Goal: Task Accomplishment & Management: Use online tool/utility

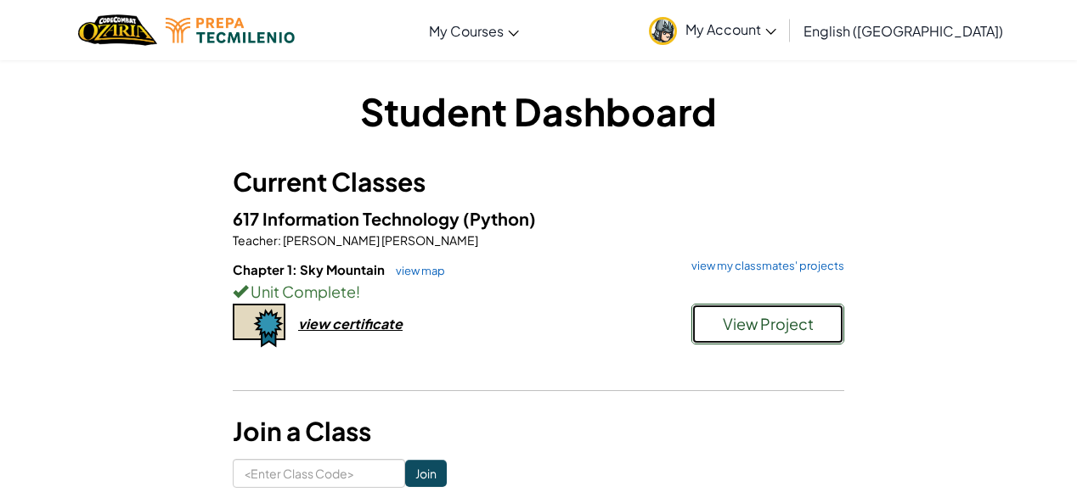
click at [786, 331] on span "View Project" at bounding box center [768, 324] width 91 height 20
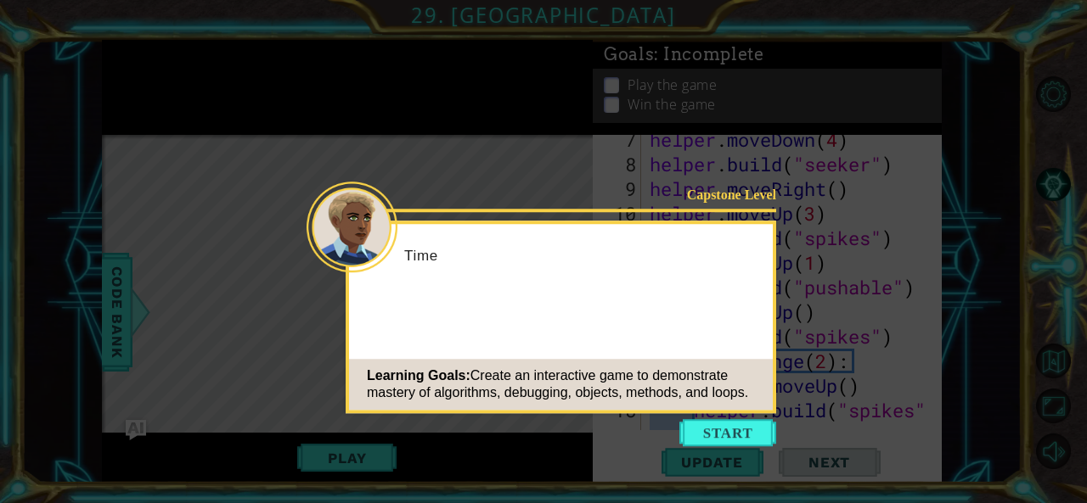
scroll to position [320, 0]
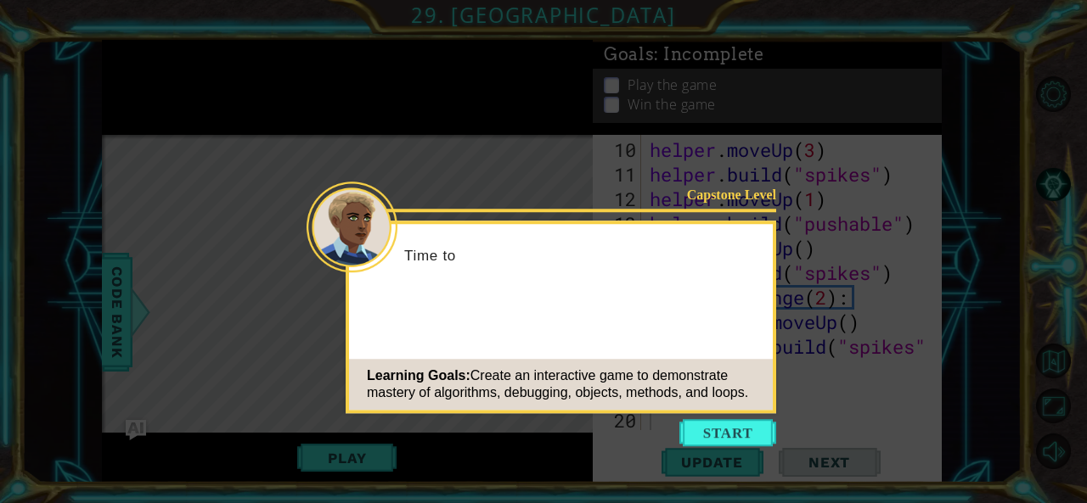
click at [733, 447] on icon at bounding box center [543, 251] width 1087 height 503
click at [723, 439] on button "Start" at bounding box center [727, 432] width 97 height 27
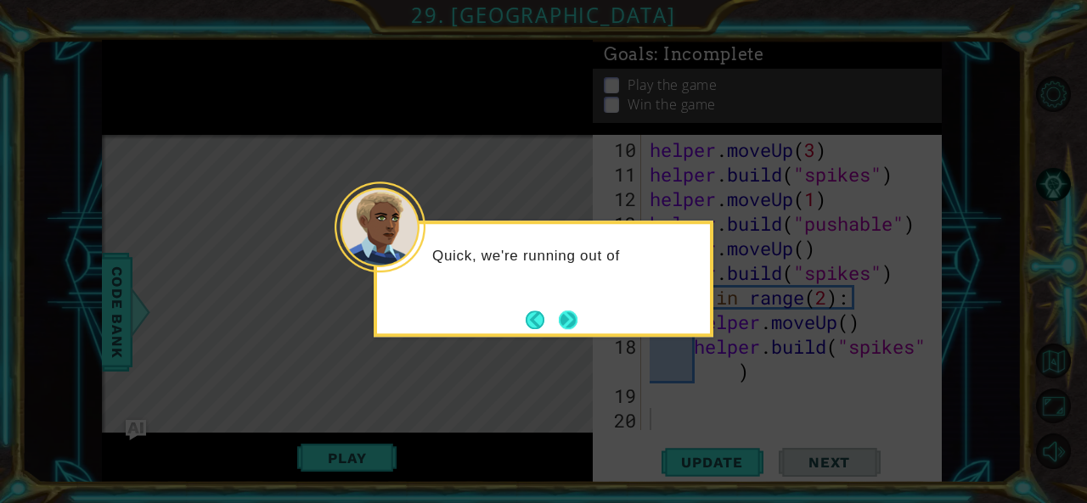
click at [574, 327] on button "Next" at bounding box center [569, 321] width 20 height 20
click at [574, 326] on button "Next" at bounding box center [568, 320] width 19 height 19
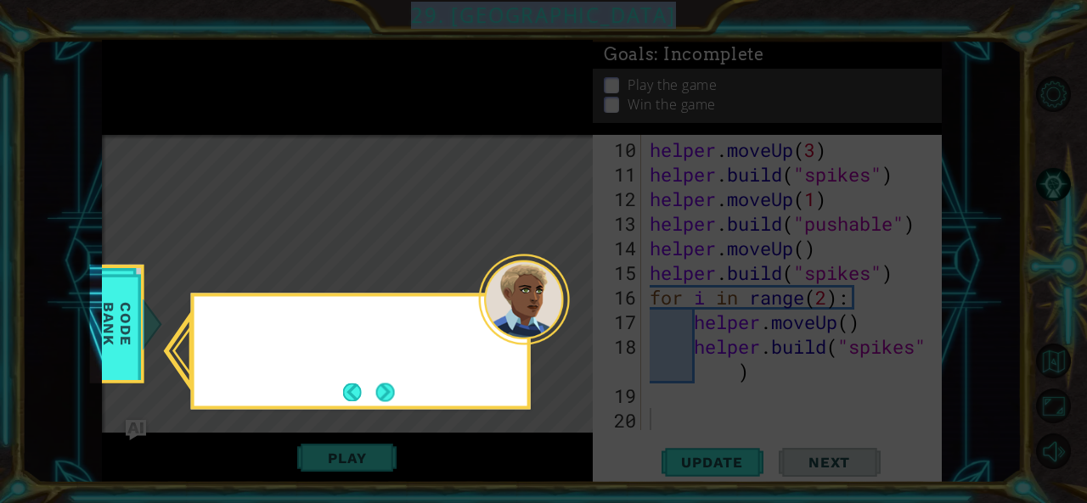
click at [574, 326] on icon at bounding box center [543, 251] width 1087 height 503
click at [360, 401] on button "Back" at bounding box center [359, 392] width 33 height 19
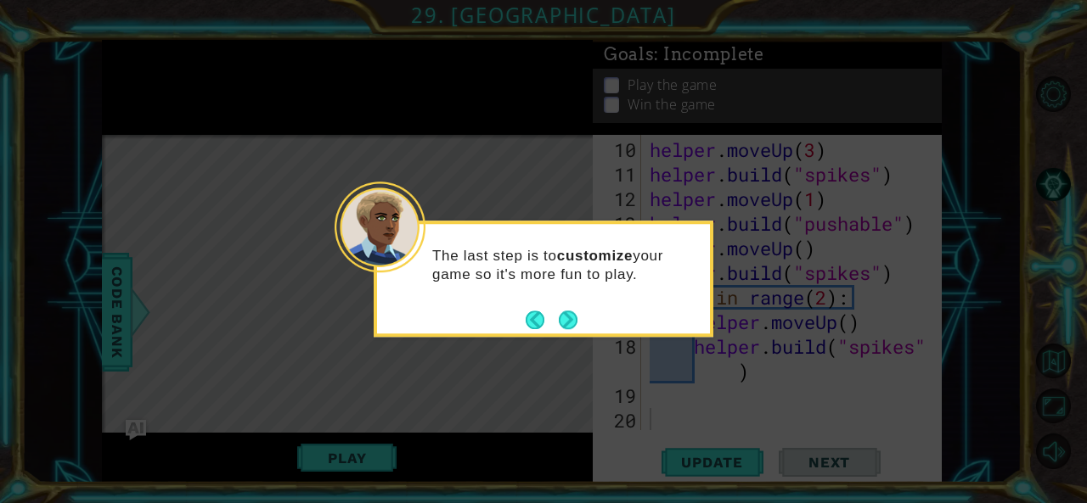
click at [584, 325] on div "The last step is to customize your game so it's more fun to play." at bounding box center [544, 279] width 340 height 116
click at [576, 321] on button "Next" at bounding box center [568, 320] width 20 height 20
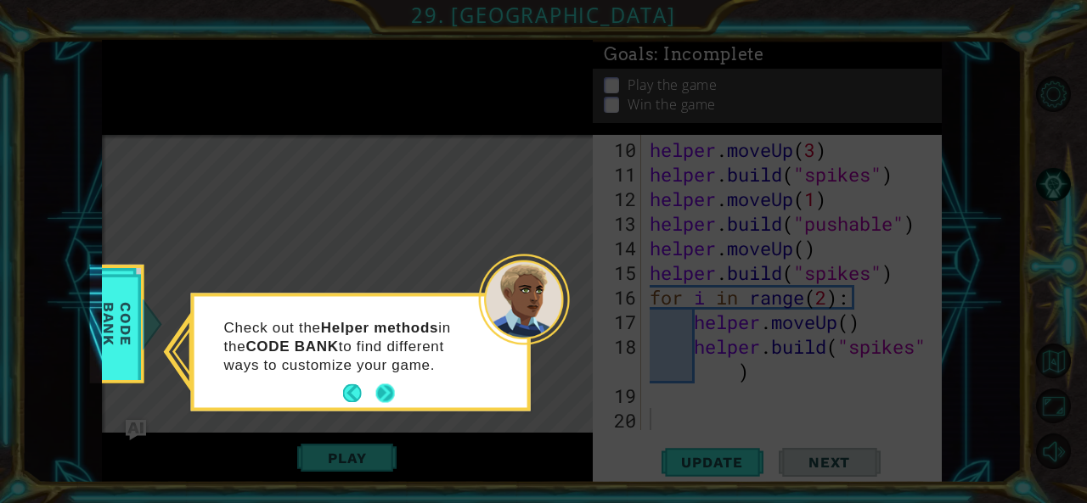
click at [384, 400] on button "Next" at bounding box center [385, 394] width 19 height 19
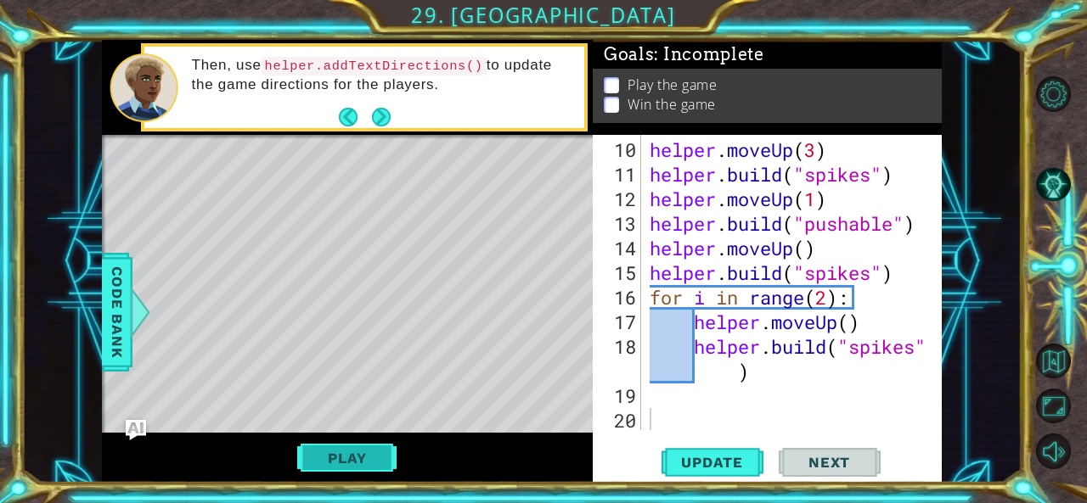
click at [362, 447] on button "Play" at bounding box center [346, 458] width 99 height 32
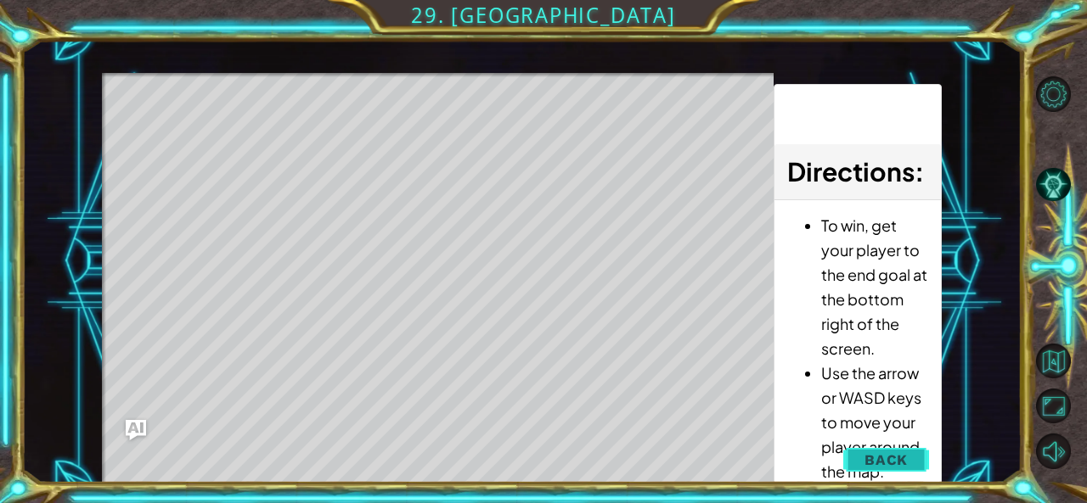
click at [906, 457] on span "Back" at bounding box center [885, 460] width 43 height 17
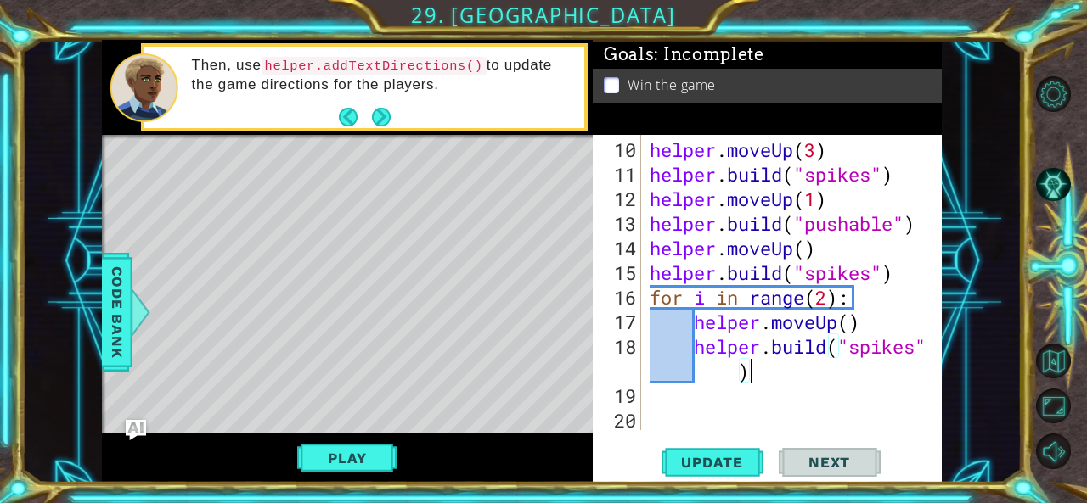
drag, startPoint x: 770, startPoint y: 380, endPoint x: 661, endPoint y: 325, distance: 121.9
click at [708, 351] on div "helper . moveUp ( 3 ) helper . build ( "spikes" ) helper . moveUp ( 1 ) helper …" at bounding box center [790, 310] width 288 height 345
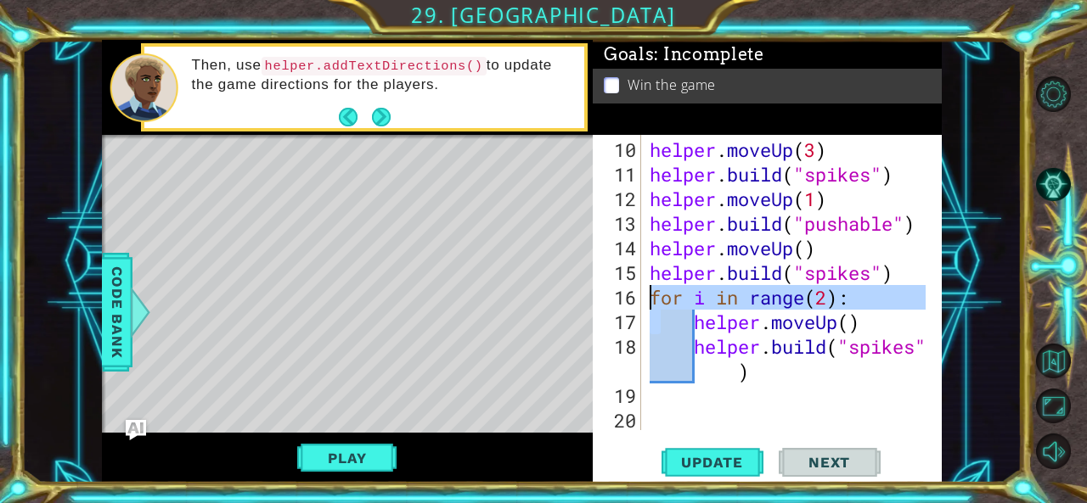
click at [652, 301] on div "helper . moveUp ( 3 ) helper . build ( "spikes" ) helper . moveUp ( 1 ) helper …" at bounding box center [790, 310] width 288 height 345
type textarea "for i in range(2): helper.moveUp()"
click at [791, 384] on div "helper . moveUp ( 3 ) helper . build ( "spikes" ) helper . moveUp ( 1 ) helper …" at bounding box center [790, 310] width 288 height 345
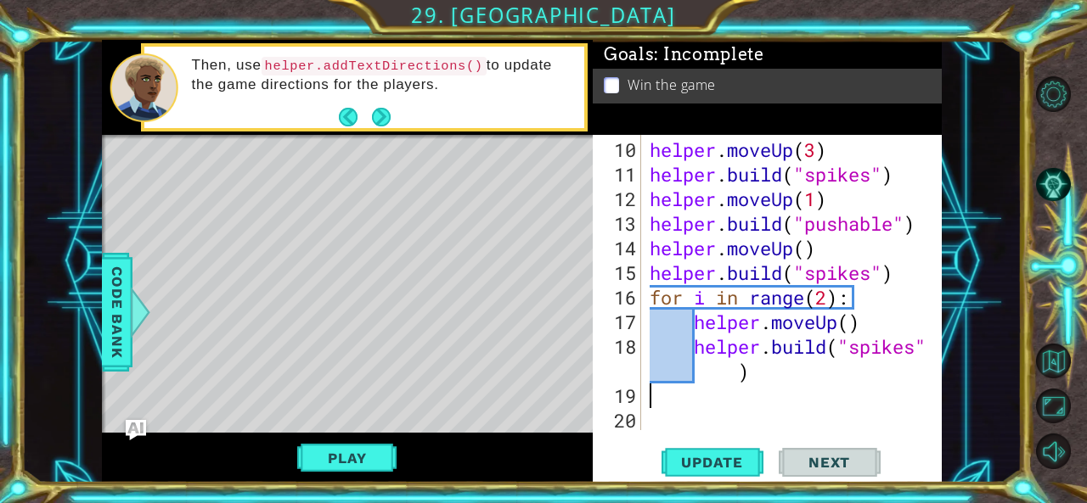
click at [762, 380] on div "helper . moveUp ( 3 ) helper . build ( "spikes" ) helper . moveUp ( 1 ) helper …" at bounding box center [790, 310] width 288 height 345
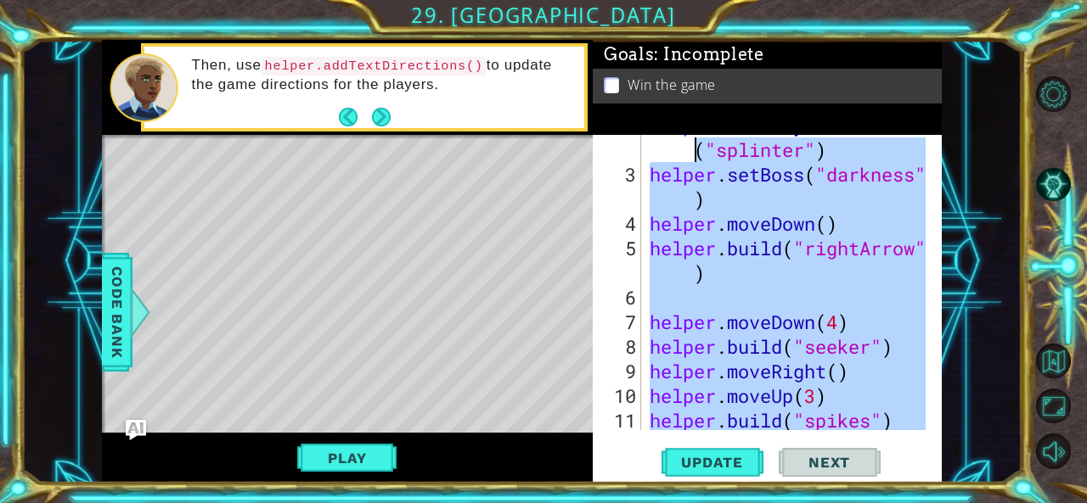
scroll to position [0, 0]
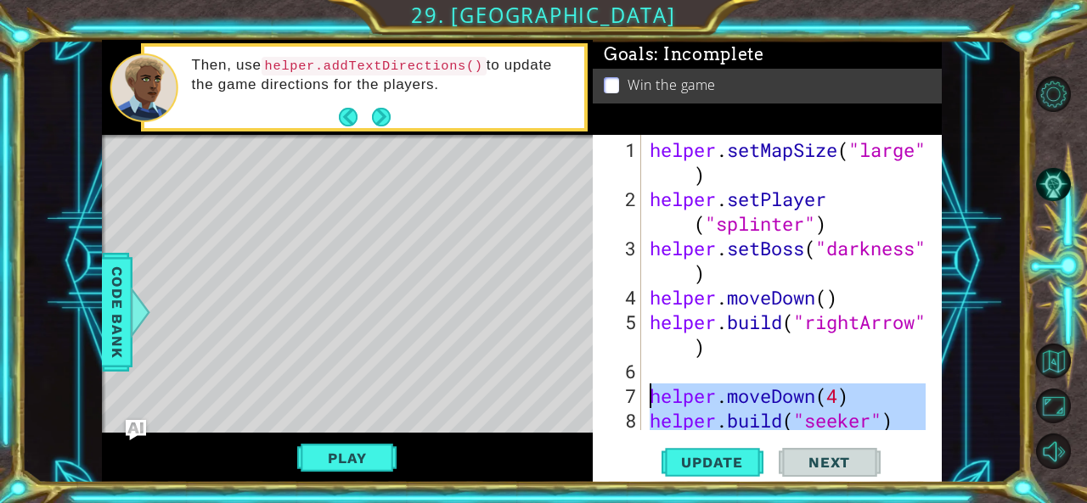
drag, startPoint x: 738, startPoint y: 366, endPoint x: 644, endPoint y: 402, distance: 100.8
click at [644, 402] on div "[DOMAIN_NAME]("spikes") 1 2 3 4 5 6 7 8 9 helper . setMapSize ( "large" ) helpe…" at bounding box center [766, 282] width 346 height 295
type textarea "helper.moveDown(4) [DOMAIN_NAME]("seeker")"
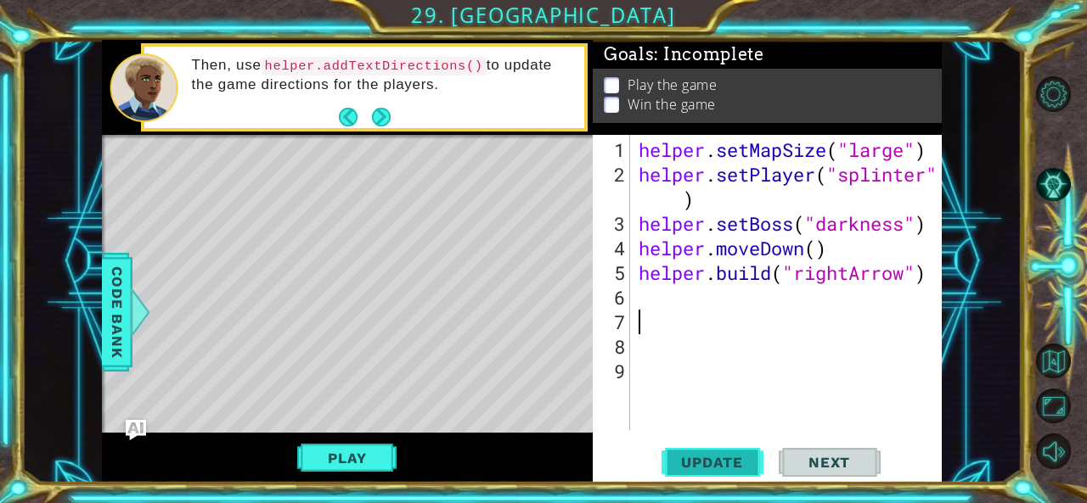
click at [697, 453] on button "Update" at bounding box center [712, 462] width 102 height 35
click at [927, 281] on div "helper . setMapSize ( "large" ) helper . setPlayer ( "splinter" ) helper . setB…" at bounding box center [791, 310] width 312 height 345
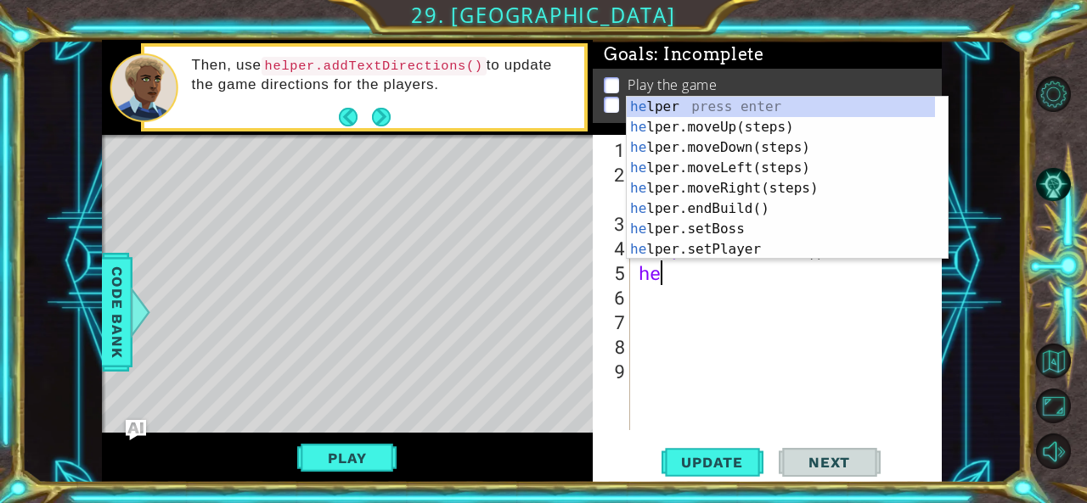
type textarea "h"
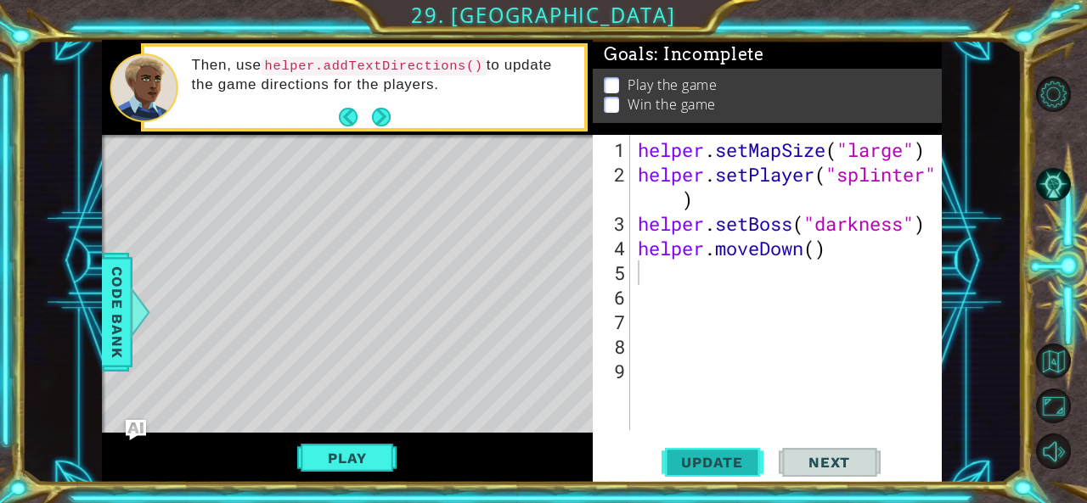
click at [725, 470] on span "Update" at bounding box center [712, 462] width 96 height 17
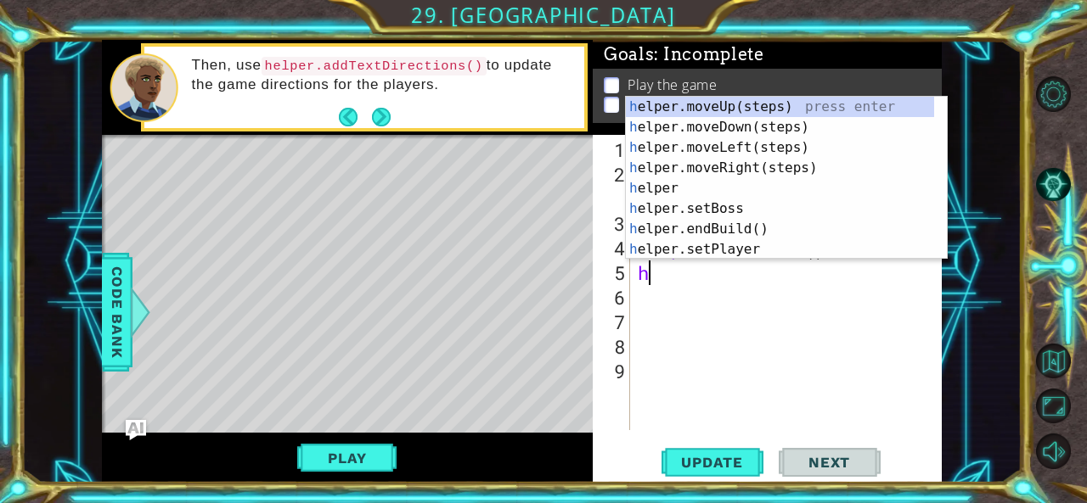
type textarea "he"
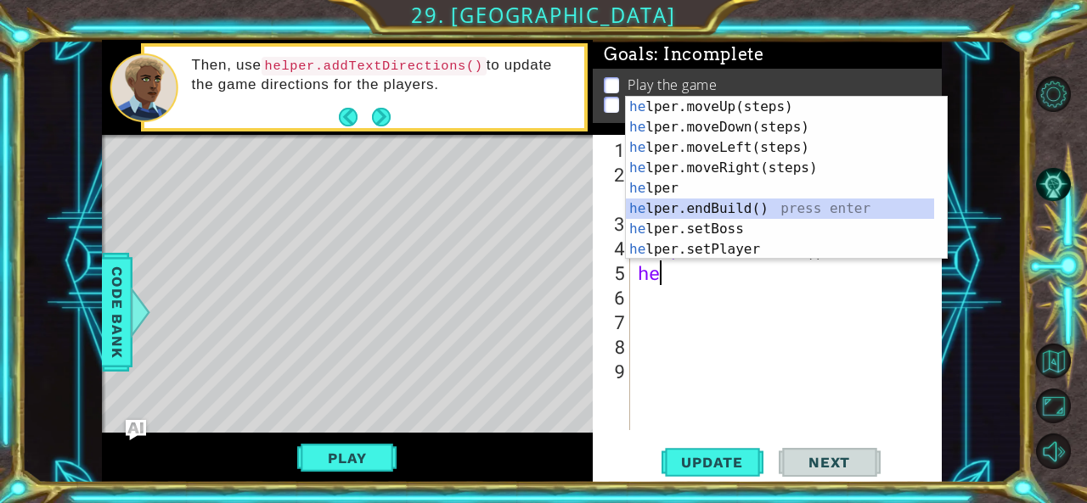
click at [753, 214] on div "he lper.moveUp(steps) press enter he lper.moveDown(steps) press enter he lper.m…" at bounding box center [780, 199] width 309 height 204
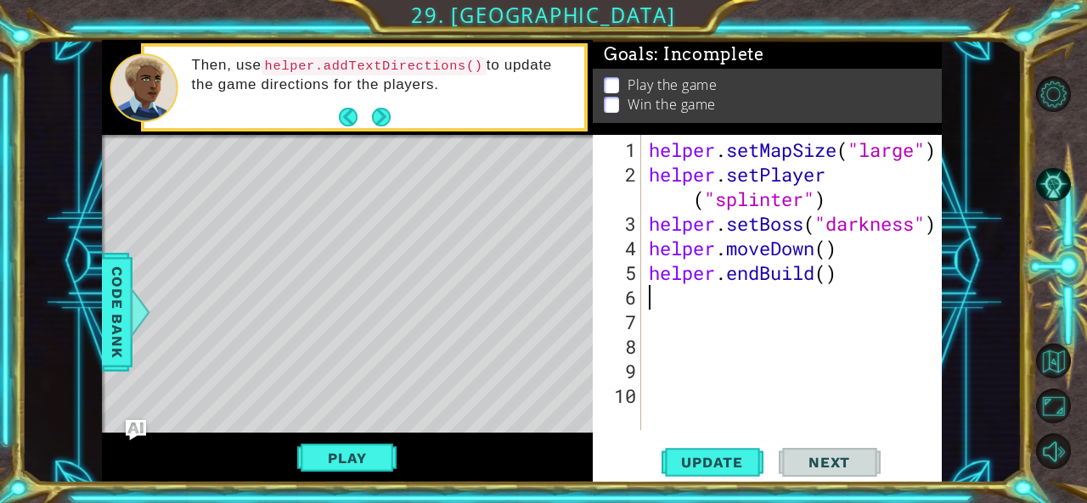
click at [758, 273] on div "helper . setMapSize ( "large" ) helper . setPlayer ( "splinter" ) helper . setB…" at bounding box center [795, 310] width 301 height 345
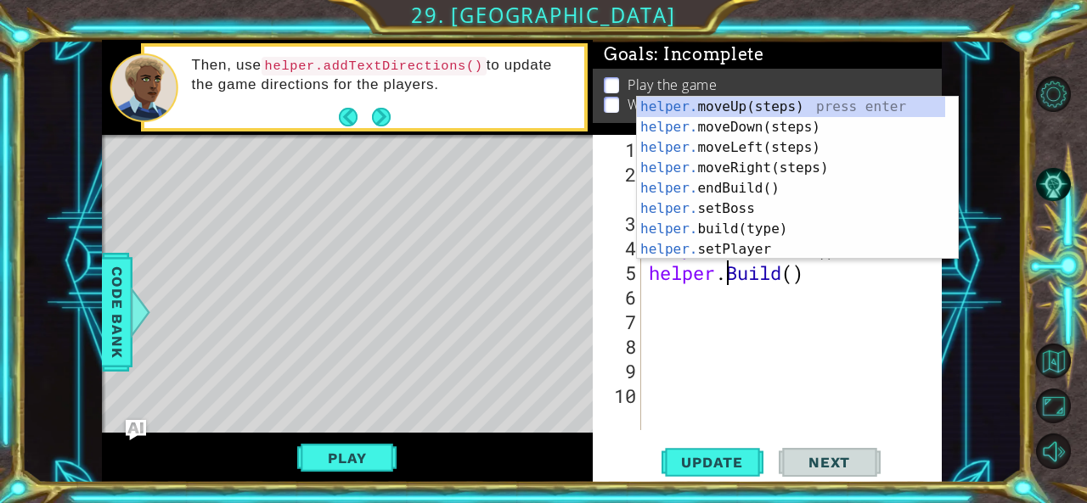
click at [735, 282] on div "helper . setMapSize ( "large" ) helper . setPlayer ( "splinter" ) helper . setB…" at bounding box center [795, 310] width 301 height 345
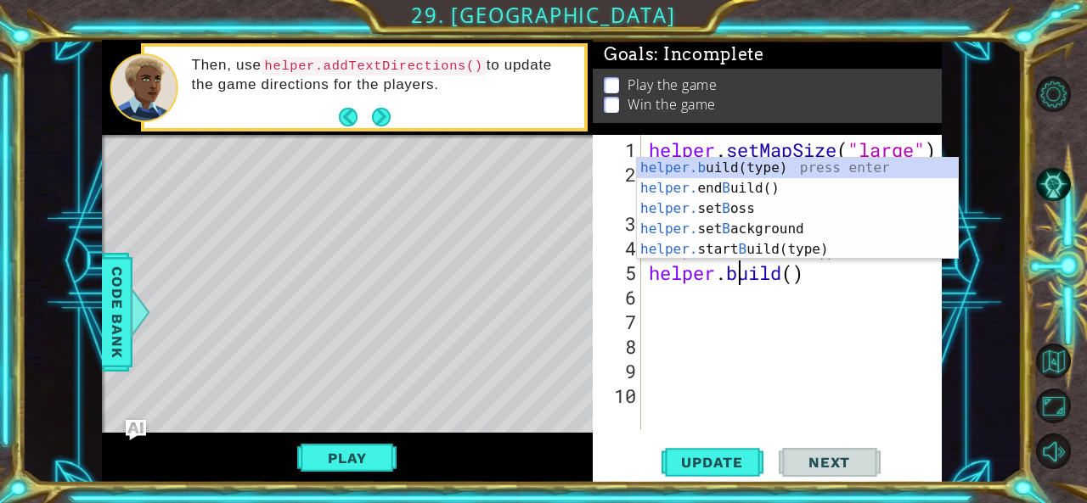
scroll to position [0, 3]
drag, startPoint x: 796, startPoint y: 276, endPoint x: 807, endPoint y: 276, distance: 11.9
click at [793, 276] on div "helper . setMapSize ( "large" ) helper . setPlayer ( "splinter" ) helper . setB…" at bounding box center [795, 310] width 301 height 345
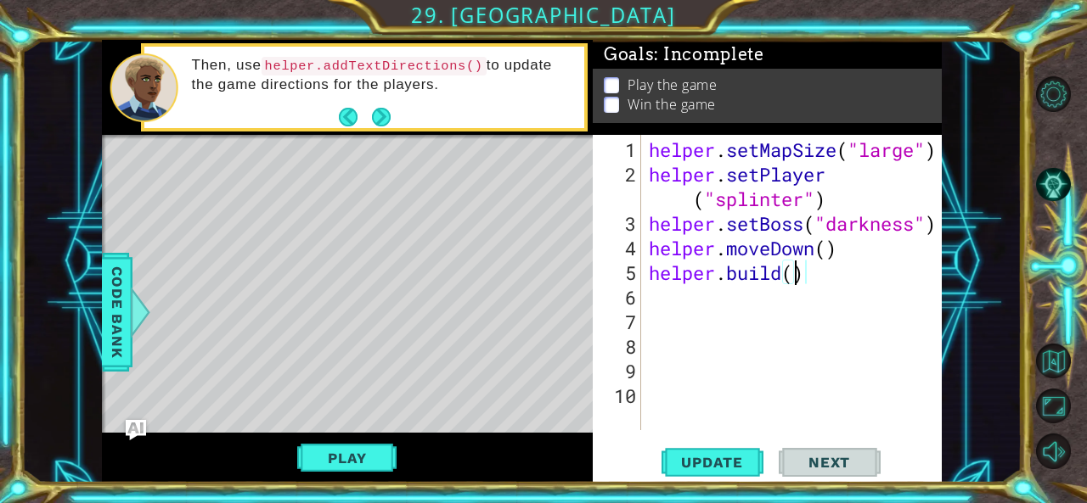
scroll to position [0, 6]
click at [823, 273] on div "helper . setMapSize ( "large" ) helper . setPlayer ( "splinter" ) helper . setB…" at bounding box center [795, 310] width 301 height 345
click at [819, 246] on div "helper . setMapSize ( "large" ) helper . setPlayer ( "splinter" ) helper . setB…" at bounding box center [795, 310] width 301 height 345
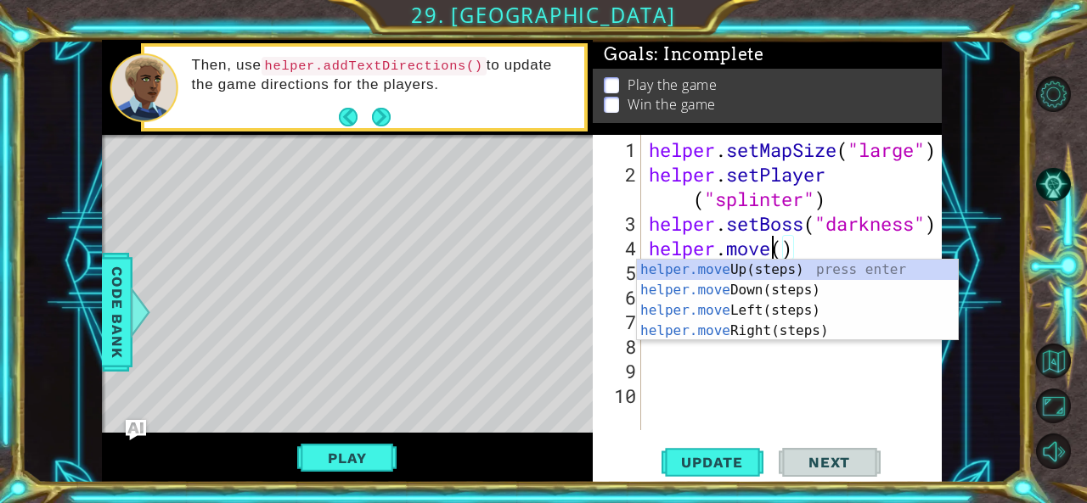
scroll to position [0, 5]
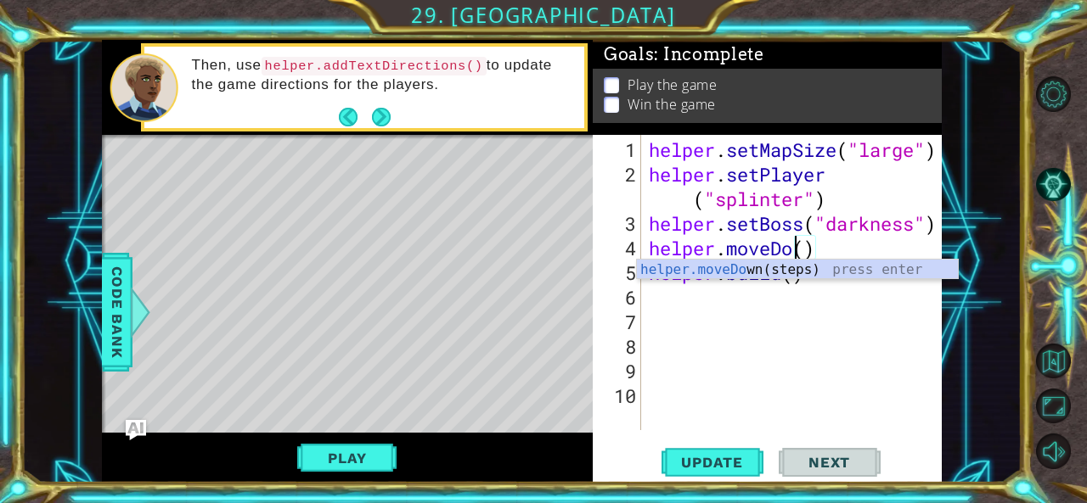
type textarea "helper.moveDown()"
click at [742, 327] on div "helper . setMapSize ( "large" ) helper . setPlayer ( "splinter" ) helper . setB…" at bounding box center [795, 310] width 301 height 345
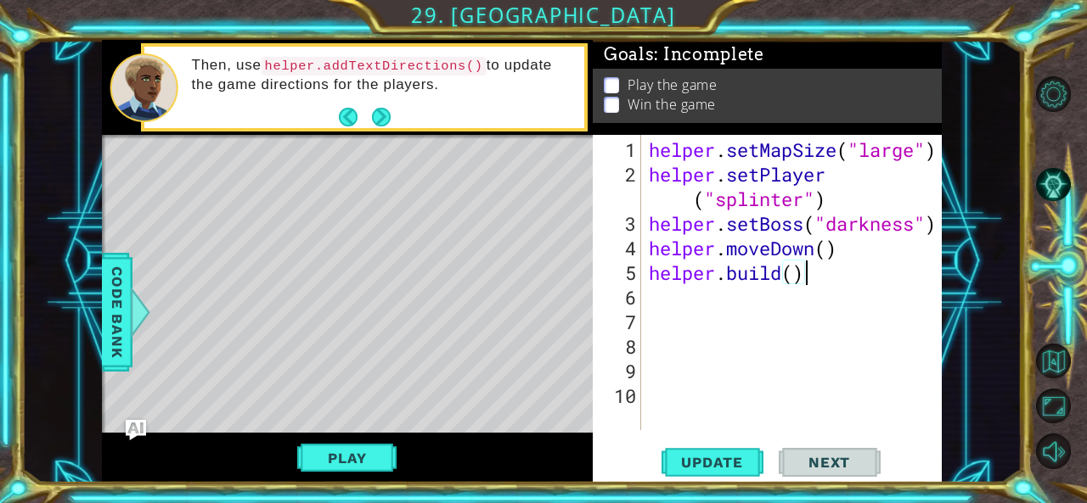
click at [822, 271] on div "helper . setMapSize ( "large" ) helper . setPlayer ( "splinter" ) helper . setB…" at bounding box center [795, 310] width 301 height 345
drag, startPoint x: 822, startPoint y: 273, endPoint x: 778, endPoint y: 304, distance: 53.7
click at [765, 304] on div "helper . setMapSize ( "large" ) helper . setPlayer ( "splinter" ) helper . setB…" at bounding box center [795, 310] width 301 height 345
click at [937, 220] on div "helper . setMapSize ( "large" ) helper . setPlayer ( "splinter" ) helper . setB…" at bounding box center [795, 310] width 301 height 345
type textarea "helper.setBoss("darkness")"
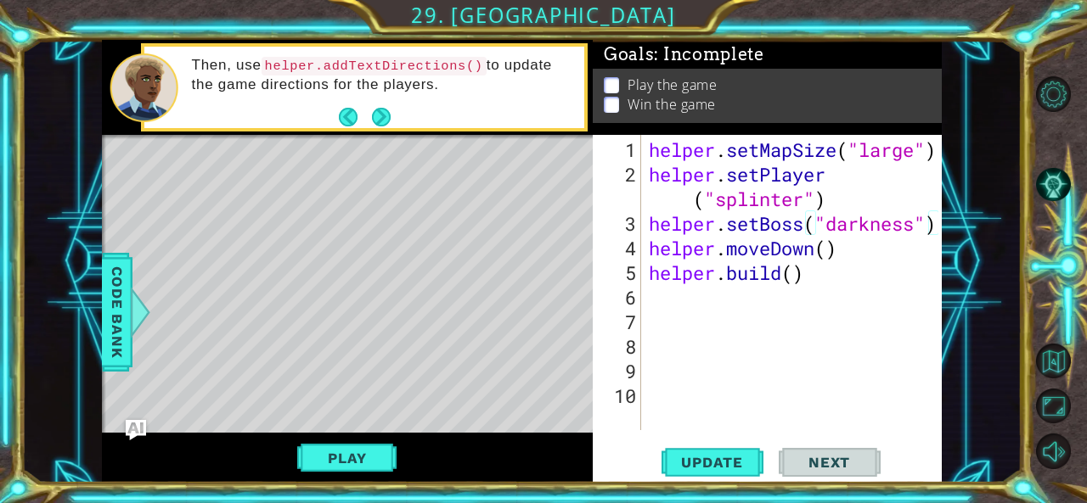
scroll to position [0, 0]
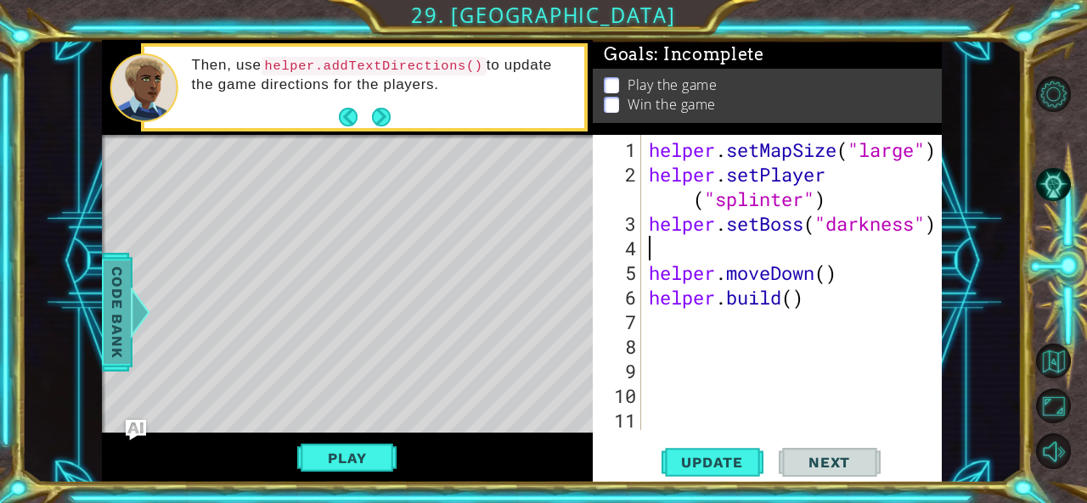
click at [129, 316] on div at bounding box center [139, 312] width 21 height 51
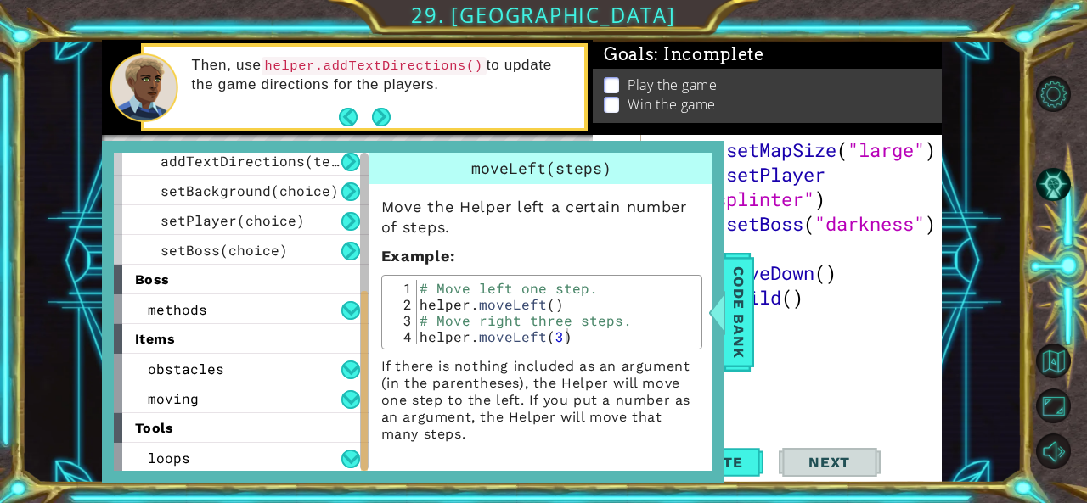
scroll to position [275, 0]
click at [270, 451] on div "loops" at bounding box center [241, 457] width 255 height 30
click at [166, 456] on span "loops" at bounding box center [169, 457] width 42 height 18
click at [350, 456] on button at bounding box center [350, 458] width 19 height 19
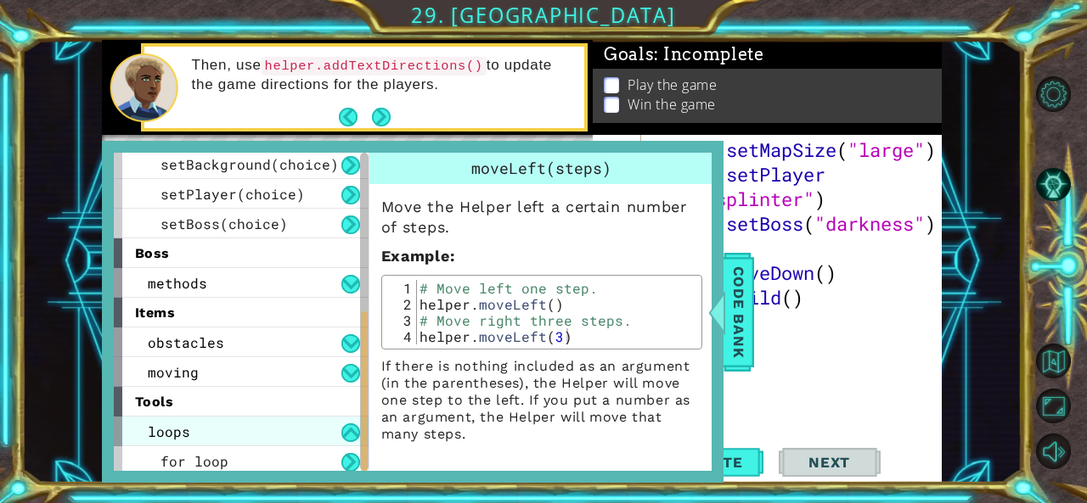
scroll to position [305, 0]
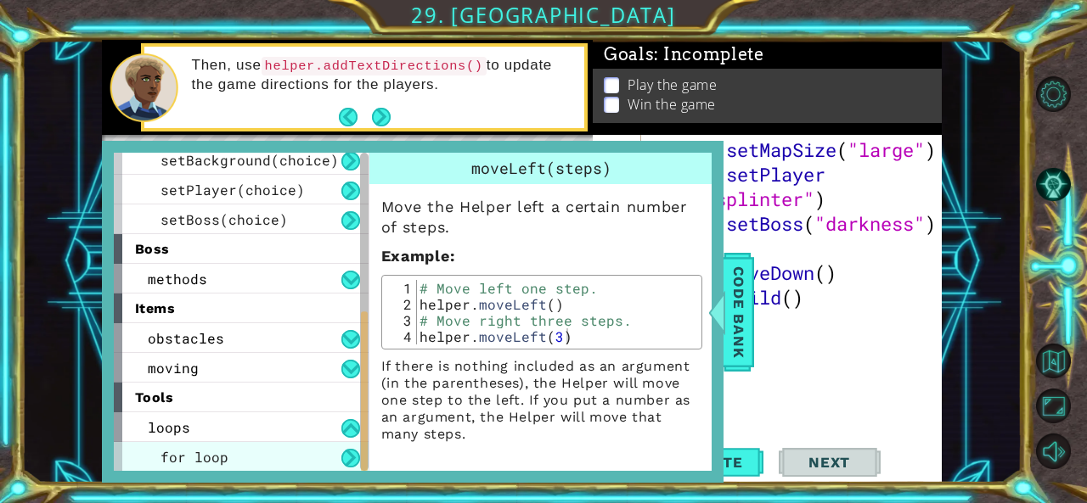
click at [273, 452] on div "for loop" at bounding box center [241, 457] width 255 height 30
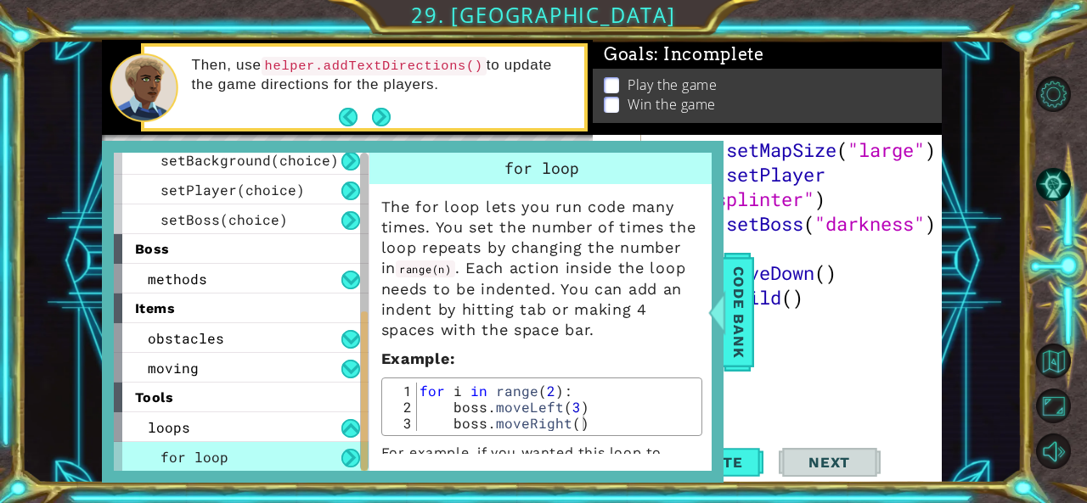
type textarea "for i in range(2):"
drag, startPoint x: 419, startPoint y: 391, endPoint x: 571, endPoint y: 390, distance: 152.0
click at [571, 390] on div "for i in range ( 2 ) : boss . moveLeft ( 3 ) boss . moveRight ( )" at bounding box center [556, 423] width 280 height 81
click at [723, 155] on div "helper methods moveLeft(steps) moveRight(steps) moveUp(steps) moveDown(steps) b…" at bounding box center [412, 312] width 621 height 342
click at [740, 304] on span "Code Bank" at bounding box center [738, 312] width 27 height 104
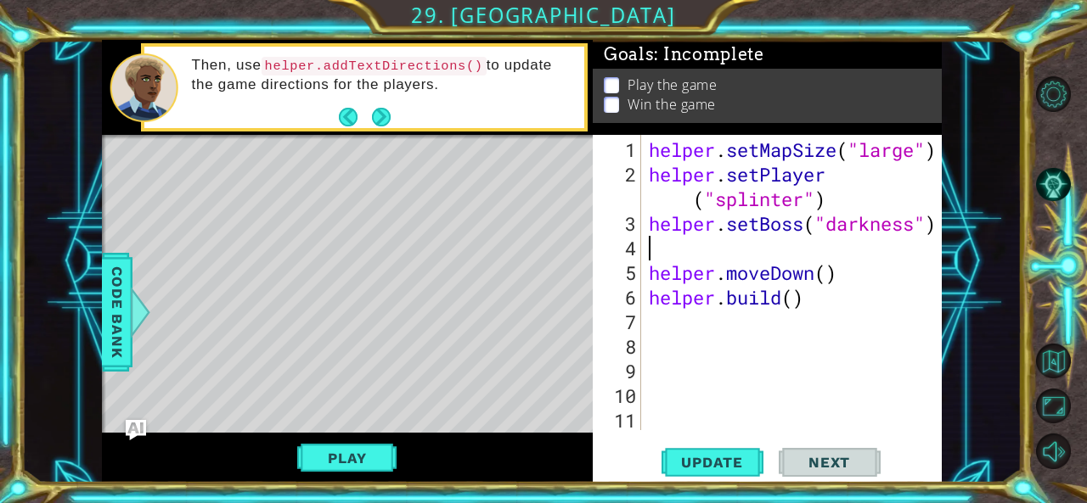
paste textarea "for i in range(2):"
click at [650, 274] on div "helper . setMapSize ( "large" ) helper . setPlayer ( "splinter" ) helper . setB…" at bounding box center [795, 310] width 301 height 345
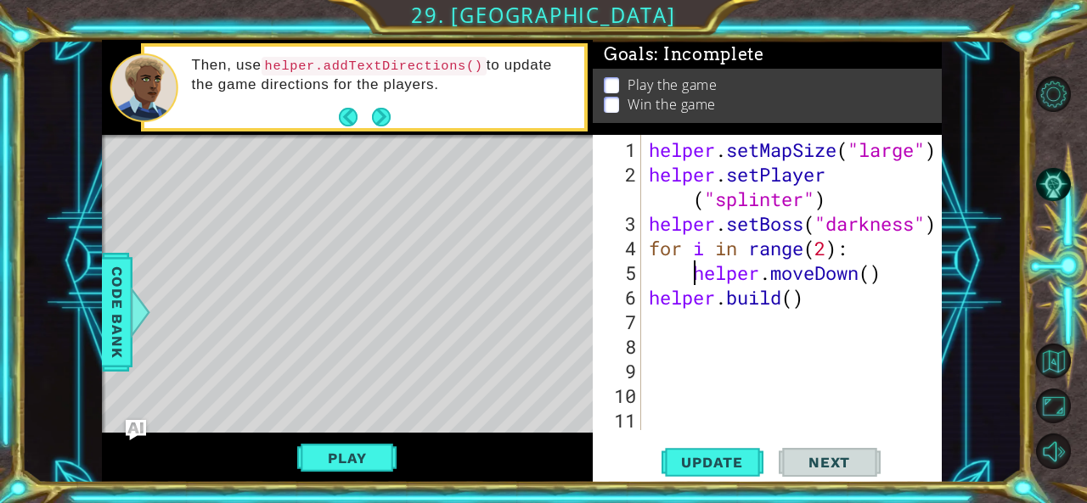
click at [875, 297] on div "helper . setMapSize ( "large" ) helper . setPlayer ( "splinter" ) helper . setB…" at bounding box center [795, 310] width 301 height 345
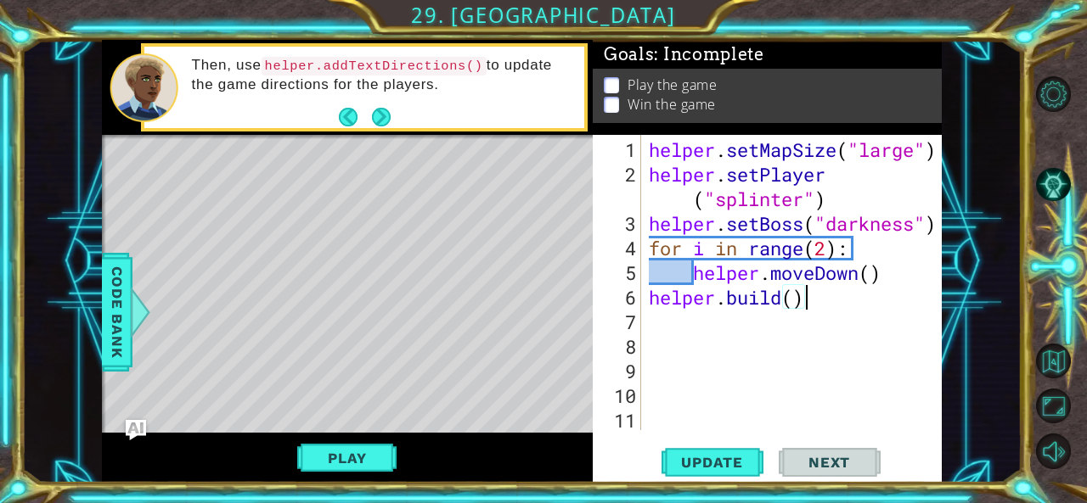
click at [649, 292] on div "helper . setMapSize ( "large" ) helper . setPlayer ( "splinter" ) helper . setB…" at bounding box center [795, 310] width 301 height 345
click at [747, 464] on span "Update" at bounding box center [712, 462] width 96 height 17
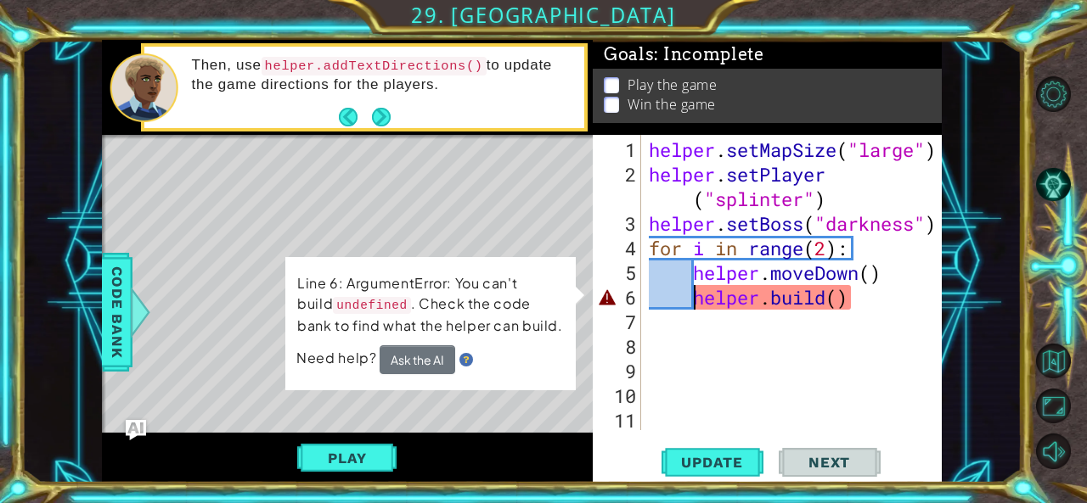
click at [561, 357] on div "Need help? Ask the AI" at bounding box center [430, 360] width 268 height 29
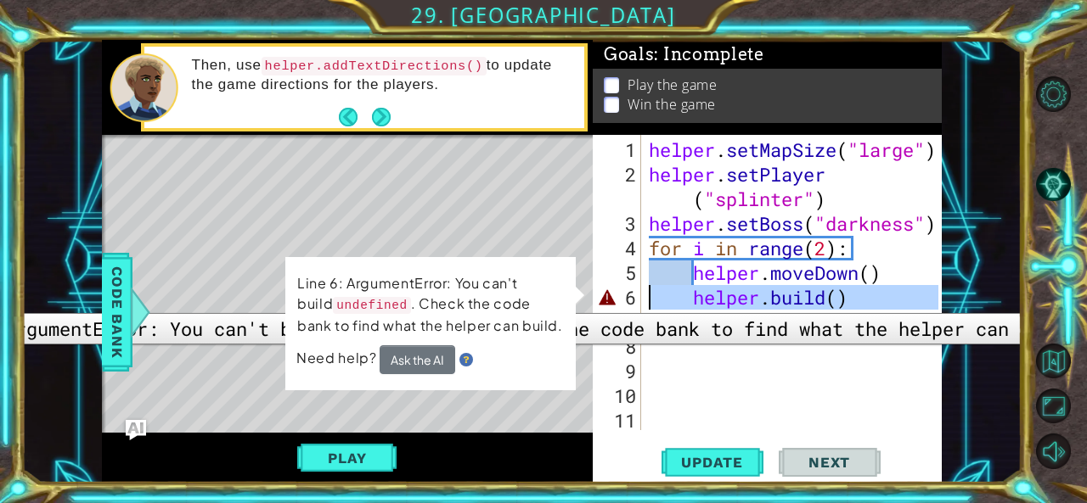
drag, startPoint x: 603, startPoint y: 301, endPoint x: 621, endPoint y: 301, distance: 18.7
click at [603, 301] on div "6" at bounding box center [618, 297] width 45 height 25
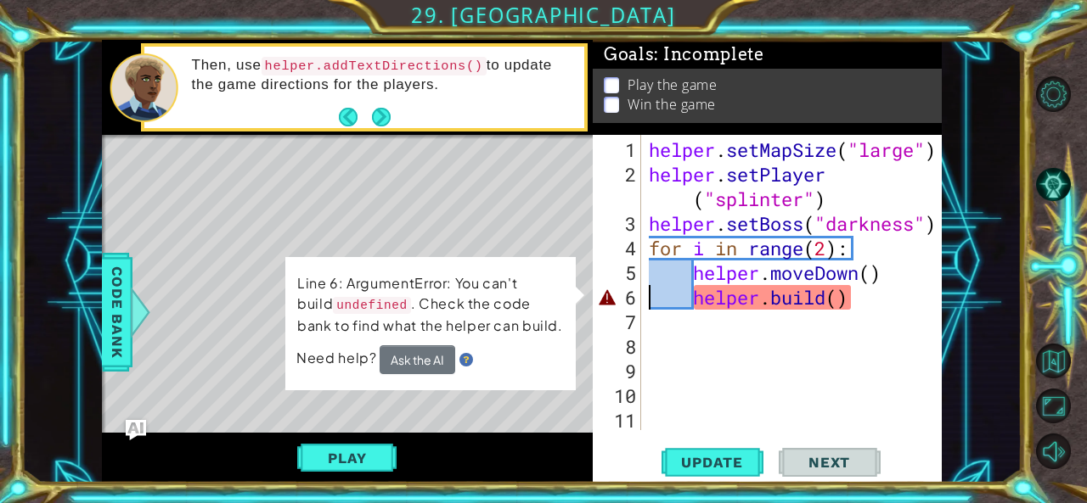
click at [841, 301] on div "helper . setMapSize ( "large" ) helper . setPlayer ( "splinter" ) helper . setB…" at bounding box center [795, 310] width 301 height 345
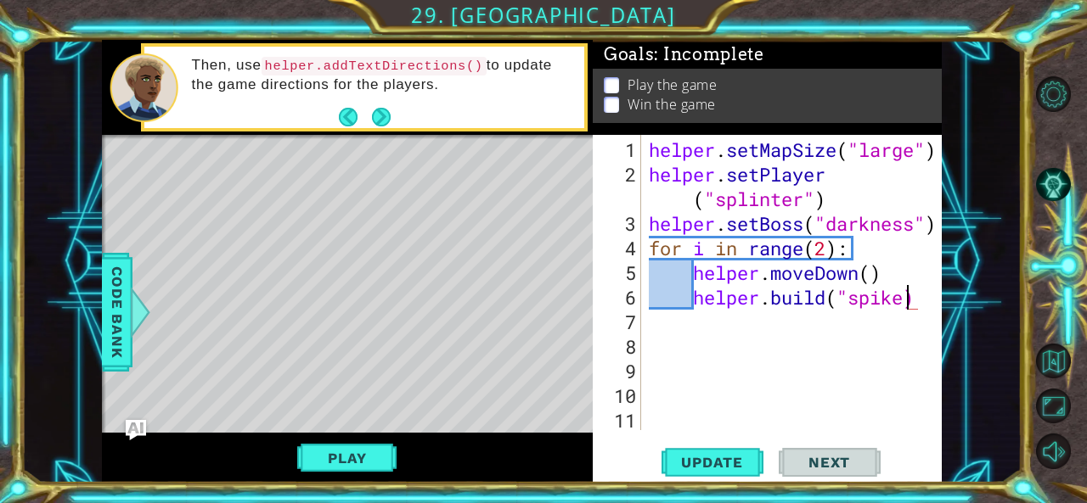
scroll to position [0, 12]
click at [751, 470] on span "Update" at bounding box center [712, 462] width 96 height 17
click at [827, 250] on div "helper . setMapSize ( "large" ) helper . setPlayer ( "splinter" ) helper . setB…" at bounding box center [795, 310] width 301 height 345
type textarea "for i in range(5):"
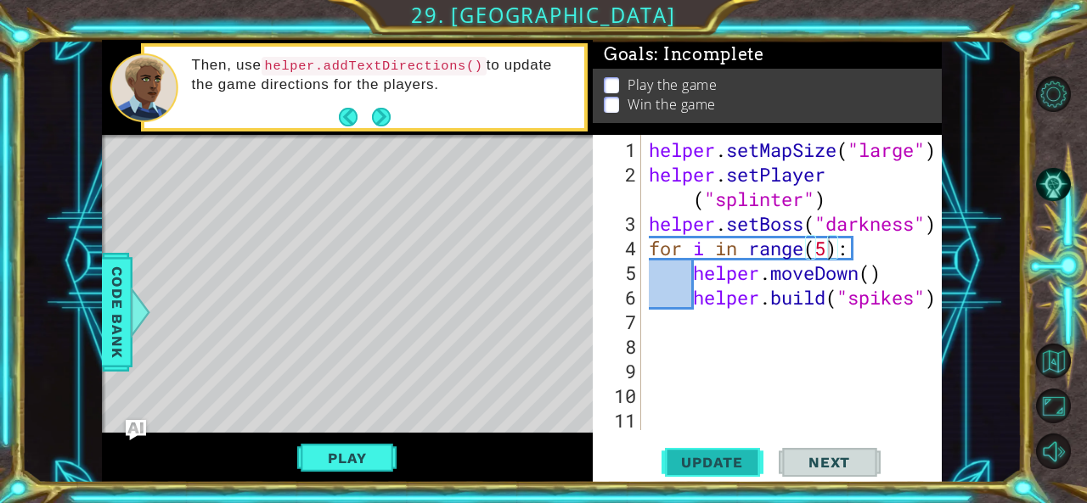
click at [723, 471] on button "Update" at bounding box center [712, 462] width 102 height 35
click at [723, 318] on div "helper . setMapSize ( "large" ) helper . setPlayer ( "splinter" ) helper . setB…" at bounding box center [795, 310] width 301 height 345
type textarea "m"
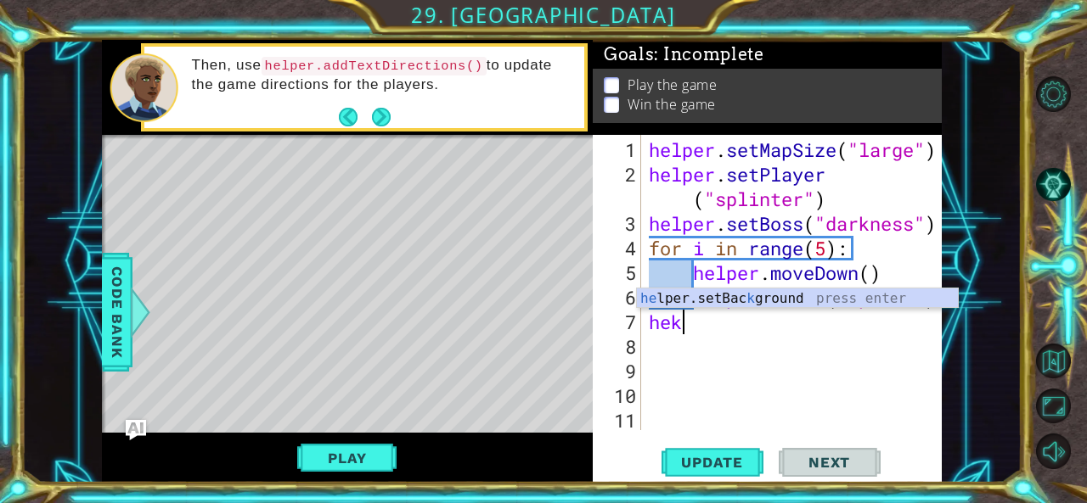
type textarea "he"
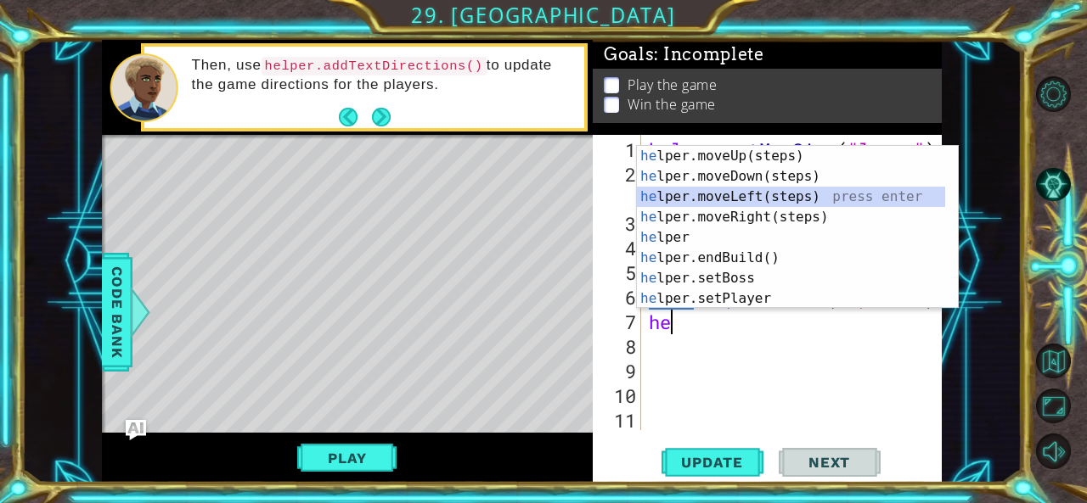
click at [792, 205] on div "he lper.moveUp(steps) press enter he lper.moveDown(steps) press enter he lper.m…" at bounding box center [798, 248] width 322 height 204
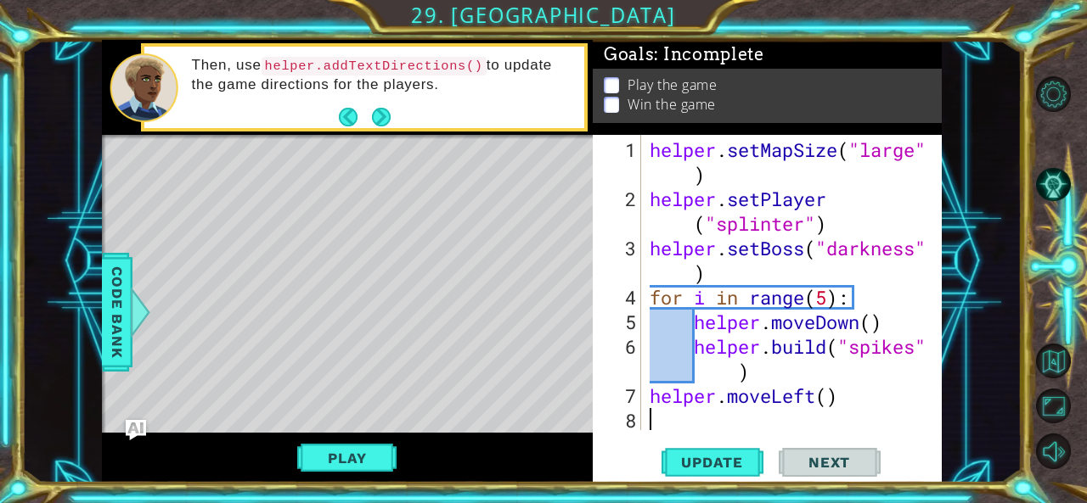
click at [829, 398] on div "helper . setMapSize ( "large" ) helper . setPlayer ( "splinter" ) helper . setB…" at bounding box center [790, 322] width 288 height 369
type textarea "helper.moveLeft(2)"
click at [854, 398] on div "helper . setMapSize ( "large" ) helper . setPlayer ( "splinter" ) helper . setB…" at bounding box center [790, 322] width 288 height 369
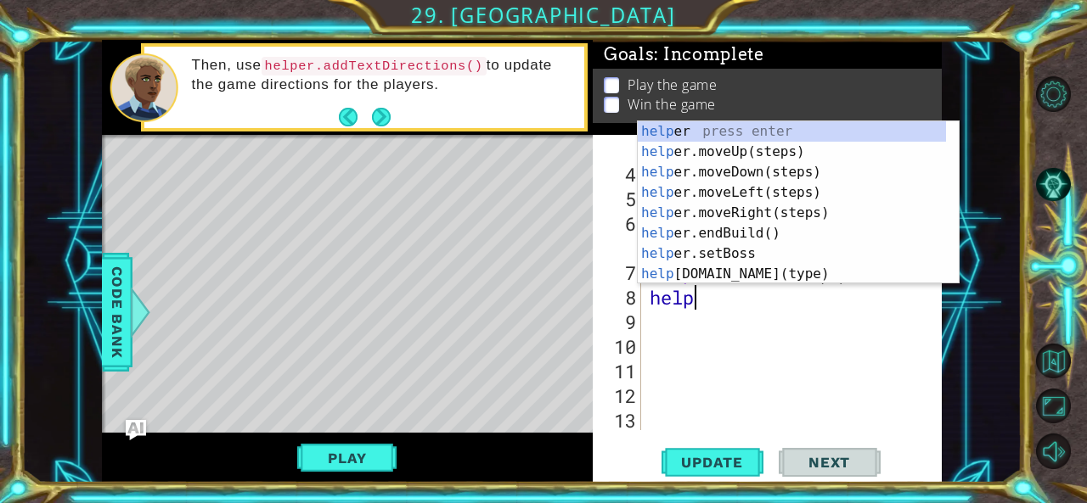
scroll to position [0, 1]
click at [707, 277] on div "help er press enter help er.moveUp(steps) press enter help er.moveDown(steps) p…" at bounding box center [792, 223] width 309 height 204
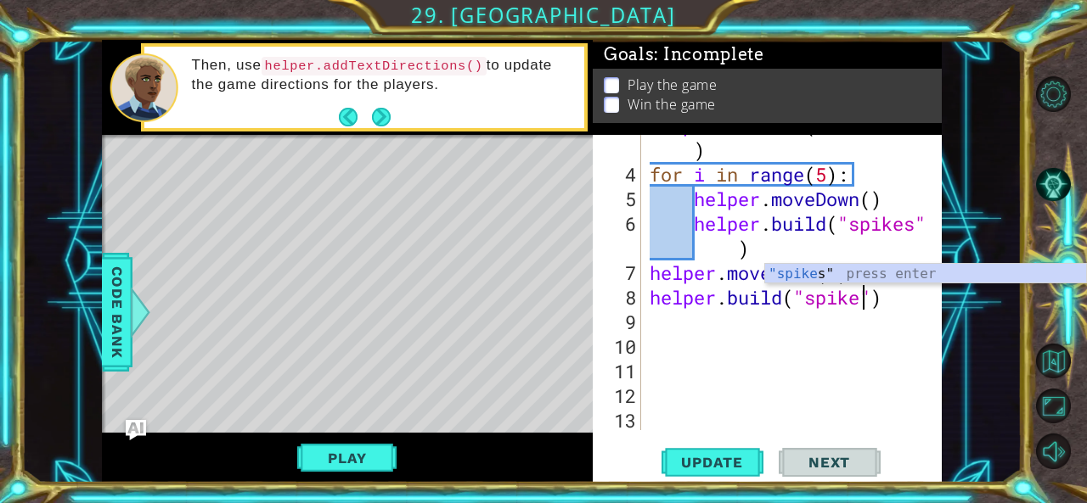
scroll to position [0, 9]
type textarea "[DOMAIN_NAME]("spikes")"
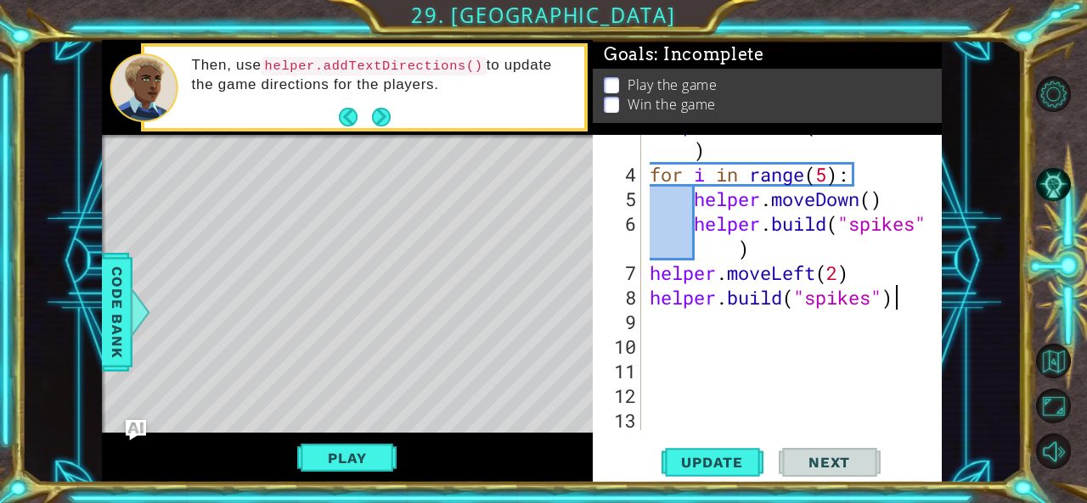
click at [897, 300] on div "helper . setBoss ( "darkness" ) for i in range ( 5 ) : helper . moveDown ( ) he…" at bounding box center [790, 297] width 288 height 369
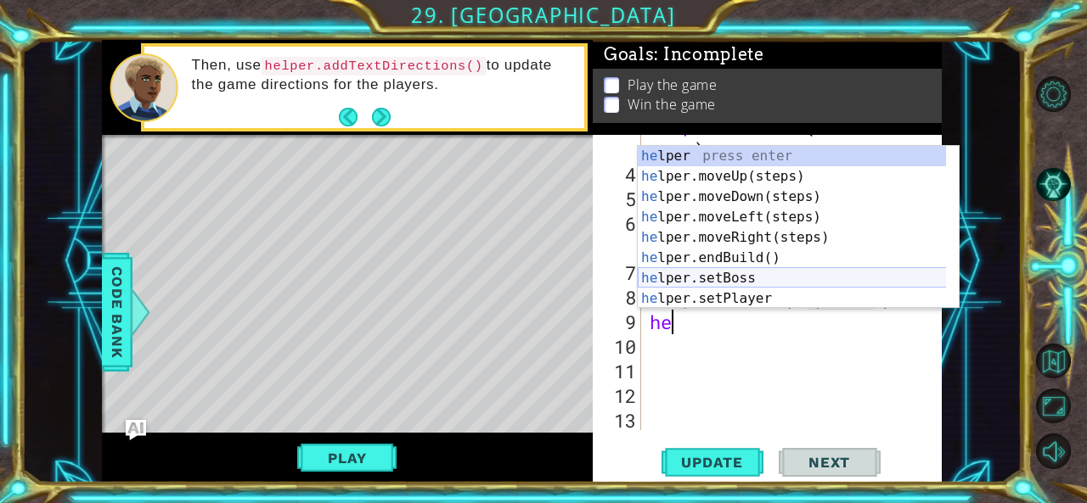
scroll to position [0, 0]
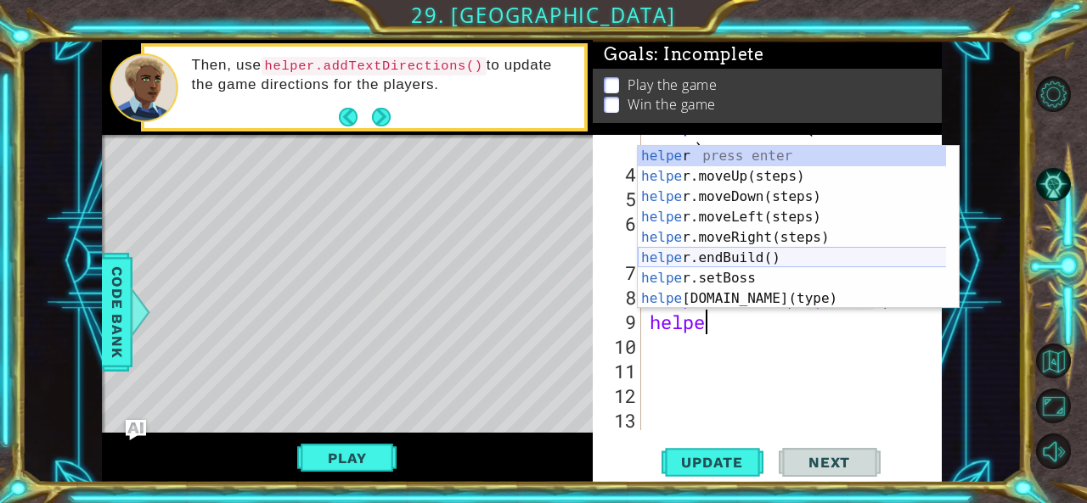
type textarea "helper"
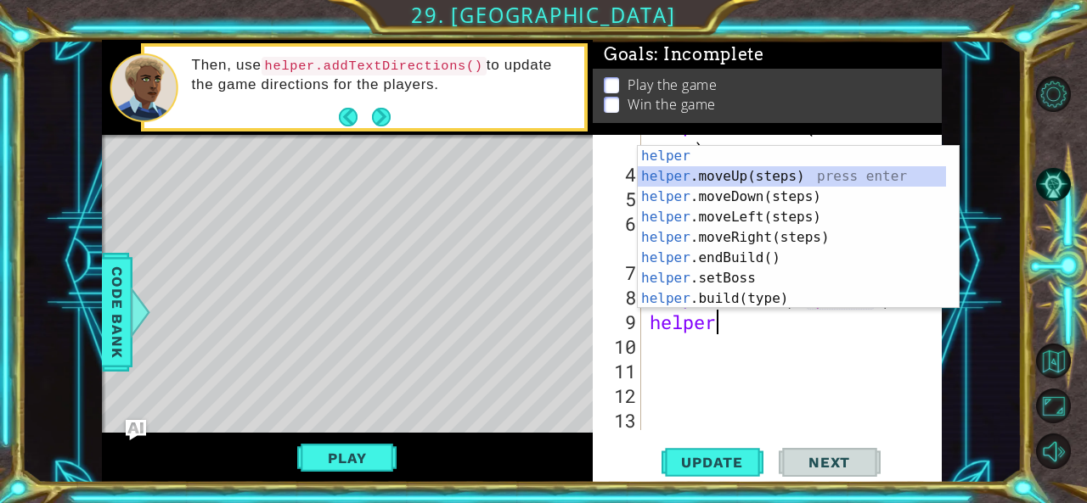
click at [769, 177] on div "helper press enter helper .moveUp(steps) press enter helper .moveDown(steps) pr…" at bounding box center [792, 248] width 309 height 204
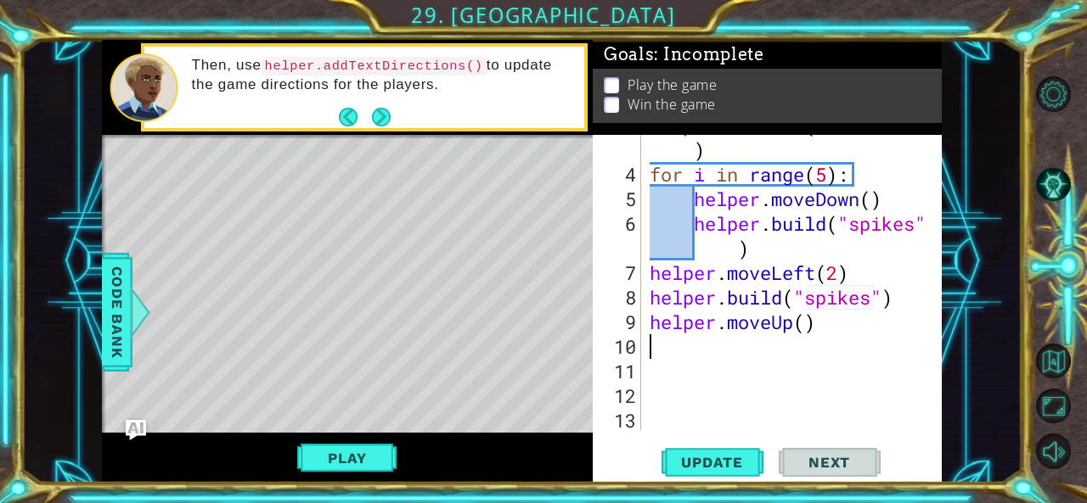
click at [654, 296] on div "helper . setBoss ( "darkness" ) for i in range ( 5 ) : helper . moveDown ( ) he…" at bounding box center [790, 297] width 288 height 369
click at [866, 275] on div "helper . setBoss ( "darkness" ) for i in range ( 5 ) : helper . moveDown ( ) he…" at bounding box center [790, 297] width 288 height 369
type textarea "helper.moveLeft(2)"
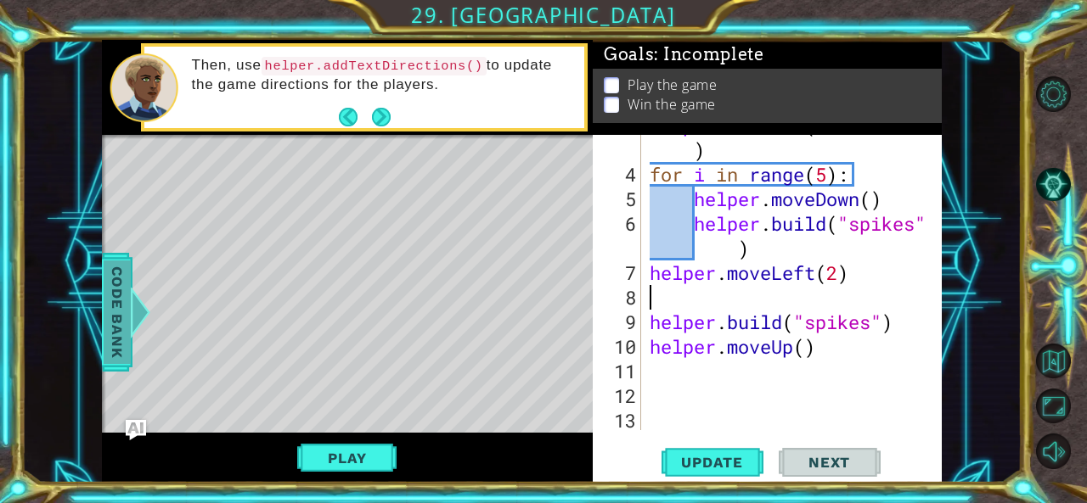
click at [117, 332] on span "Code Bank" at bounding box center [117, 312] width 27 height 104
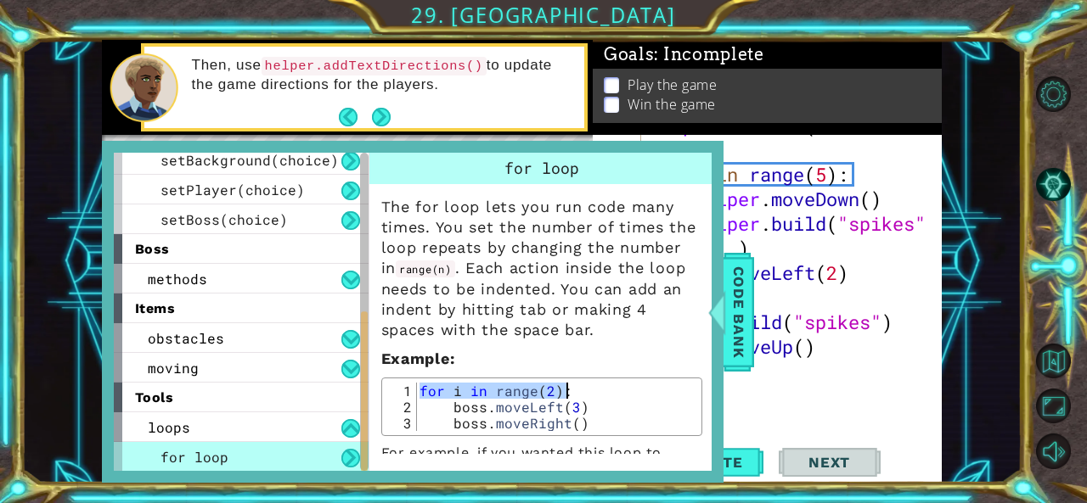
drag, startPoint x: 434, startPoint y: 386, endPoint x: 418, endPoint y: 386, distance: 16.1
click at [738, 309] on span "Code Bank" at bounding box center [738, 312] width 27 height 104
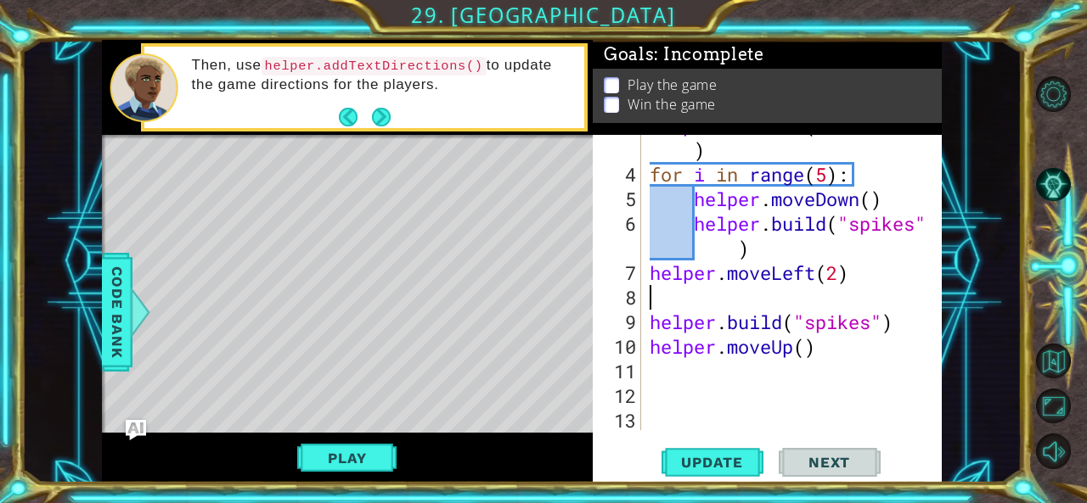
paste textarea "for i in range(2):"
click at [650, 323] on div "helper . setBoss ( "darkness" ) for i in range ( 5 ) : helper . moveDown ( ) he…" at bounding box center [790, 297] width 288 height 369
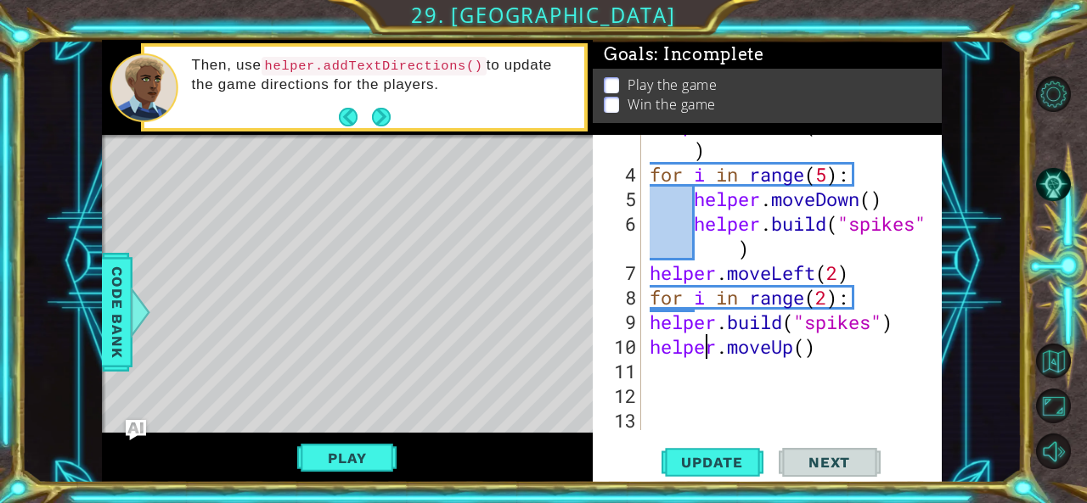
click at [700, 346] on div "helper . setBoss ( "darkness" ) for i in range ( 5 ) : helper . moveDown ( ) he…" at bounding box center [790, 297] width 288 height 369
click at [646, 322] on div "helper . setBoss ( "darkness" ) for i in range ( 5 ) : helper . moveDown ( ) he…" at bounding box center [790, 297] width 288 height 369
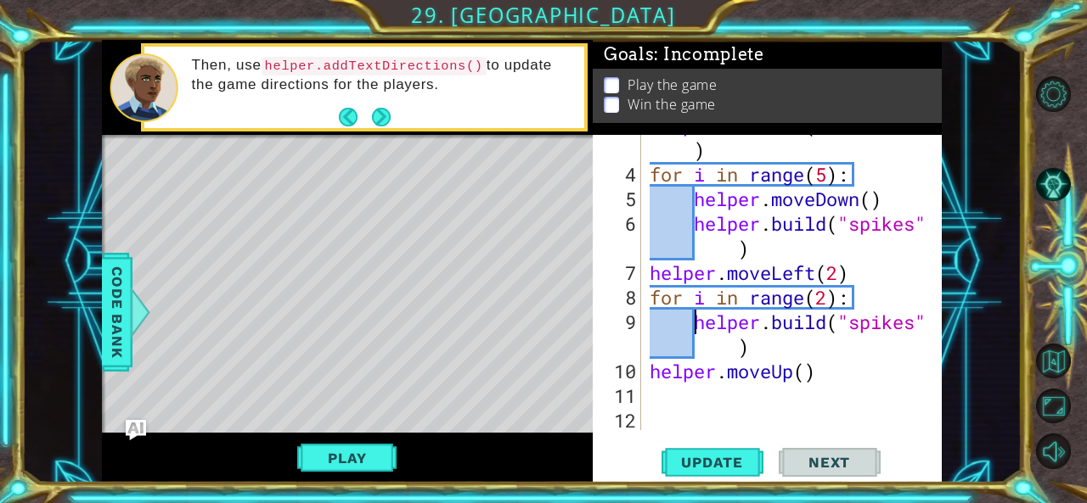
click at [652, 373] on div "helper . setBoss ( "darkness" ) for i in range ( 5 ) : helper . moveDown ( ) he…" at bounding box center [790, 297] width 288 height 369
click at [734, 346] on div "helper . setBoss ( "darkness" ) for i in range ( 5 ) : helper . moveDown ( ) he…" at bounding box center [790, 297] width 288 height 369
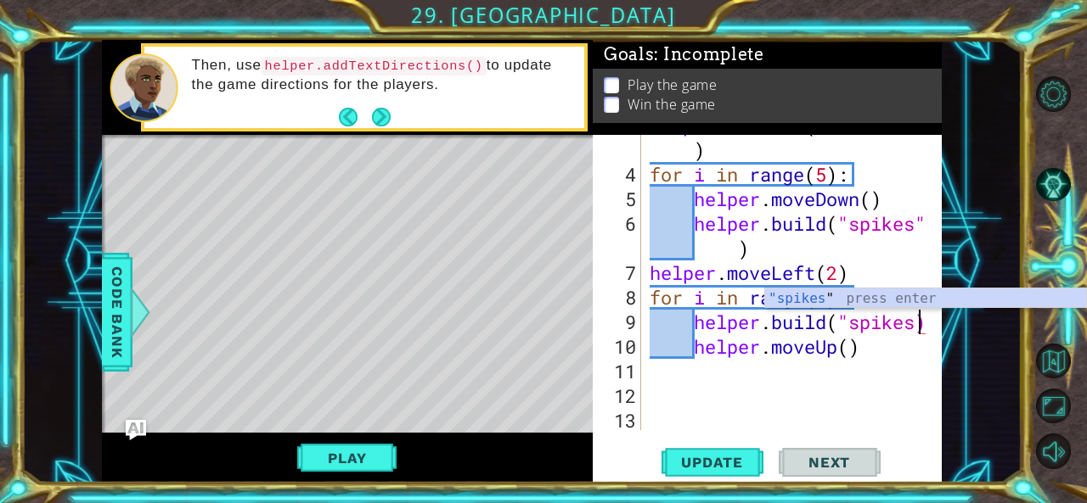
scroll to position [0, 12]
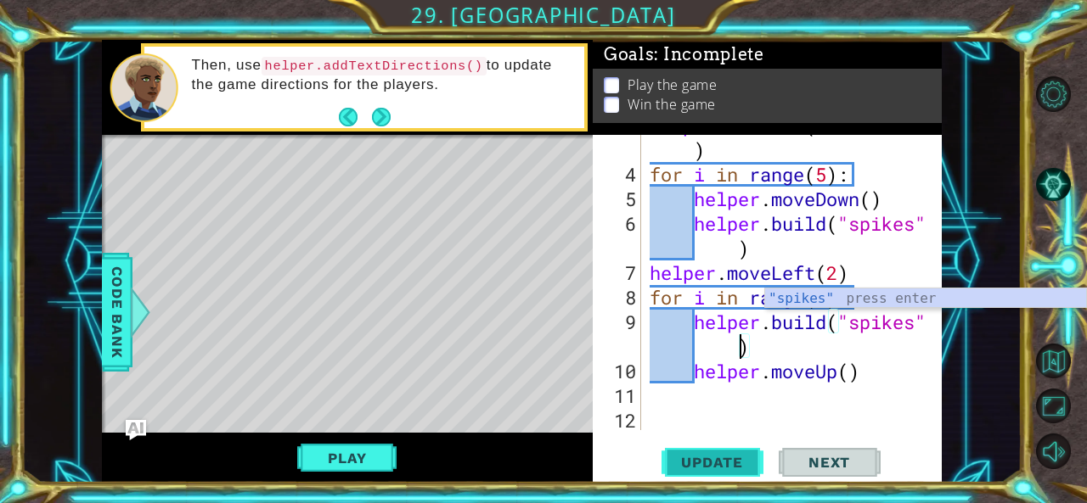
click at [728, 452] on button "Update" at bounding box center [712, 462] width 102 height 35
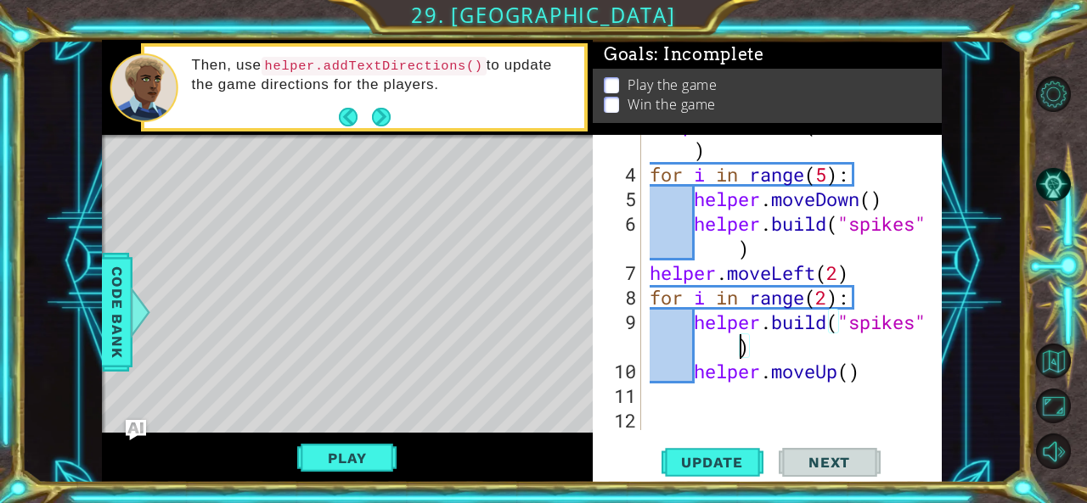
click at [816, 284] on div "helper . setBoss ( "darkness" ) for i in range ( 5 ) : helper . moveDown ( ) he…" at bounding box center [790, 297] width 288 height 369
click at [816, 273] on div "helper . setBoss ( "darkness" ) for i in range ( 5 ) : helper . moveDown ( ) he…" at bounding box center [790, 297] width 288 height 369
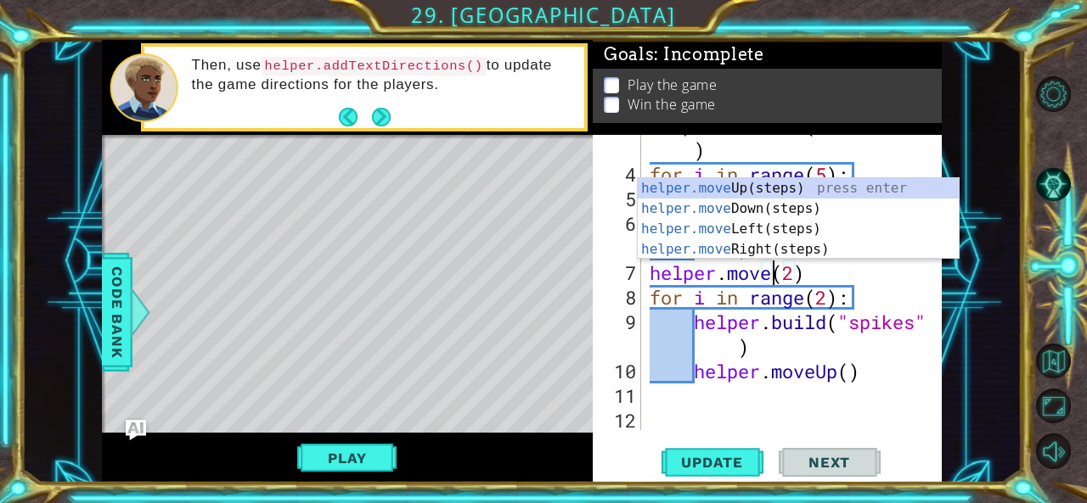
scroll to position [0, 5]
click at [864, 254] on div "helper.move Up(steps) press enter helper.move Down(steps) press enter helper.mo…" at bounding box center [799, 239] width 322 height 122
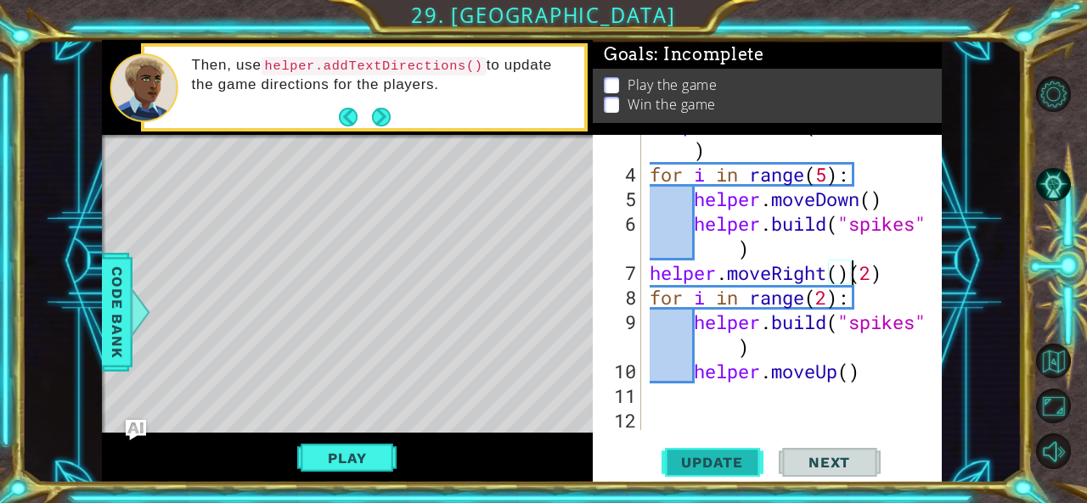
click at [721, 464] on span "Update" at bounding box center [712, 462] width 96 height 17
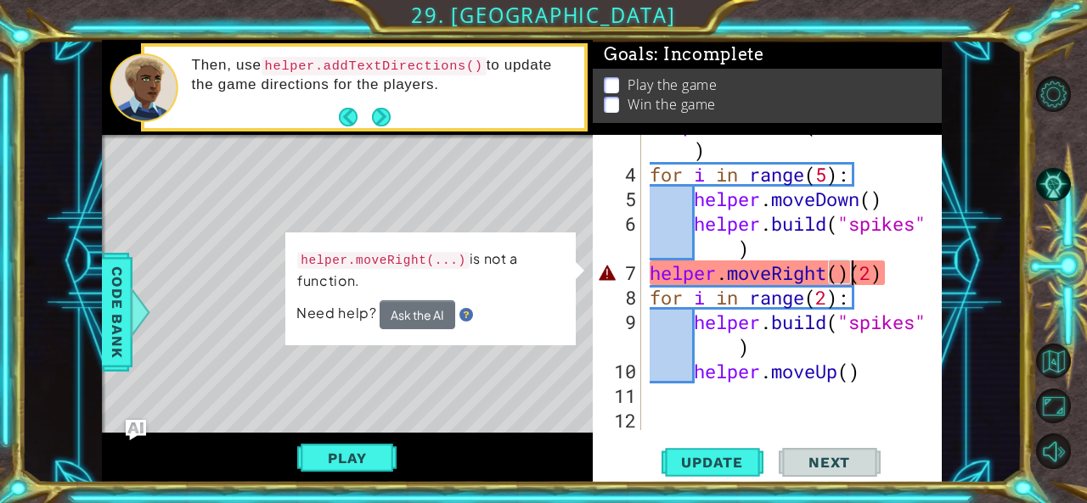
click at [852, 279] on div "helper . setBoss ( "darkness" ) for i in range ( 5 ) : helper . moveDown ( ) he…" at bounding box center [790, 297] width 288 height 369
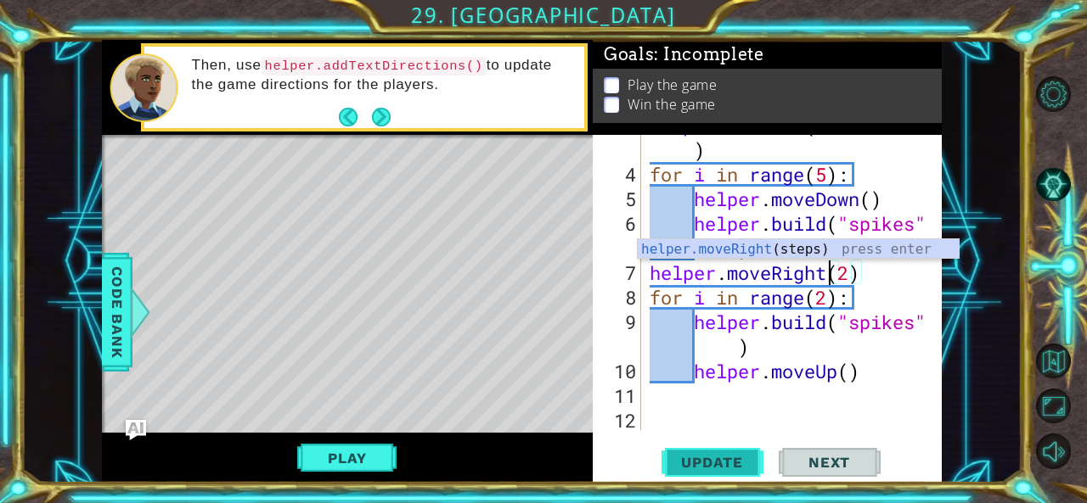
click at [732, 464] on span "Update" at bounding box center [712, 462] width 96 height 17
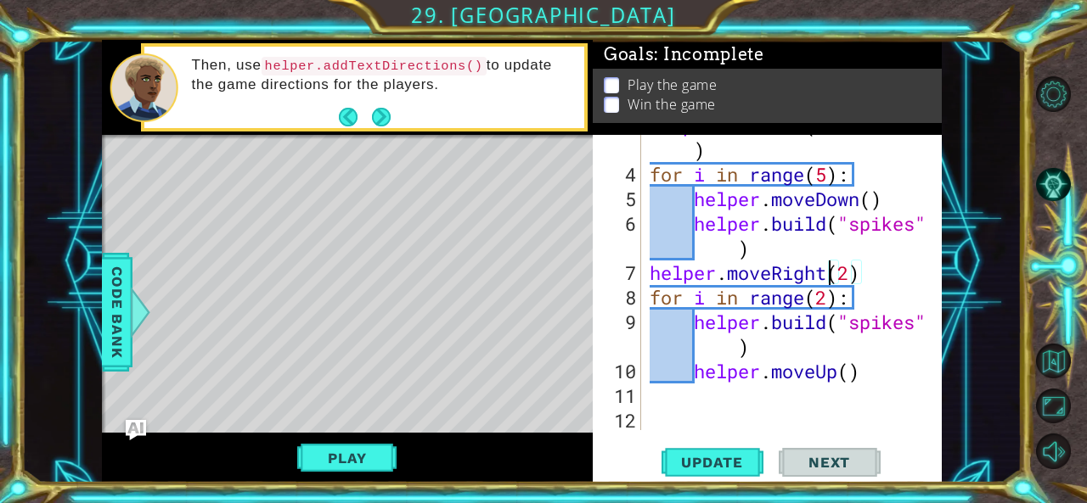
click at [830, 295] on div "helper . setBoss ( "darkness" ) for i in range ( 5 ) : helper . moveDown ( ) he…" at bounding box center [790, 297] width 288 height 369
click at [718, 469] on span "Update" at bounding box center [712, 462] width 96 height 17
click at [885, 377] on div "helper . setBoss ( "darkness" ) for i in range ( 5 ) : helper . moveDown ( ) he…" at bounding box center [790, 297] width 288 height 369
type textarea "helper.moveUp()"
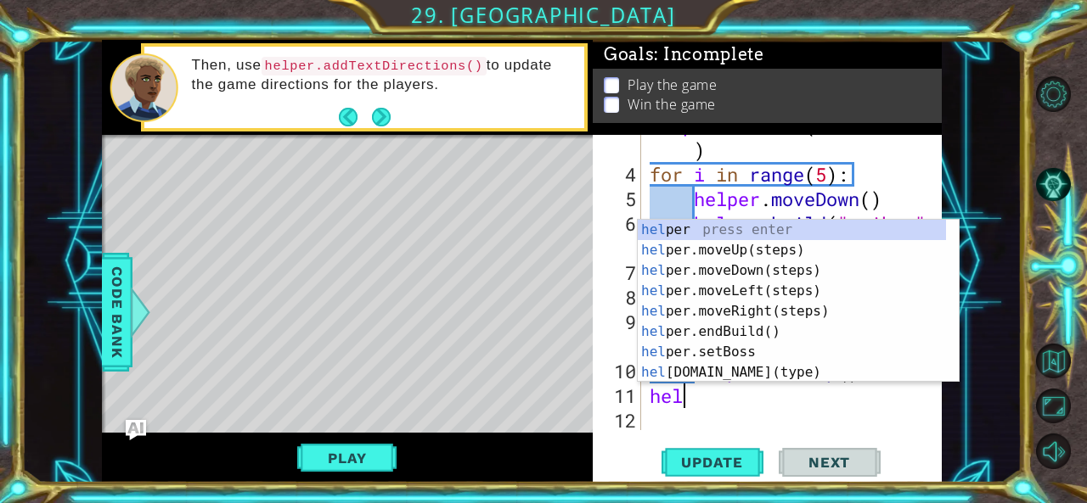
scroll to position [0, 0]
type textarea "helper"
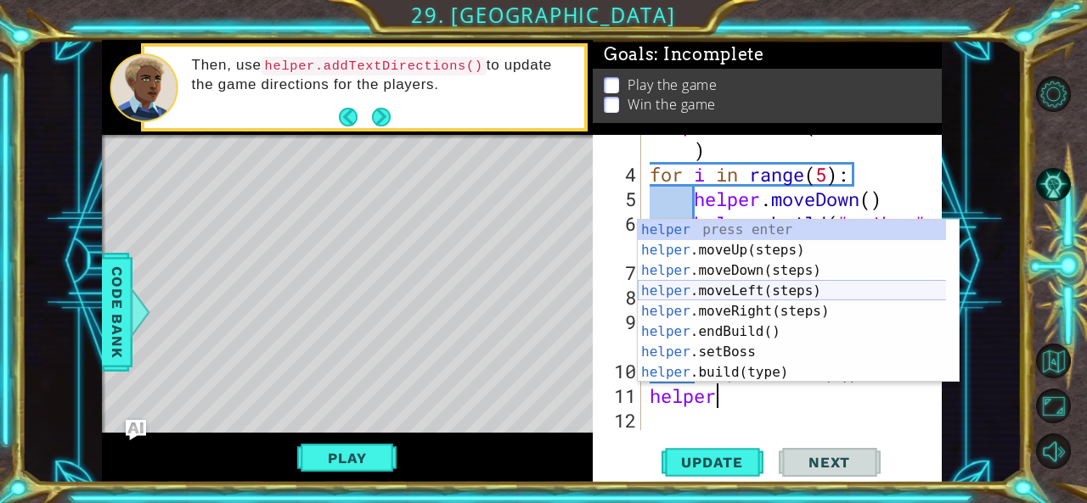
click at [788, 299] on div "helper press enter helper .moveUp(steps) press enter helper .moveDown(steps) pr…" at bounding box center [792, 322] width 309 height 204
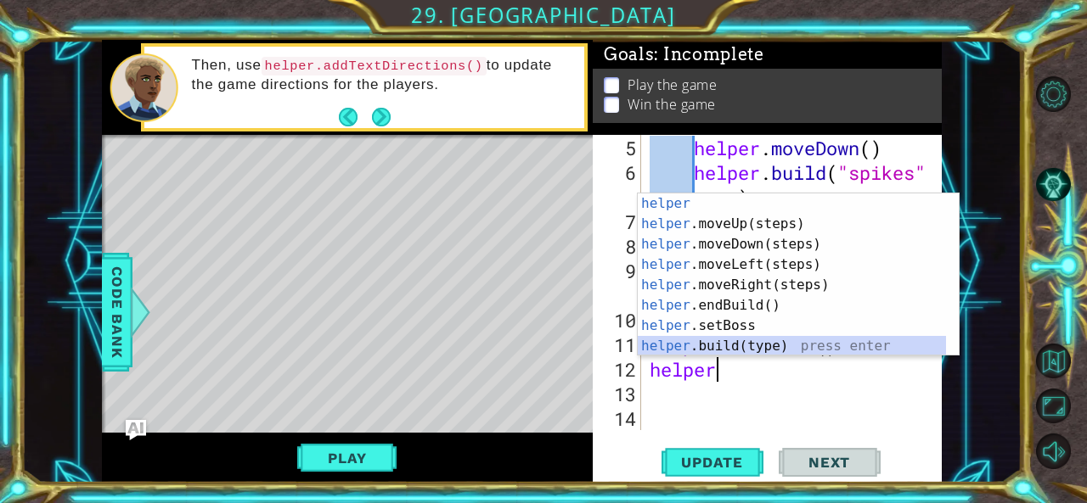
click at [761, 344] on div "helper press enter helper .moveUp(steps) press enter helper .moveDown(steps) pr…" at bounding box center [792, 296] width 309 height 204
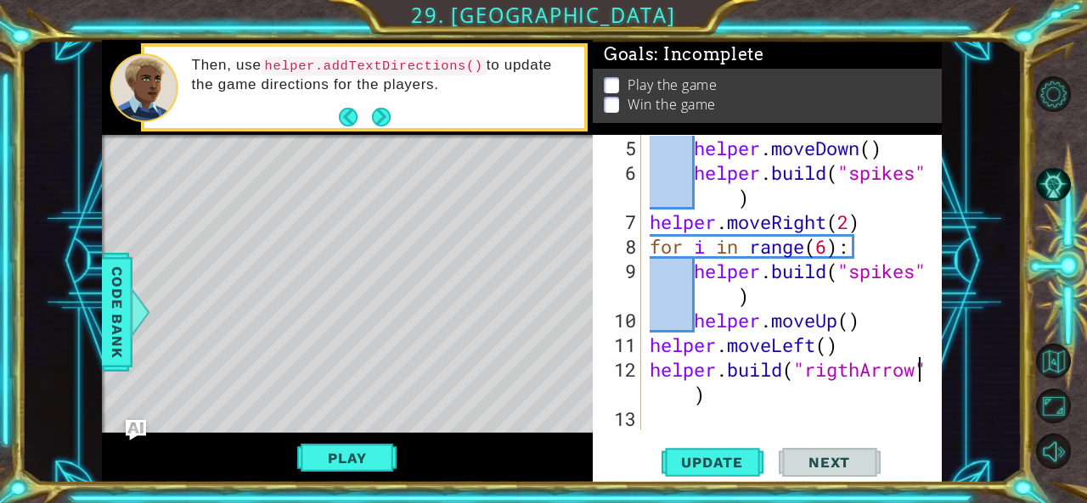
scroll to position [0, 12]
click at [700, 461] on span "Update" at bounding box center [712, 462] width 96 height 17
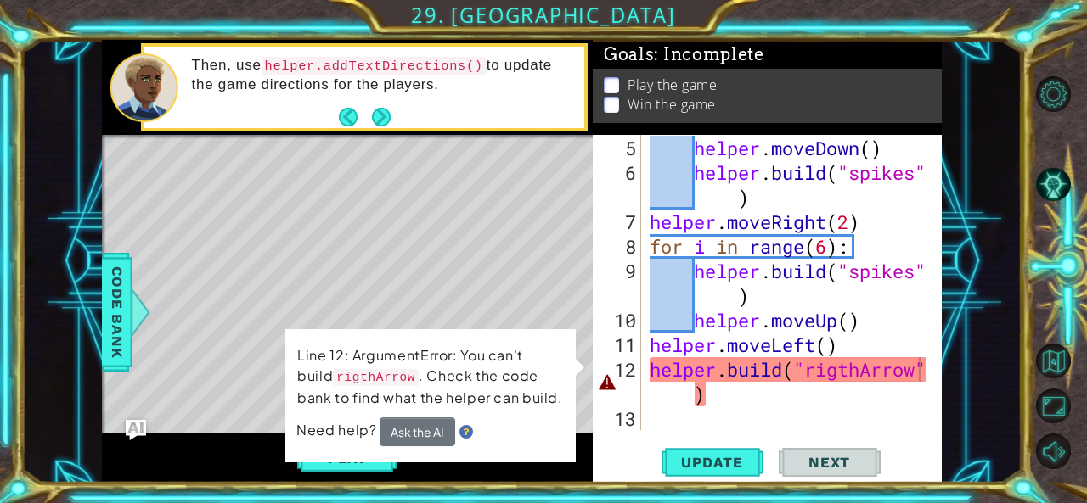
click at [130, 306] on div at bounding box center [139, 312] width 21 height 51
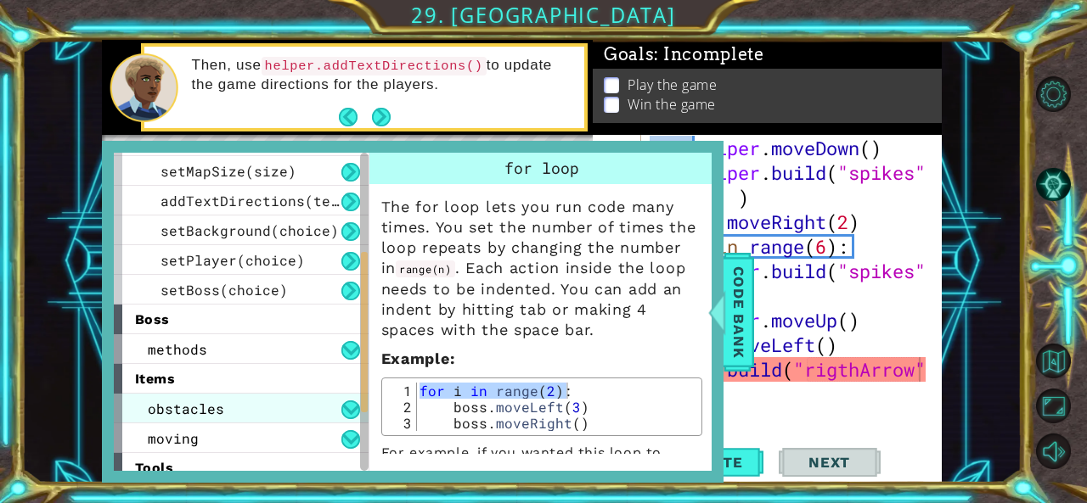
scroll to position [305, 0]
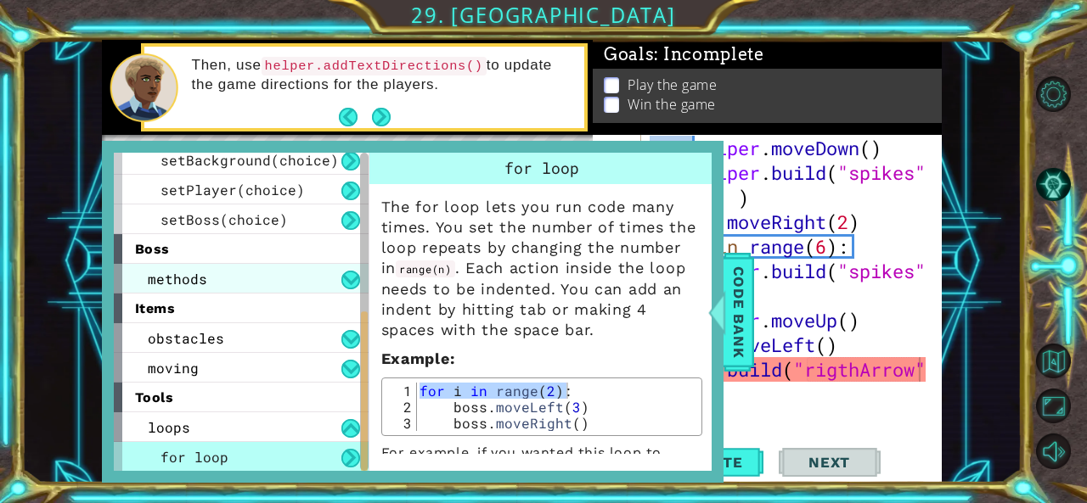
click at [256, 273] on div "methods" at bounding box center [241, 279] width 255 height 30
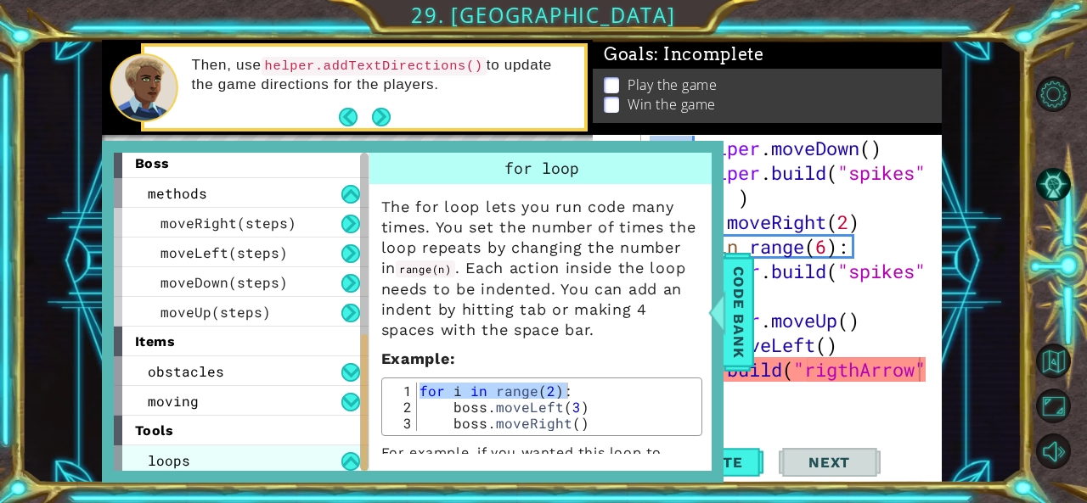
scroll to position [424, 0]
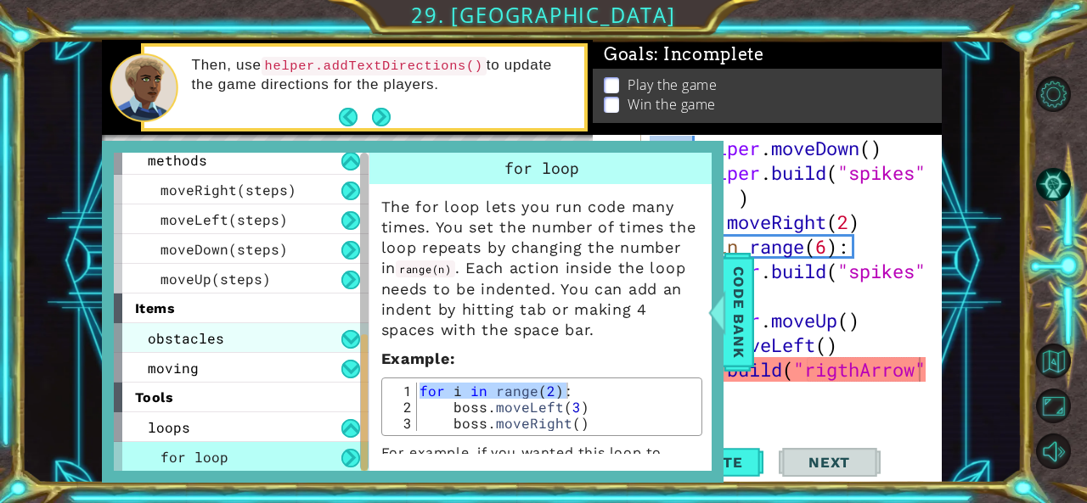
click at [268, 338] on div "obstacles" at bounding box center [241, 338] width 255 height 30
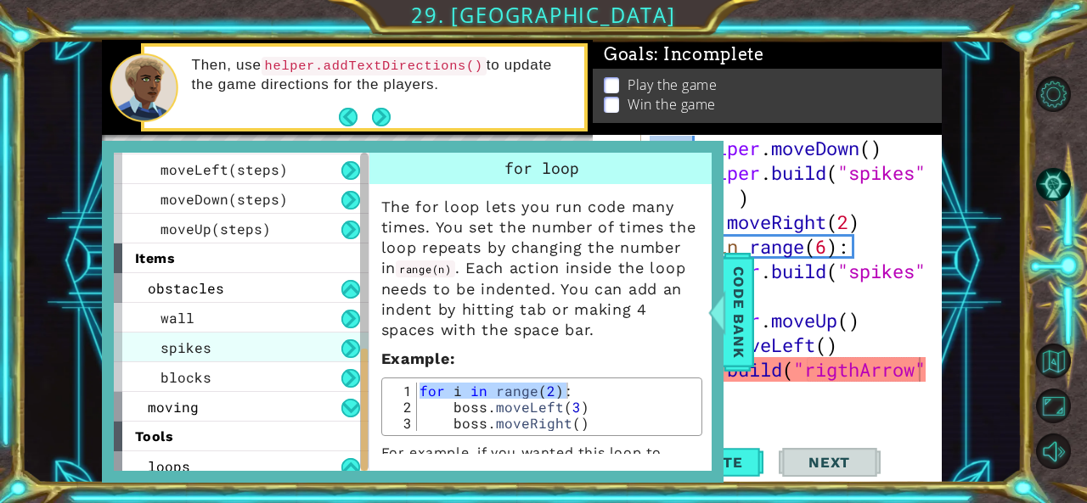
scroll to position [513, 0]
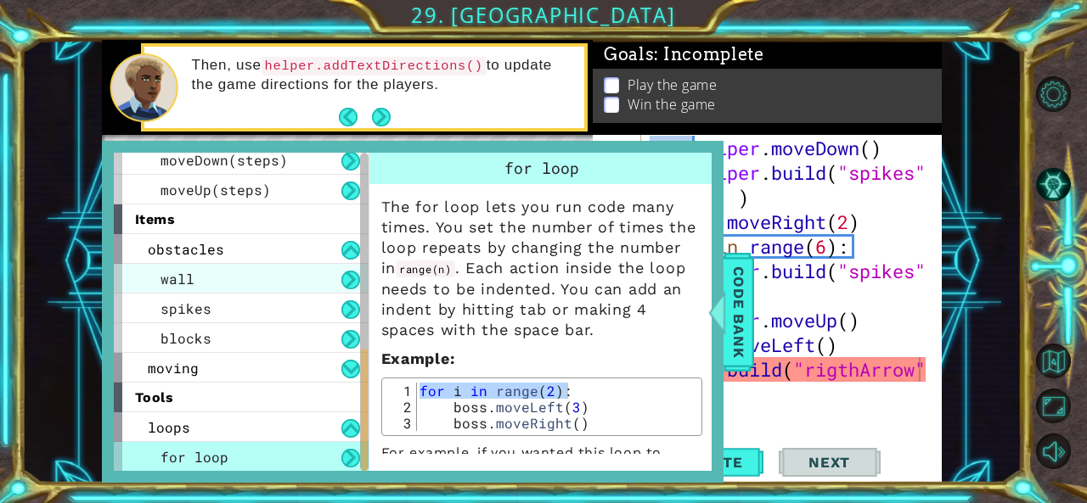
click at [284, 270] on div "wall" at bounding box center [241, 279] width 255 height 30
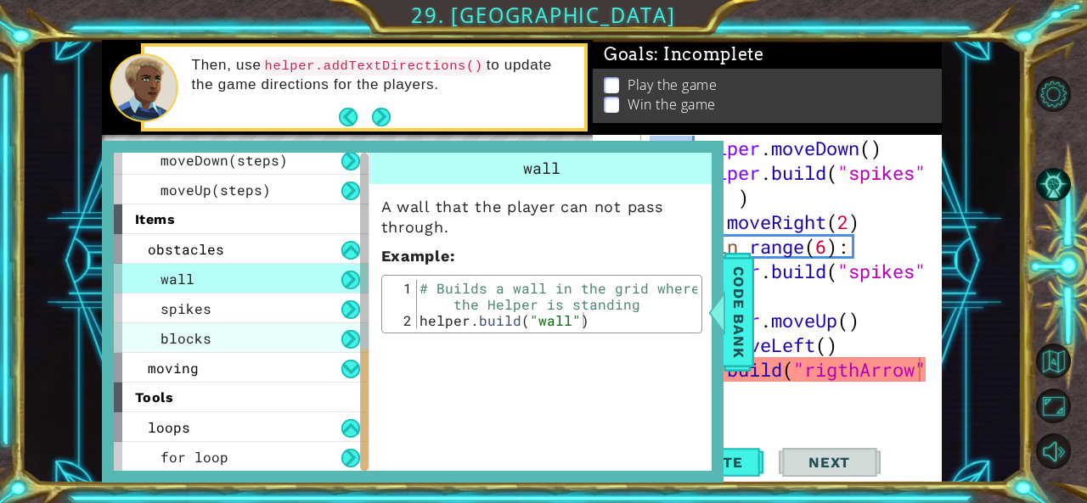
click at [295, 336] on div "blocks" at bounding box center [241, 338] width 255 height 30
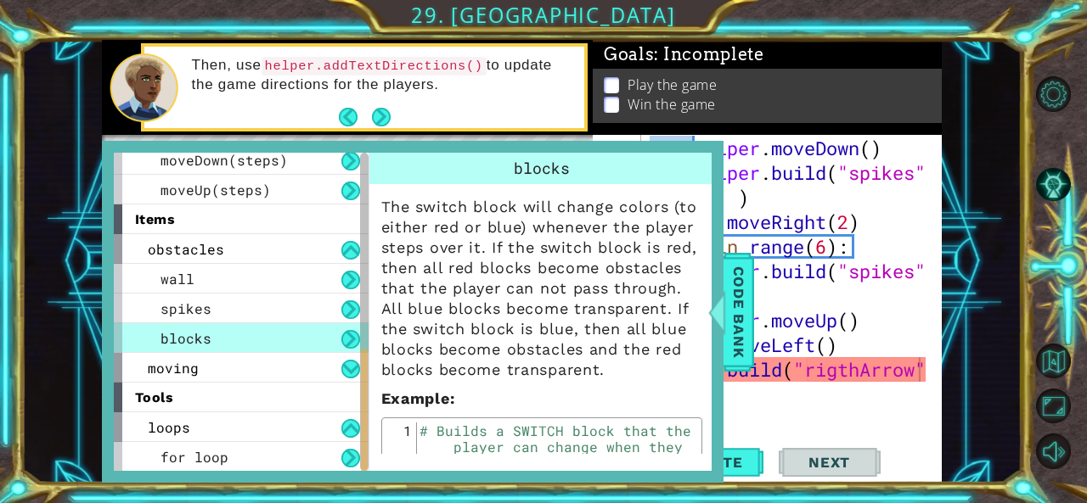
click at [349, 340] on button at bounding box center [350, 339] width 19 height 19
click at [344, 366] on button at bounding box center [350, 369] width 19 height 19
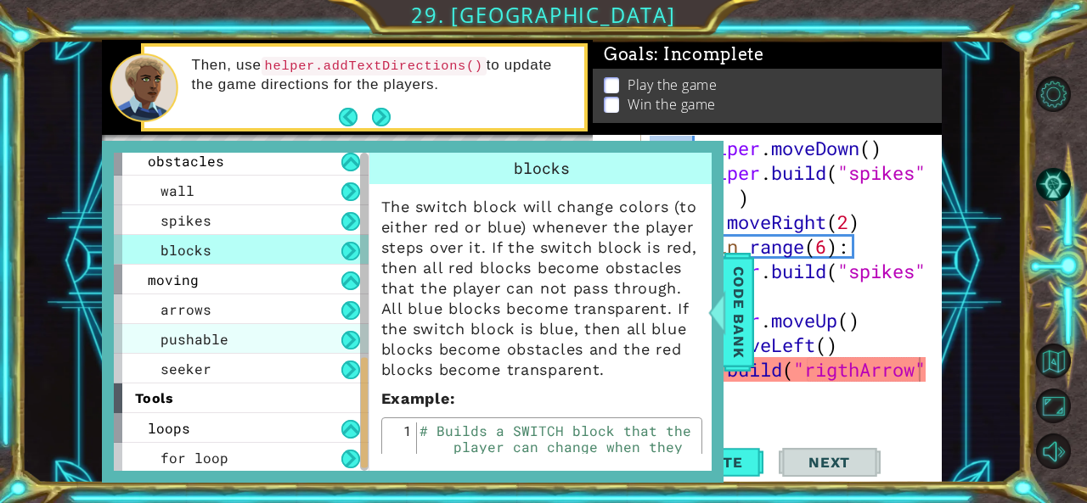
scroll to position [602, 0]
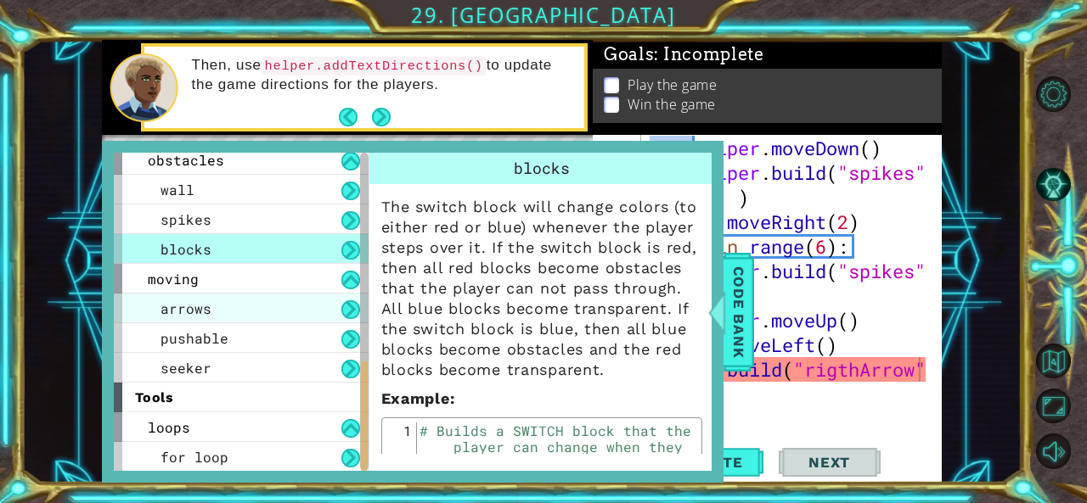
click at [295, 313] on div "arrows" at bounding box center [241, 309] width 255 height 30
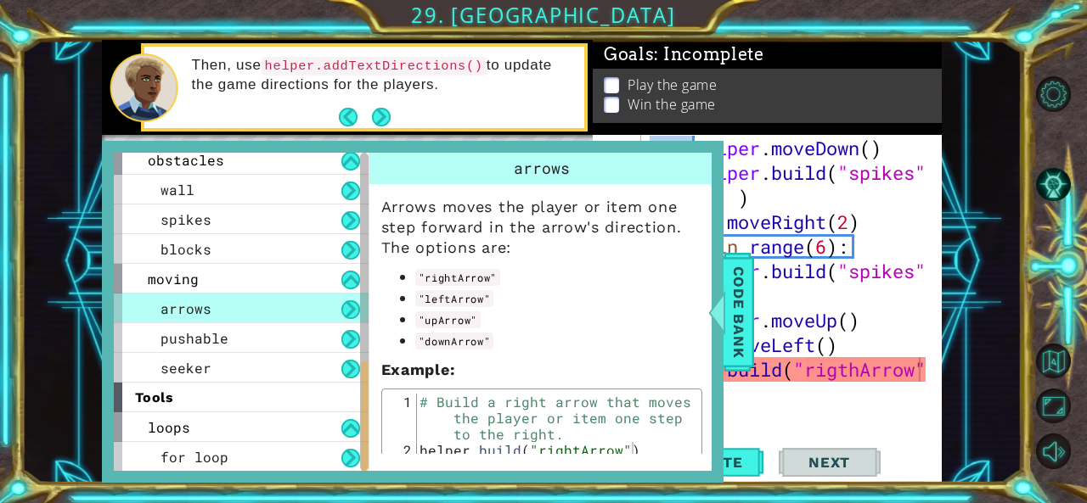
drag, startPoint x: 423, startPoint y: 277, endPoint x: 472, endPoint y: 278, distance: 49.3
click at [472, 278] on code ""rightArrow"" at bounding box center [458, 277] width 86 height 17
click at [428, 278] on code ""rightArrow"" at bounding box center [458, 277] width 86 height 17
click at [725, 323] on div at bounding box center [716, 312] width 21 height 51
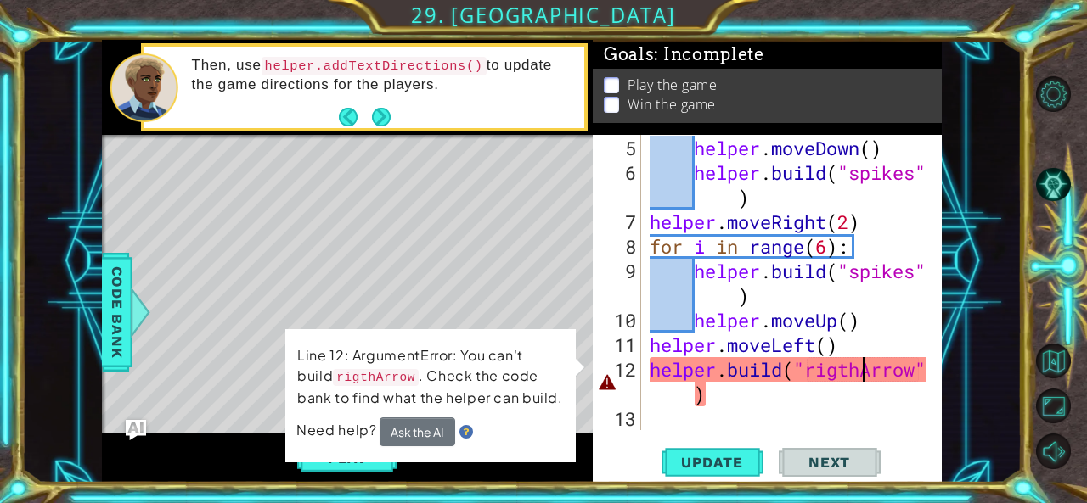
click at [862, 369] on div "helper . moveDown ( ) helper . build ( "spikes" ) helper . moveRight ( 2 ) for …" at bounding box center [790, 308] width 288 height 345
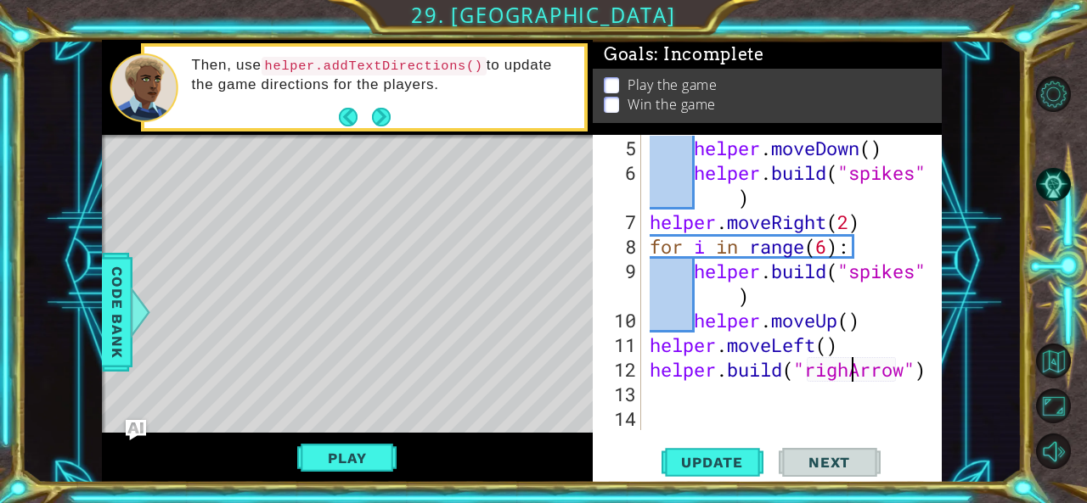
scroll to position [0, 9]
type textarea "[DOMAIN_NAME]("rightArrow")"
click at [686, 454] on span "Update" at bounding box center [712, 462] width 96 height 17
click at [780, 402] on div "helper . moveDown ( ) helper . build ( "spikes" ) helper . moveRight ( 2 ) for …" at bounding box center [790, 308] width 288 height 345
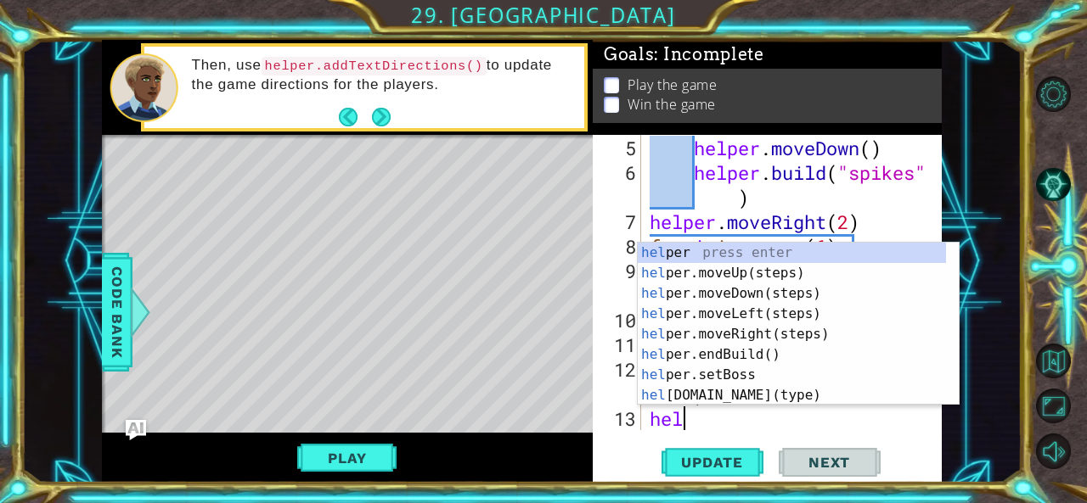
scroll to position [0, 0]
type textarea "helper"
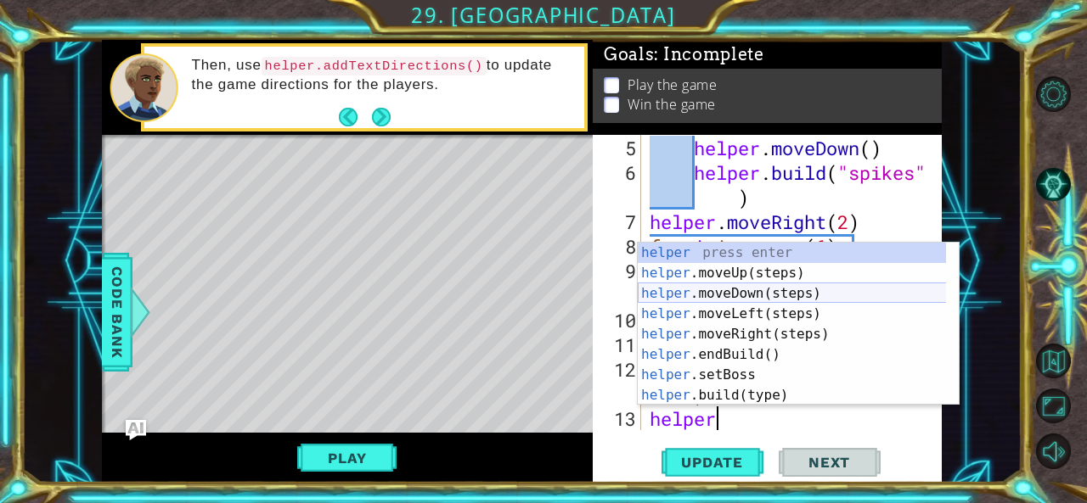
click at [771, 291] on div "helper press enter helper .moveUp(steps) press enter helper .moveDown(steps) pr…" at bounding box center [792, 345] width 309 height 204
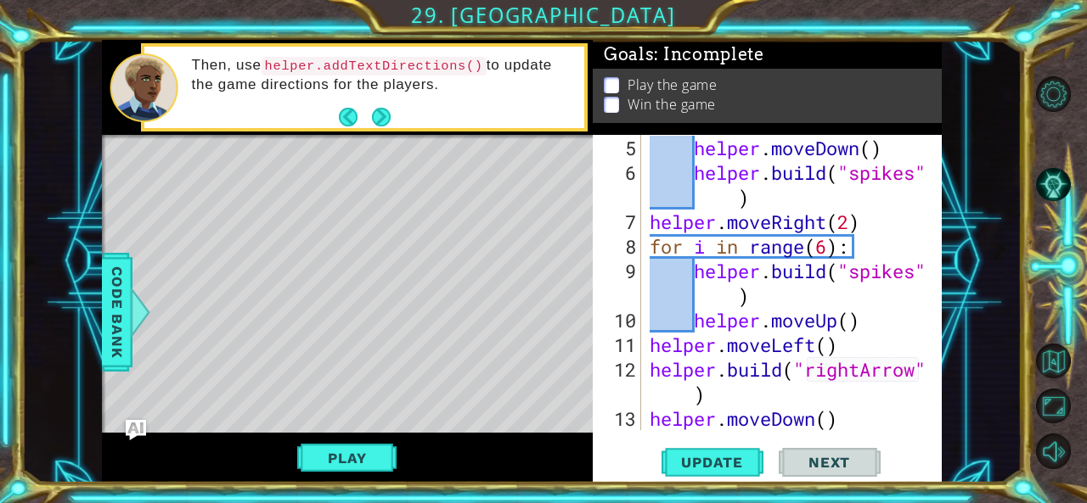
scroll to position [276, 0]
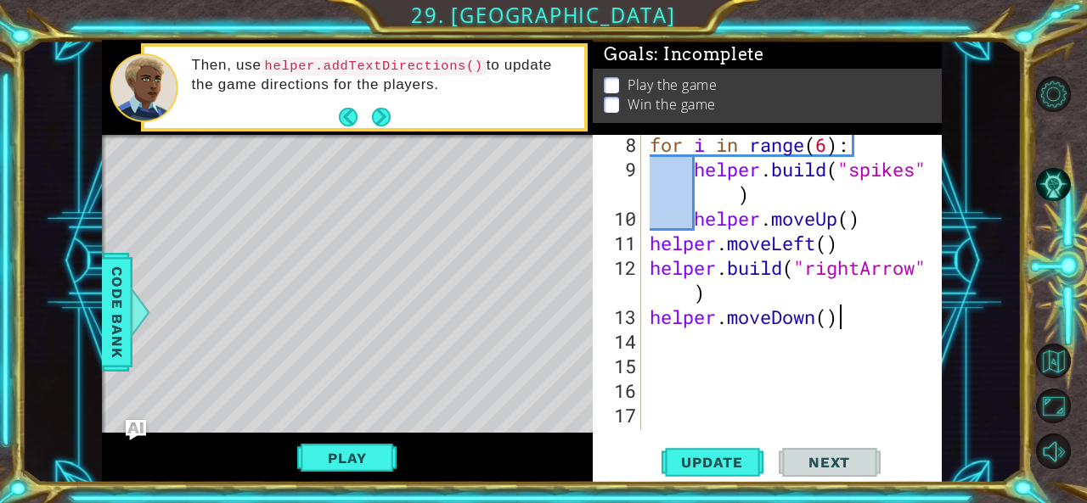
click at [854, 320] on div "for i in range ( 6 ) : helper . build ( "spikes" ) helper . moveUp ( ) helper .…" at bounding box center [790, 304] width 288 height 345
type textarea "helper.moveDown()"
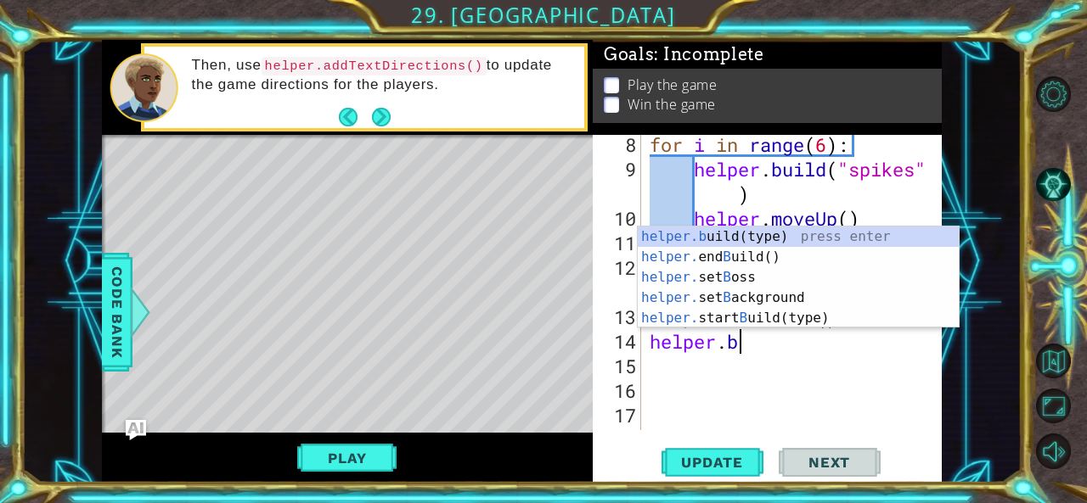
scroll to position [0, 3]
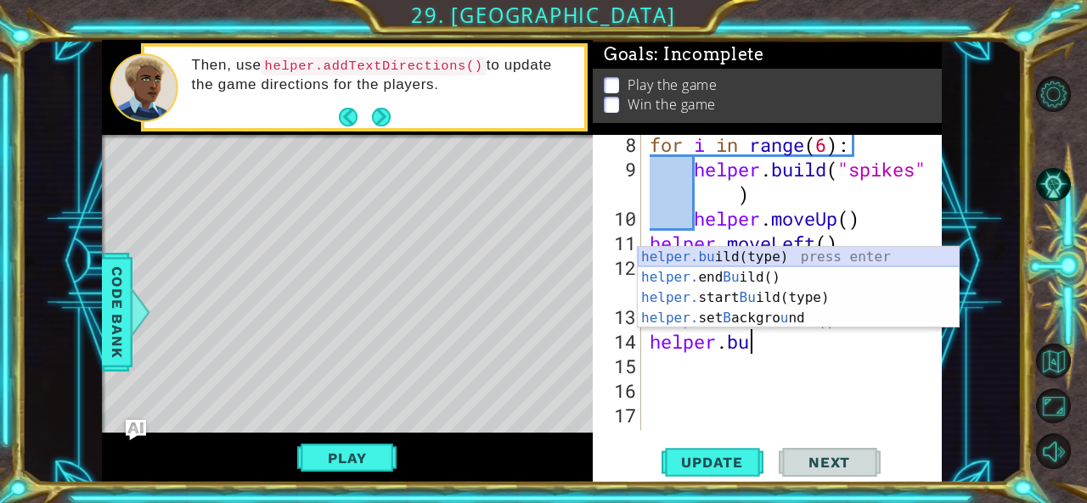
click at [891, 255] on div "helper.bu ild(type) press enter helper. end Bu ild() press enter helper. start …" at bounding box center [799, 308] width 322 height 122
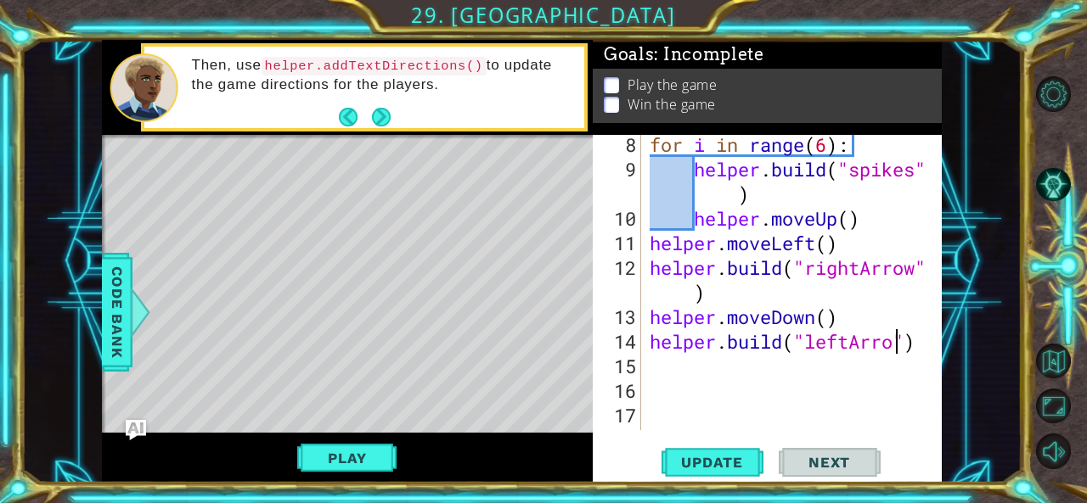
scroll to position [0, 11]
type textarea "[DOMAIN_NAME]("leftArrow")"
click at [732, 458] on span "Update" at bounding box center [712, 462] width 96 height 17
click at [924, 334] on div at bounding box center [929, 191] width 17 height 665
click at [925, 336] on div at bounding box center [929, 191] width 17 height 665
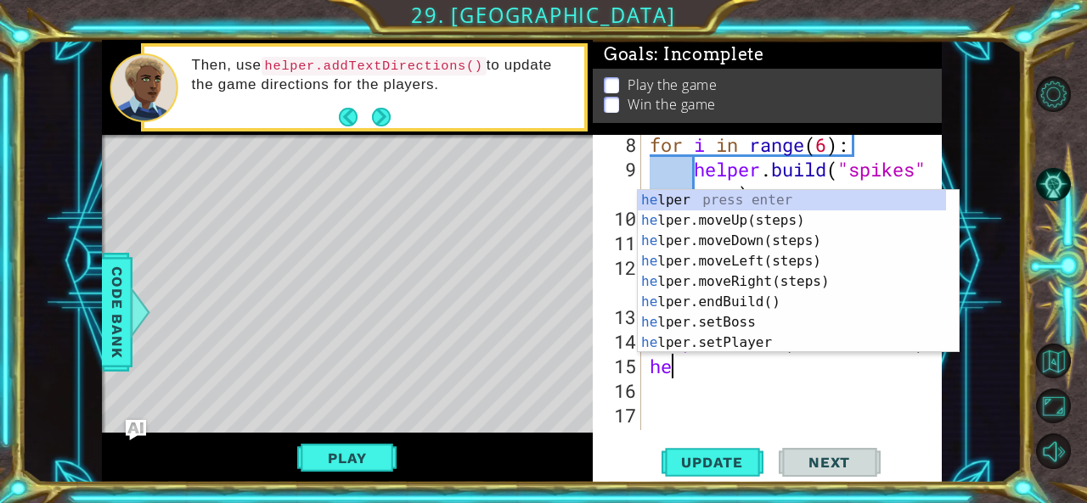
scroll to position [0, 0]
type textarea "help"
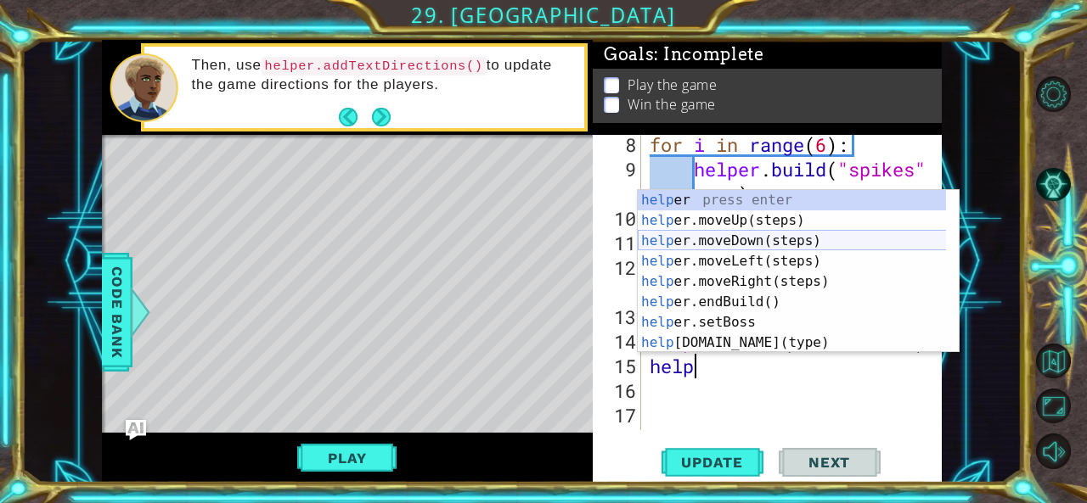
click at [701, 234] on div "help er press enter help er.moveUp(steps) press enter help er.moveDown(steps) p…" at bounding box center [792, 292] width 309 height 204
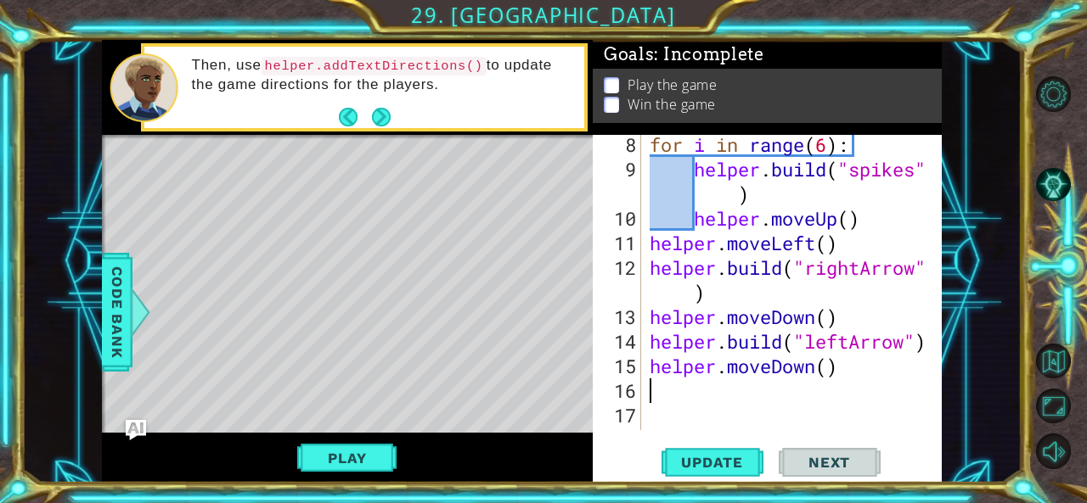
scroll to position [0, 0]
click at [852, 369] on div "for i in range ( 6 ) : helper . build ( "spikes" ) helper . moveUp ( ) helper .…" at bounding box center [790, 304] width 288 height 345
type textarea "helper.moveDown()"
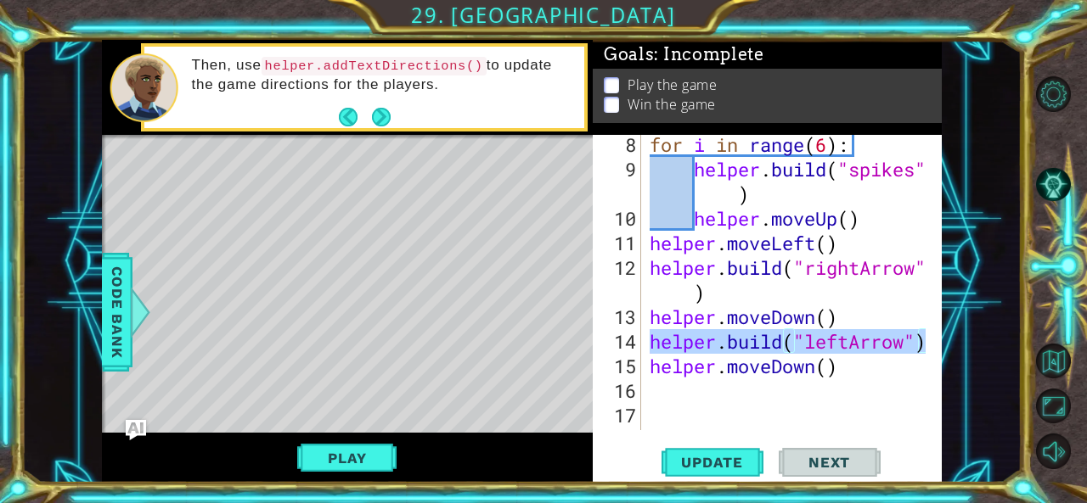
drag, startPoint x: 649, startPoint y: 342, endPoint x: 934, endPoint y: 349, distance: 285.4
click at [934, 349] on div "8 9 10 11 12 13 14 15 16 17 18 19 for i in range ( 6 ) : helper . build ( "spik…" at bounding box center [766, 282] width 346 height 295
type textarea "[DOMAIN_NAME]("leftArrow")"
click at [666, 385] on div "for i in range ( 6 ) : helper . build ( "spikes" ) helper . moveUp ( ) helper .…" at bounding box center [790, 304] width 288 height 345
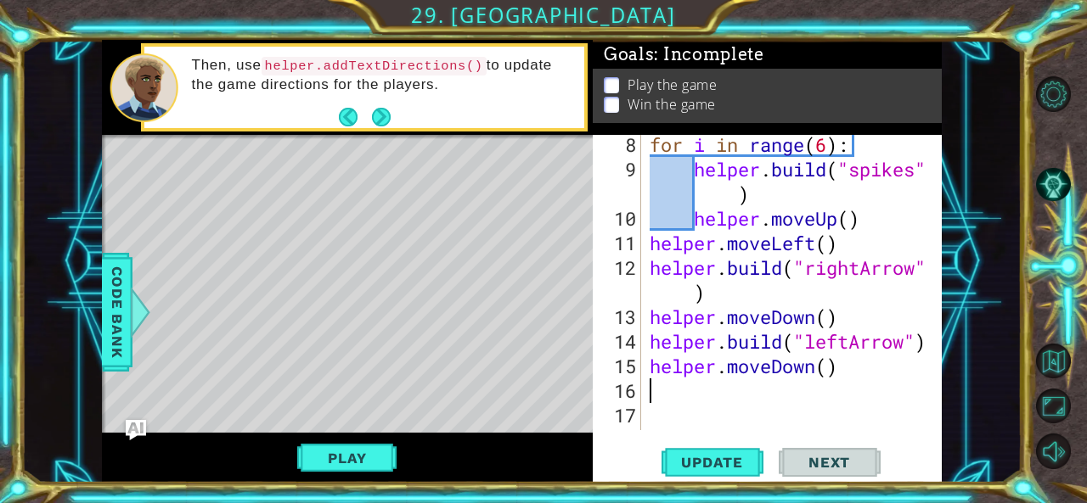
paste textarea "[DOMAIN_NAME]("leftArrow")"
click at [851, 391] on div "for i in range ( 6 ) : helper . build ( "spikes" ) helper . moveUp ( ) helper .…" at bounding box center [790, 304] width 288 height 345
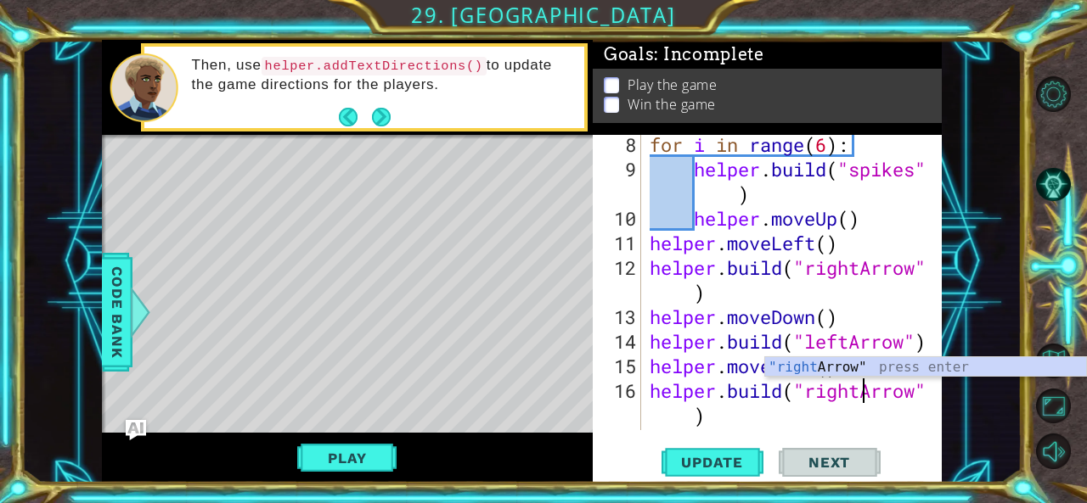
scroll to position [0, 9]
type textarea "[DOMAIN_NAME]("rightArrow")"
click at [746, 459] on span "Update" at bounding box center [712, 462] width 96 height 17
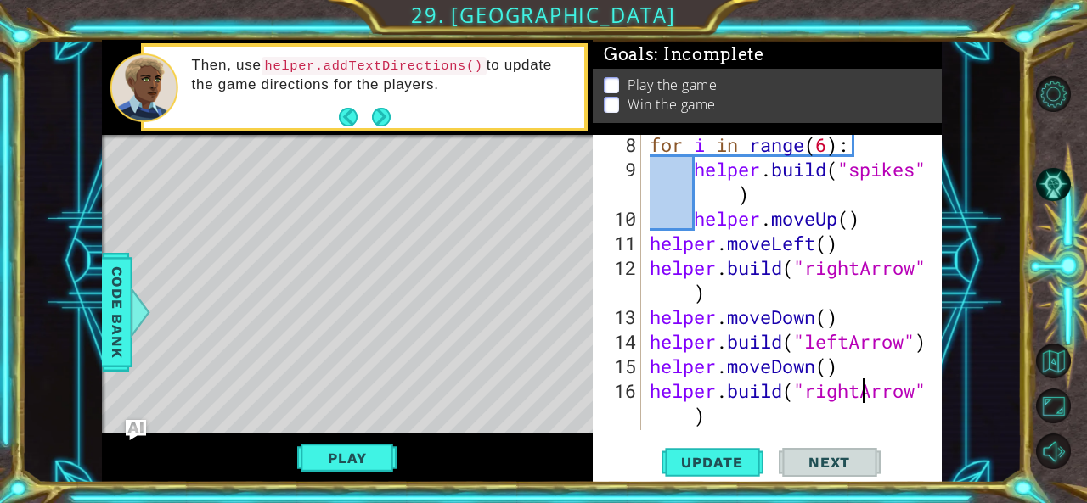
click at [713, 295] on div "for i in range ( 6 ) : helper . build ( "spikes" ) helper . moveUp ( ) helper .…" at bounding box center [790, 304] width 288 height 345
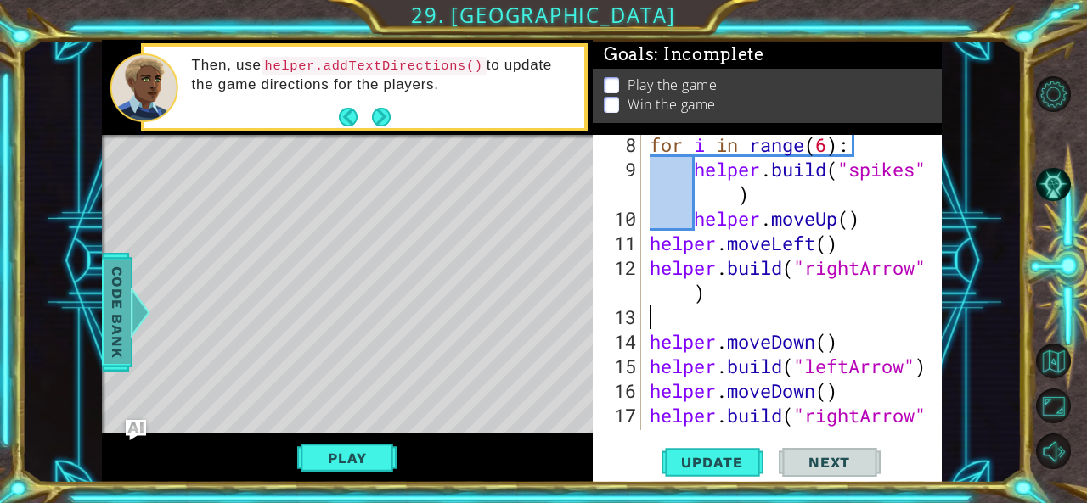
click at [127, 323] on span "Code Bank" at bounding box center [117, 312] width 27 height 104
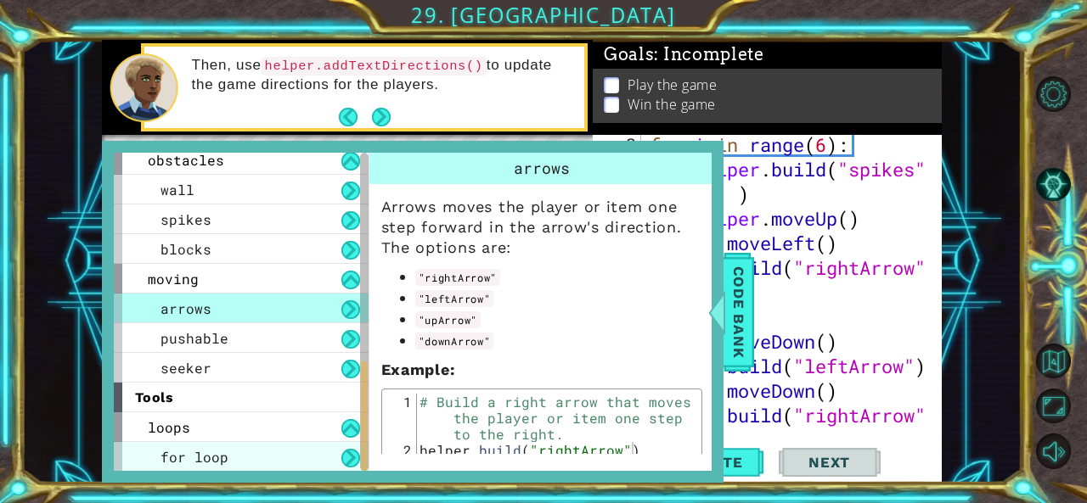
click at [224, 442] on div "for loop" at bounding box center [241, 457] width 255 height 30
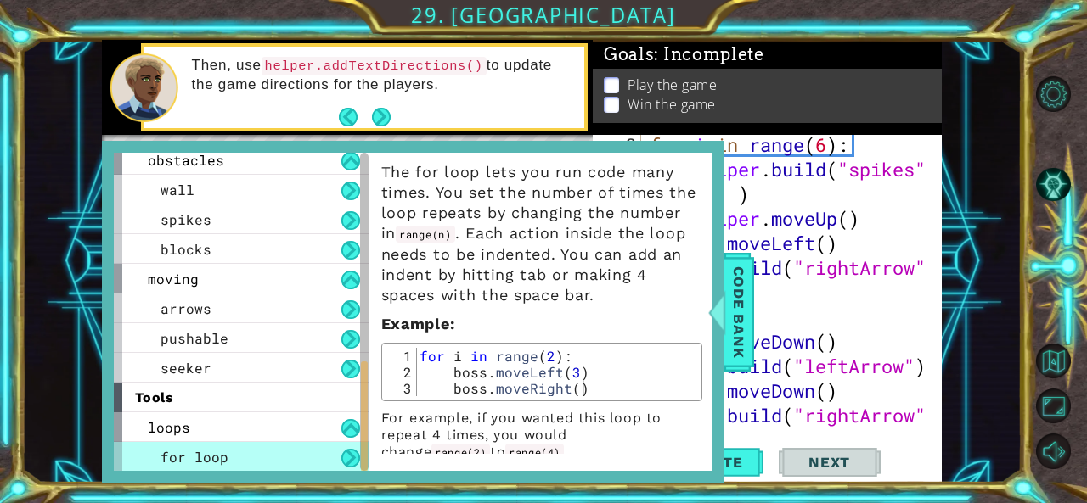
scroll to position [50, 0]
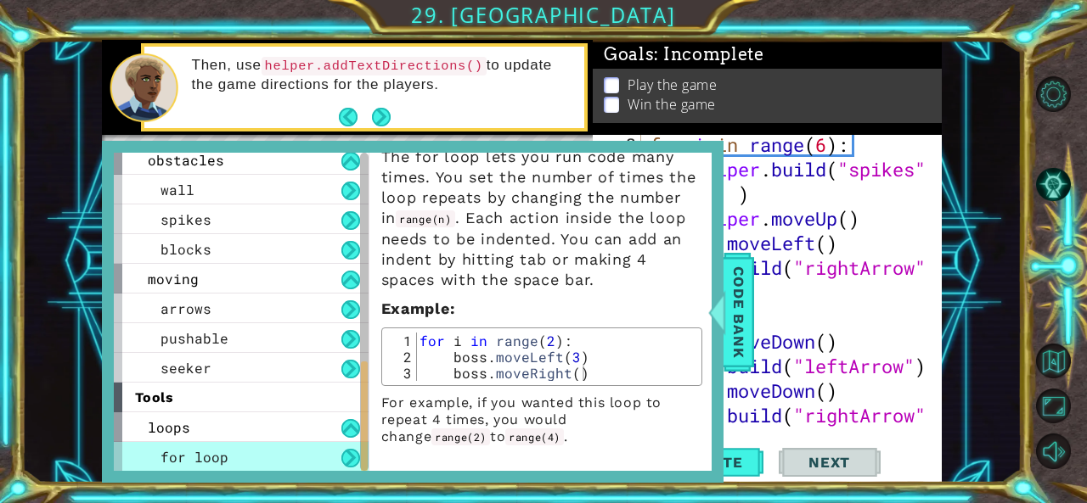
type textarea "for i in range(2):"
drag, startPoint x: 417, startPoint y: 340, endPoint x: 562, endPoint y: 340, distance: 145.2
click at [562, 340] on div "for i in range ( 2 ) : boss . moveLeft ( 3 ) boss . moveRight ( )" at bounding box center [556, 373] width 280 height 81
click at [745, 317] on span "Code Bank" at bounding box center [738, 312] width 27 height 104
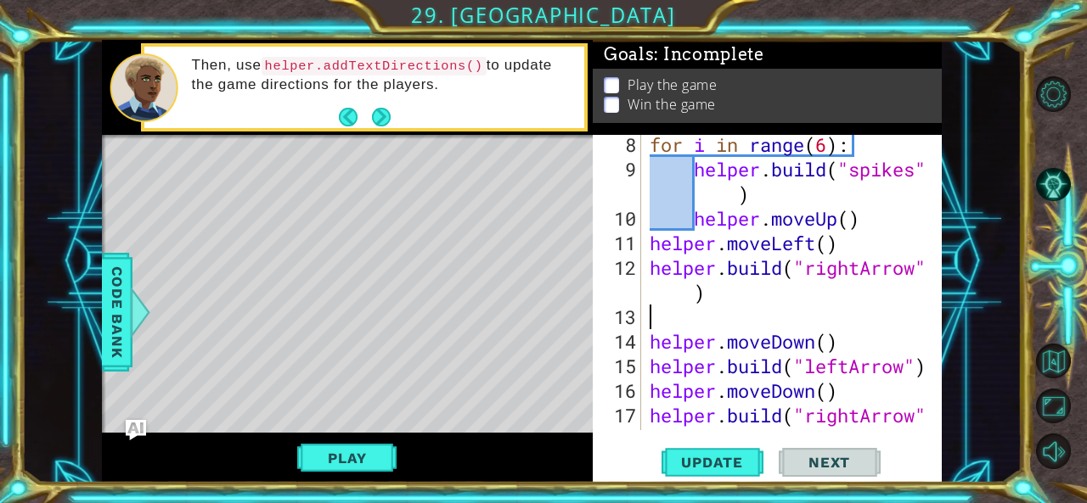
paste textarea "for i in range(2):"
click at [645, 342] on div "for i in range(2): 8 9 10 11 12 13 14 15 16 17 18 for i in range ( 6 ) : helper…" at bounding box center [766, 282] width 346 height 295
click at [650, 343] on div "for i in range ( 6 ) : helper . build ( "spikes" ) helper . moveUp ( ) helper .…" at bounding box center [790, 316] width 288 height 369
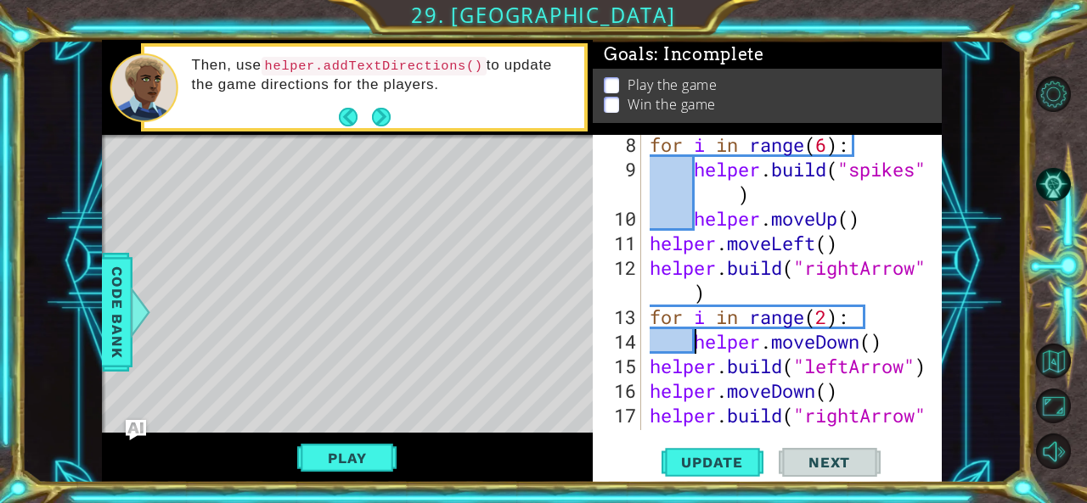
click at [649, 367] on div "for i in range ( 6 ) : helper . build ( "spikes" ) helper . moveUp ( ) helper .…" at bounding box center [790, 316] width 288 height 369
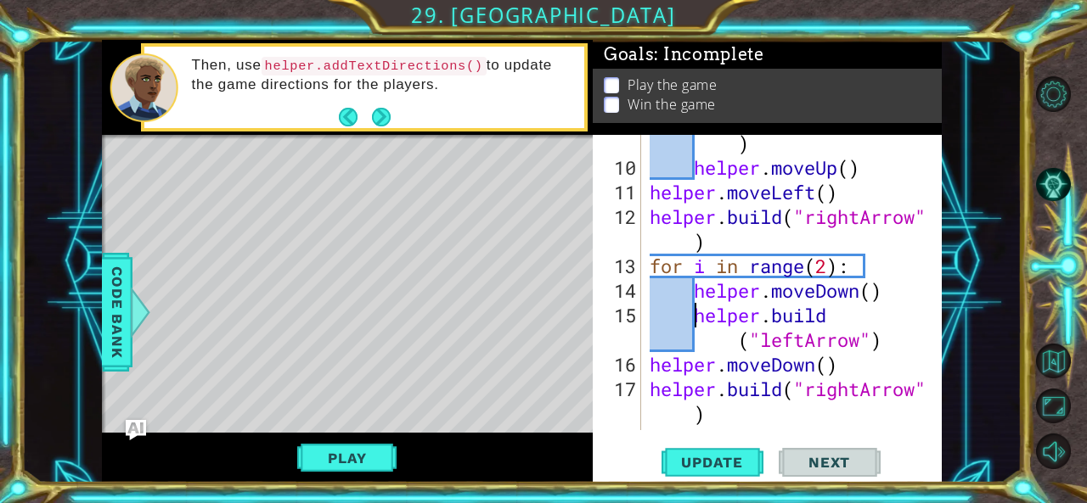
scroll to position [327, 0]
click at [655, 361] on div "helper . build ( "spikes" ) helper . moveUp ( ) helper . moveLeft ( ) helper . …" at bounding box center [790, 290] width 288 height 369
click at [654, 398] on div "helper . build ( "spikes" ) helper . moveUp ( ) helper . moveLeft ( ) helper . …" at bounding box center [790, 290] width 288 height 369
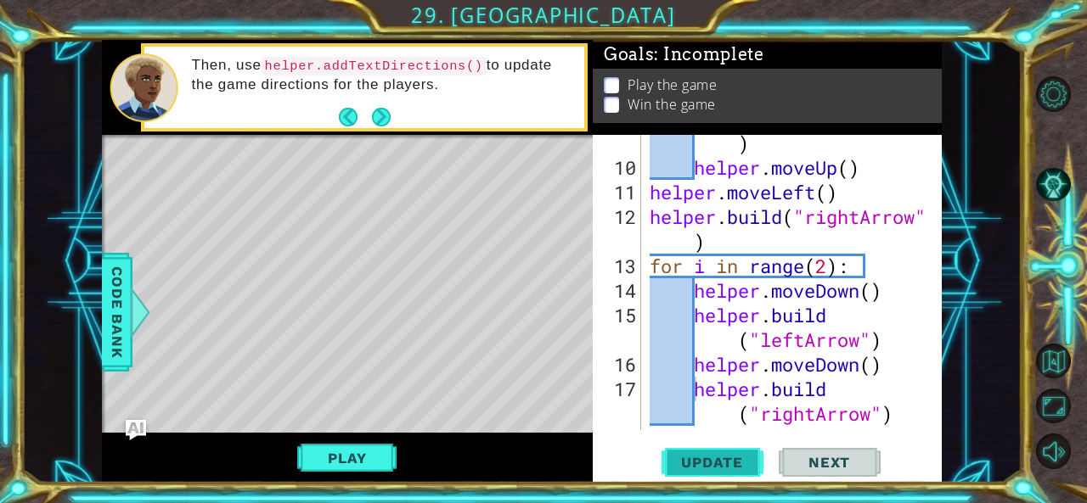
click at [665, 458] on span "Update" at bounding box center [712, 462] width 96 height 17
click at [825, 269] on div "helper . build ( "spikes" ) helper . moveUp ( ) helper . moveLeft ( ) helper . …" at bounding box center [790, 290] width 288 height 369
type textarea "for i in range(3):"
click at [711, 452] on button "Update" at bounding box center [712, 462] width 102 height 35
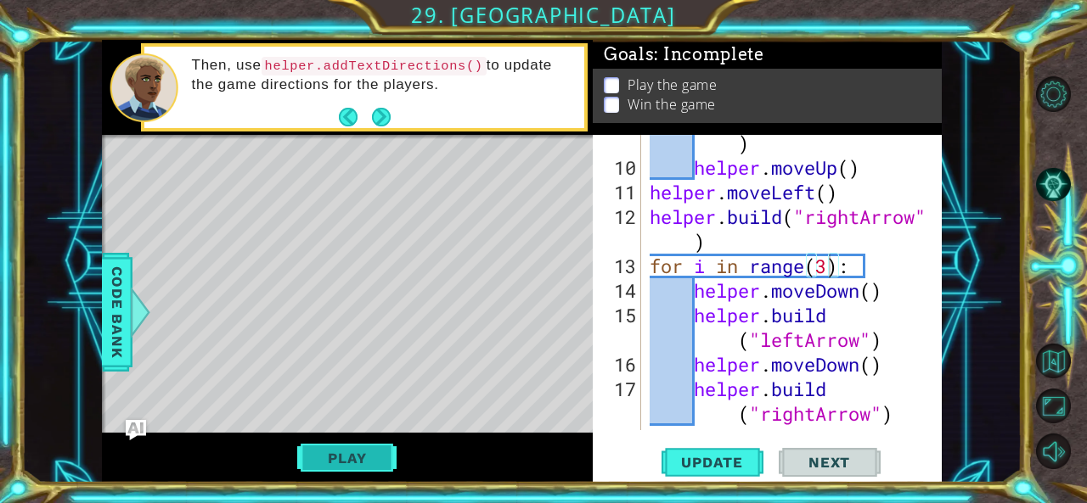
click at [361, 460] on button "Play" at bounding box center [346, 458] width 99 height 32
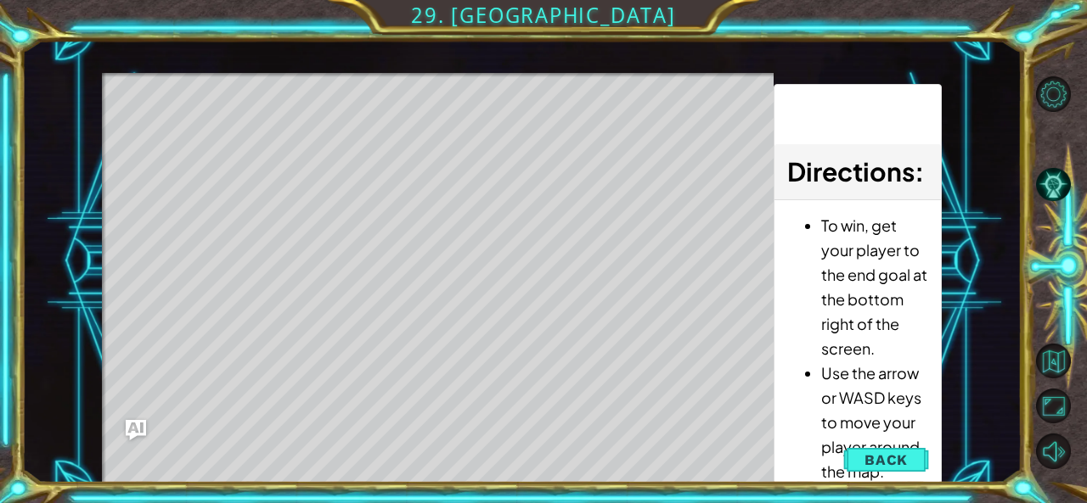
click at [910, 450] on button "Back" at bounding box center [886, 460] width 86 height 34
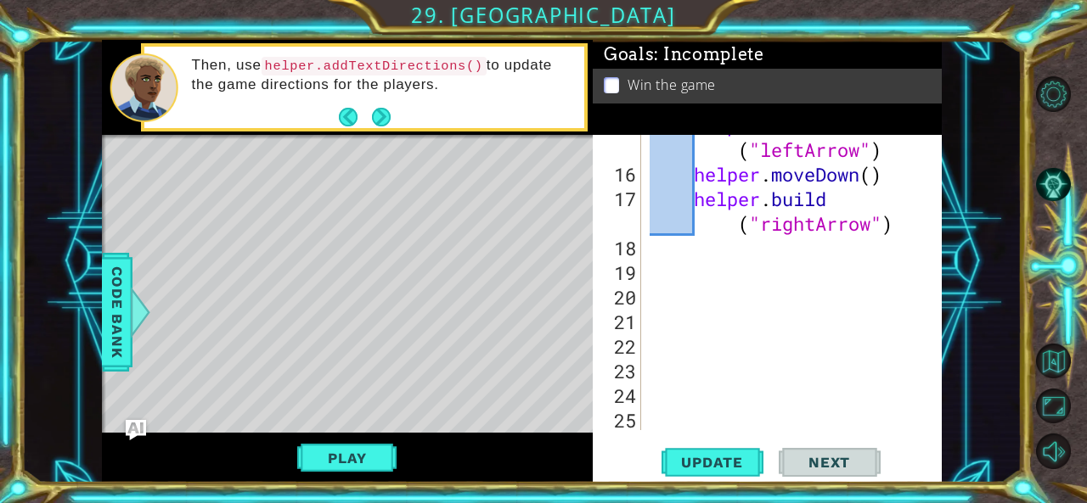
scroll to position [517, 0]
click at [676, 248] on div "helper . build ( "leftArrow" ) helper . moveDown ( ) helper . build ( "rightArr…" at bounding box center [790, 297] width 288 height 369
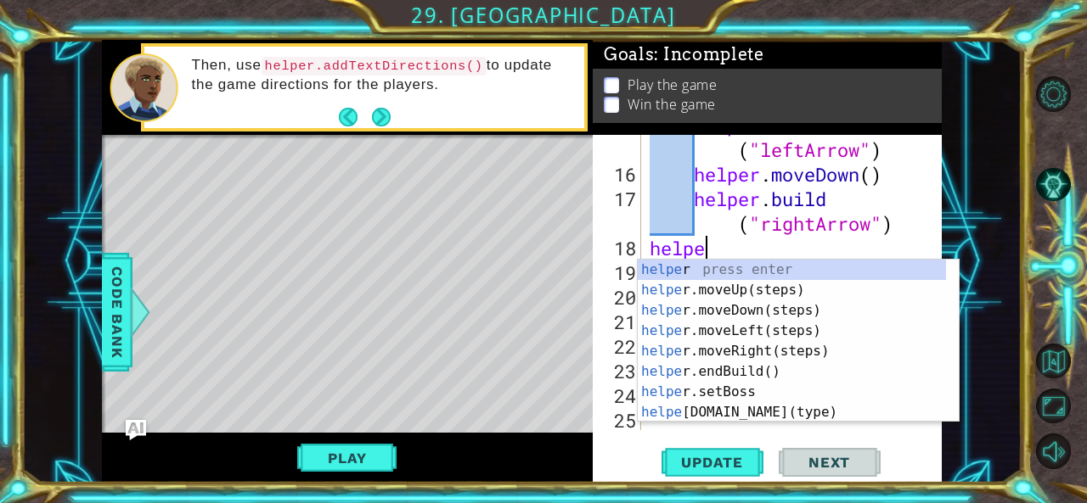
scroll to position [0, 2]
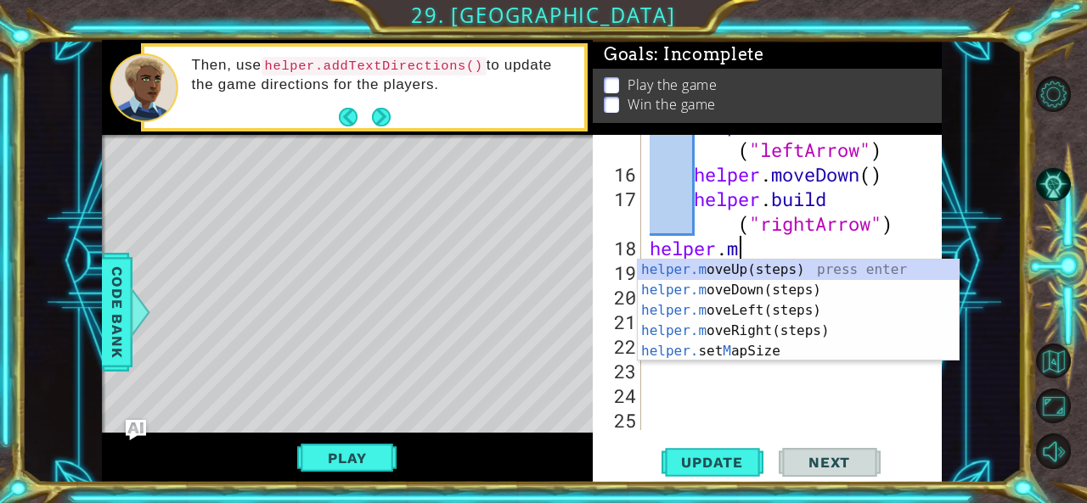
type textarea "[DOMAIN_NAME]"
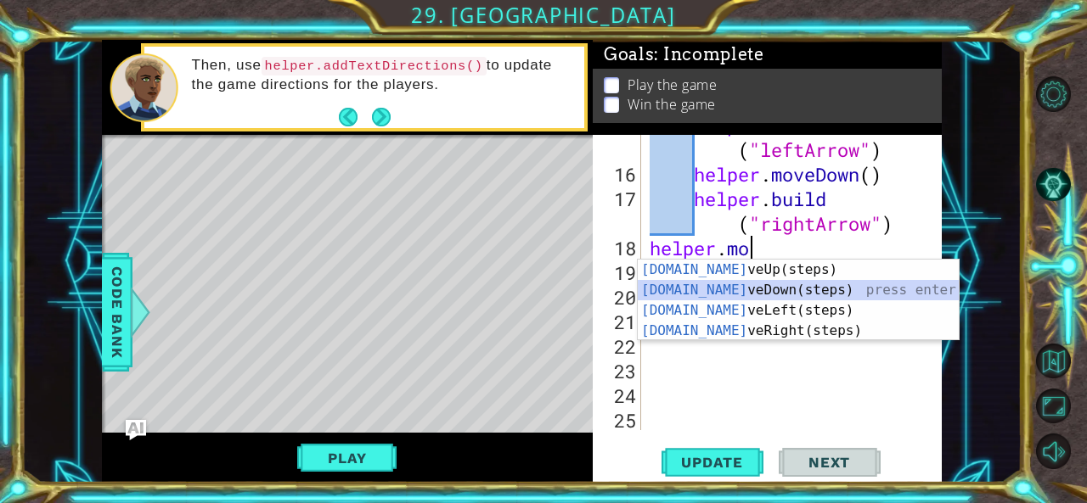
click at [874, 282] on div "[DOMAIN_NAME] veUp(steps) press enter [DOMAIN_NAME] veDown(steps) press enter […" at bounding box center [799, 321] width 322 height 122
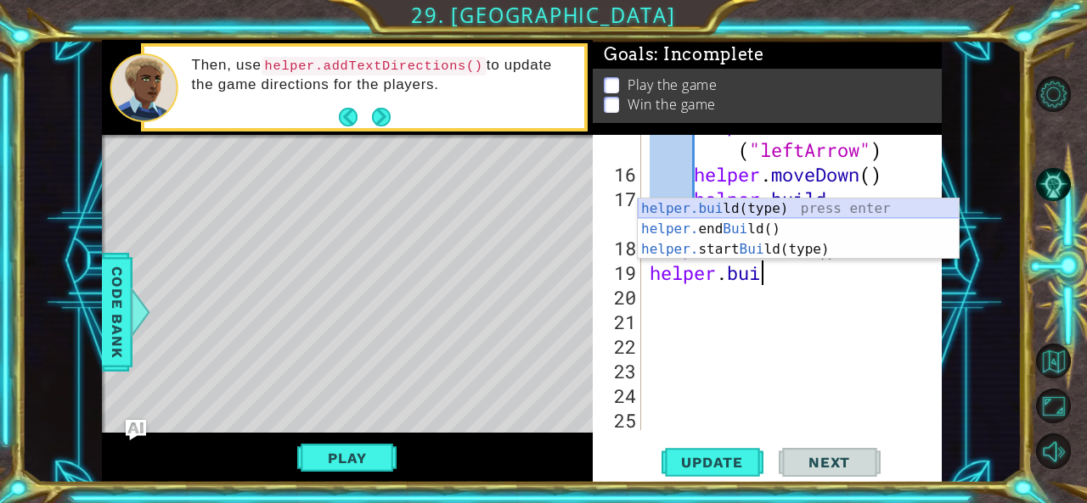
click at [783, 215] on div "helper.[PERSON_NAME](type) press enter helper. end [PERSON_NAME]() press enter …" at bounding box center [799, 250] width 322 height 102
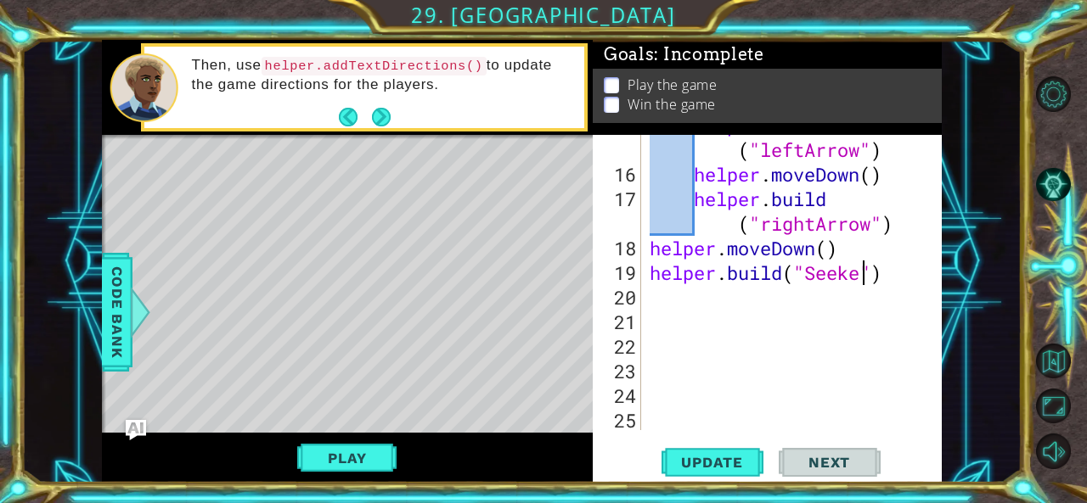
scroll to position [0, 9]
click at [726, 457] on span "Update" at bounding box center [712, 462] width 96 height 17
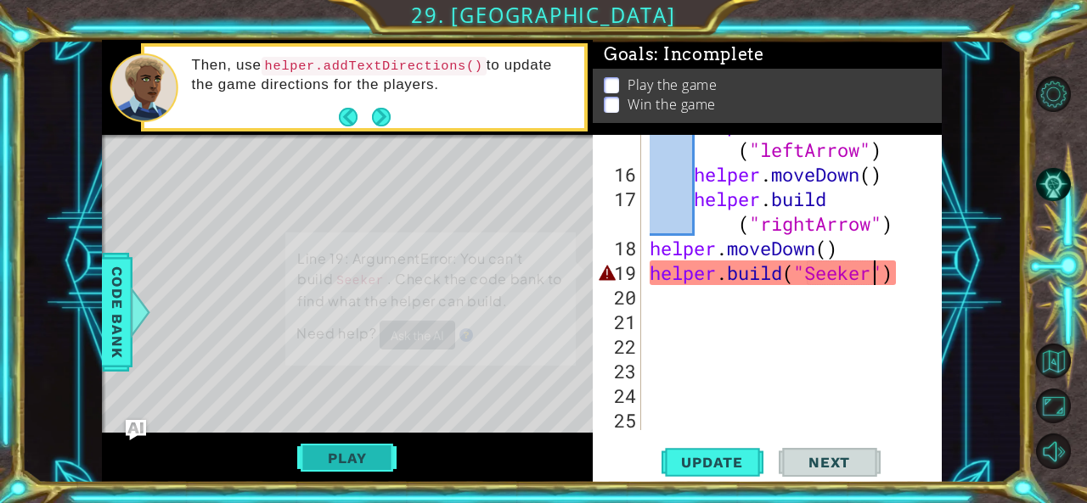
click at [346, 459] on button "Play" at bounding box center [346, 458] width 99 height 32
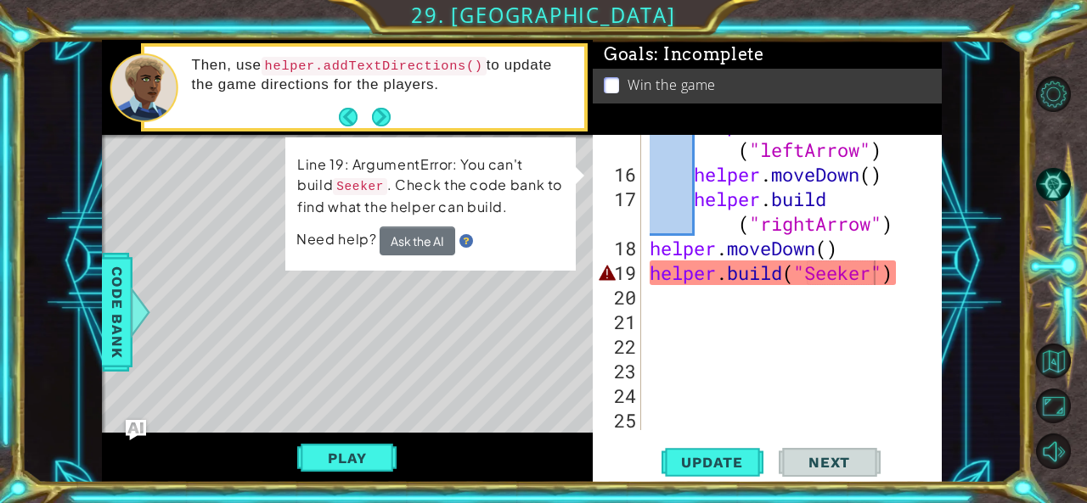
click at [842, 273] on div "helper . build ( "leftArrow" ) helper . moveDown ( ) helper . build ( "rightArr…" at bounding box center [790, 297] width 288 height 369
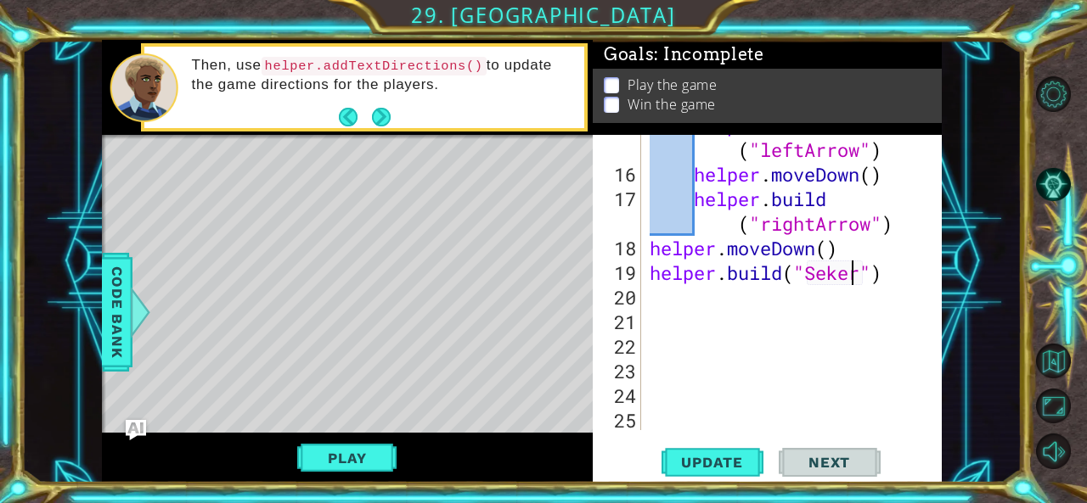
click at [847, 278] on div "helper . build ( "leftArrow" ) helper . moveDown ( ) helper . build ( "rightArr…" at bounding box center [790, 297] width 288 height 369
click at [377, 454] on button "Play" at bounding box center [346, 458] width 99 height 32
click at [734, 461] on span "Update" at bounding box center [712, 462] width 96 height 17
type textarea "[DOMAIN_NAME]("Seeker")"
click at [696, 454] on span "Update" at bounding box center [712, 462] width 96 height 17
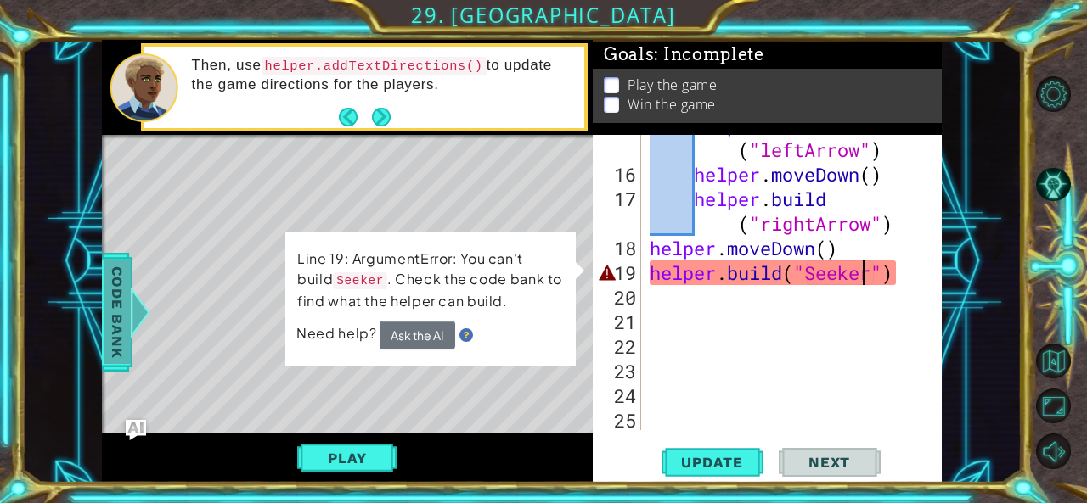
click at [140, 318] on div at bounding box center [139, 312] width 21 height 51
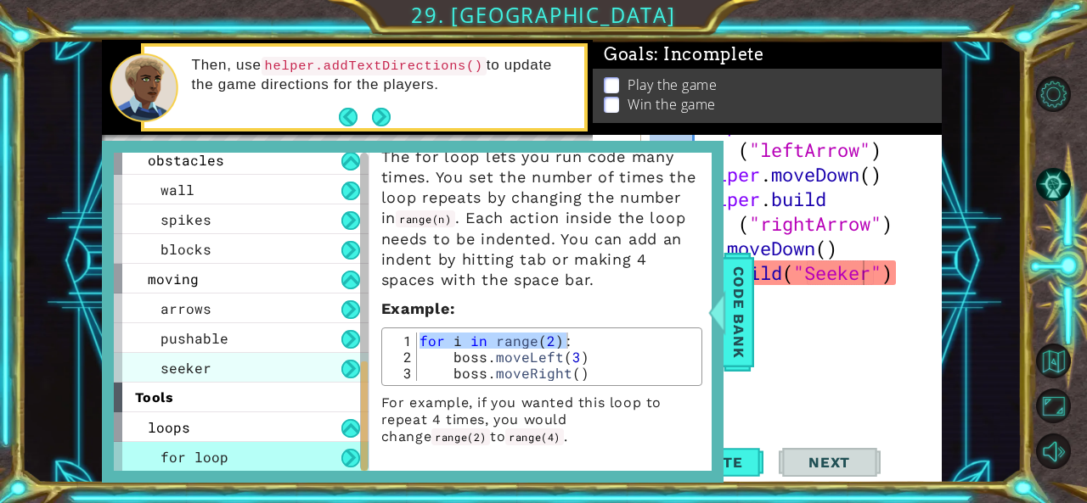
click at [263, 364] on div "seeker" at bounding box center [241, 368] width 255 height 30
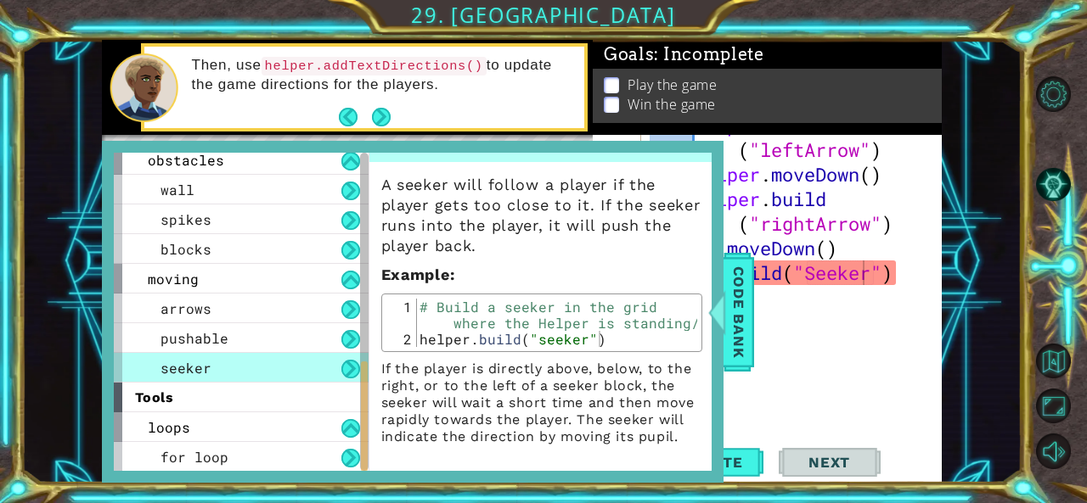
scroll to position [0, 0]
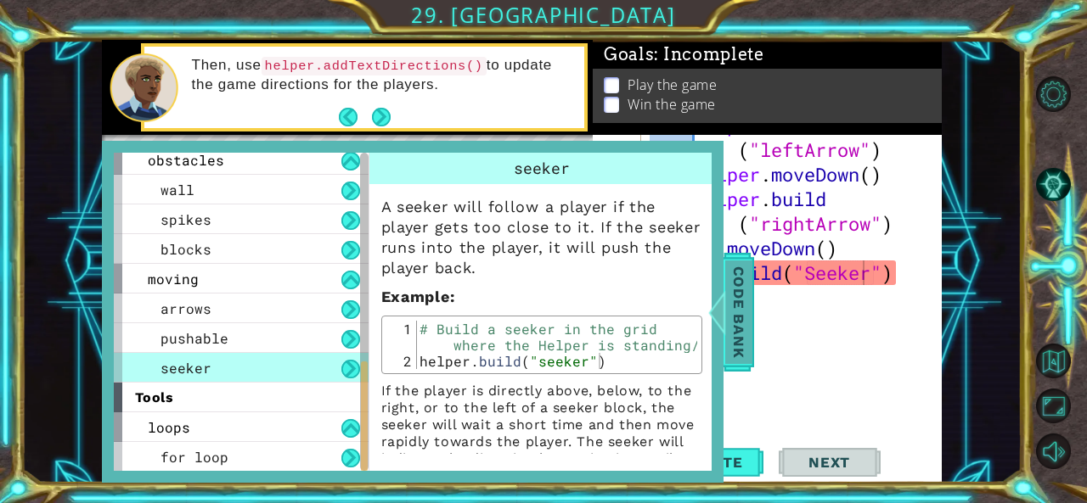
click at [725, 323] on div at bounding box center [716, 312] width 21 height 51
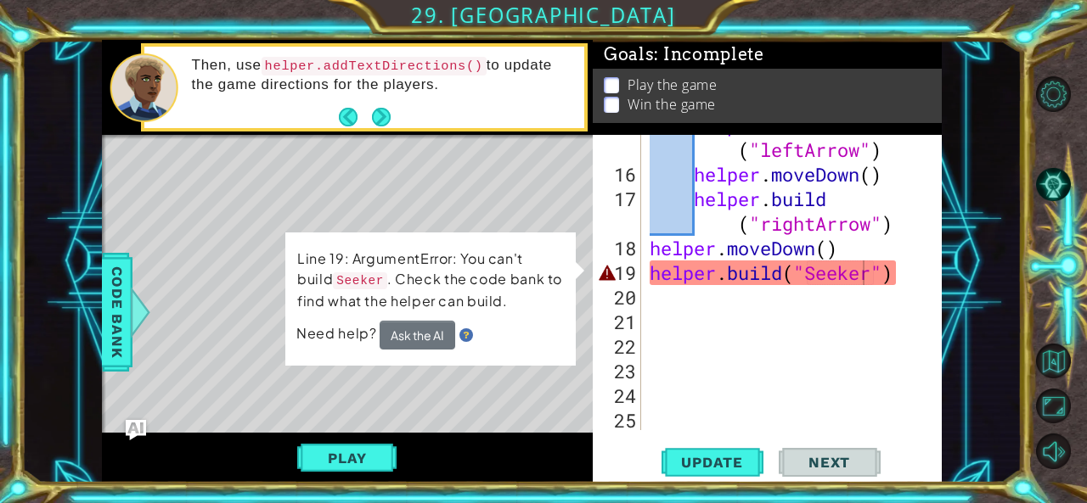
click at [909, 276] on div "helper . build ( "leftArrow" ) helper . moveDown ( ) helper . build ( "rightArr…" at bounding box center [790, 297] width 288 height 369
click at [883, 279] on div "helper . build ( "leftArrow" ) helper . moveDown ( ) helper . build ( "rightArr…" at bounding box center [790, 297] width 288 height 369
click at [874, 273] on div "helper . build ( "leftArrow" ) helper . moveDown ( ) helper . build ( "rightArr…" at bounding box center [790, 297] width 288 height 369
click at [117, 327] on span "Code Bank" at bounding box center [117, 312] width 27 height 104
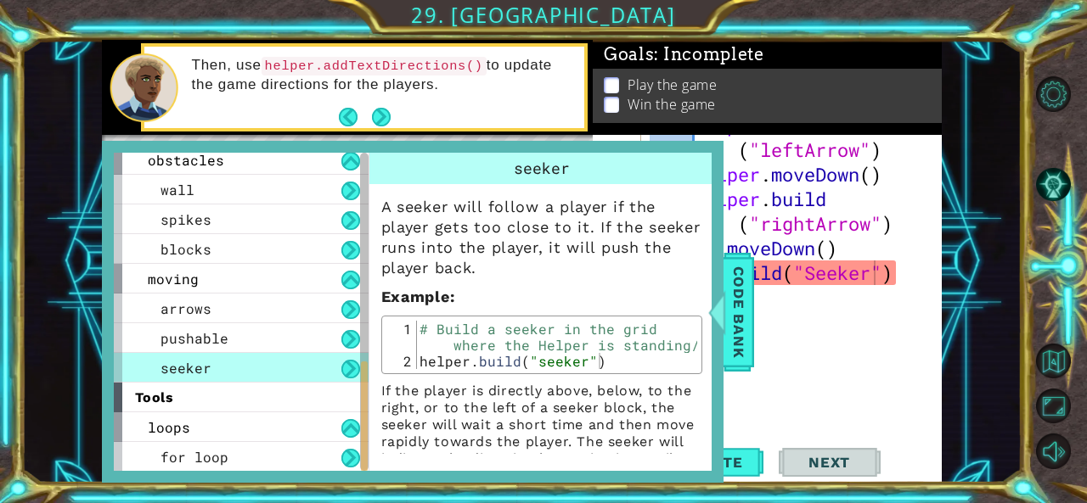
type textarea "[DOMAIN_NAME]("seeker")"
drag, startPoint x: 532, startPoint y: 356, endPoint x: 579, endPoint y: 357, distance: 46.7
click at [579, 357] on div "# Build a seeker in the grid where the Helper is standing/ helper . build ( "se…" at bounding box center [556, 369] width 281 height 97
click at [815, 271] on div "helper . build ( "leftArrow" ) helper . moveDown ( ) helper . build ( "rightArr…" at bounding box center [790, 297] width 288 height 369
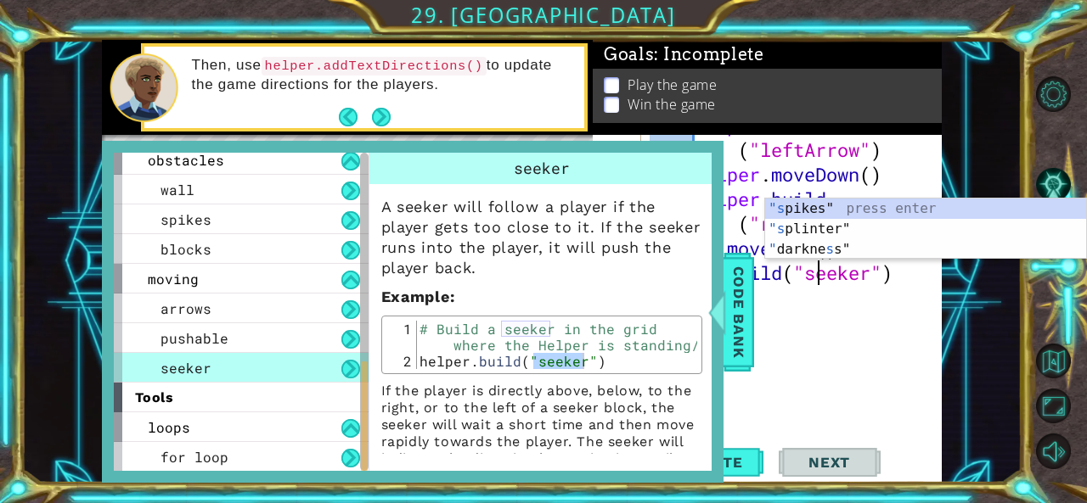
scroll to position [0, 8]
click at [751, 318] on span "Code Bank" at bounding box center [738, 312] width 27 height 104
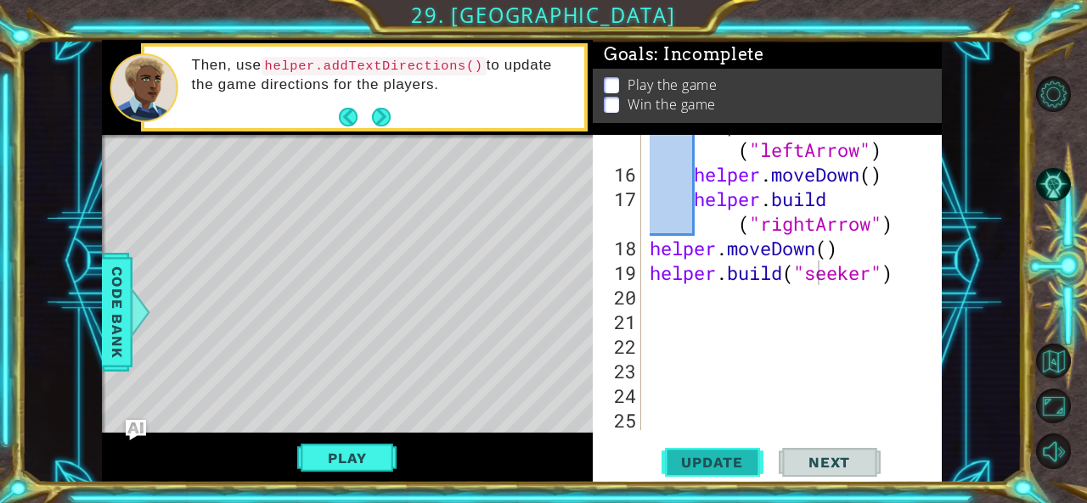
click at [708, 464] on span "Update" at bounding box center [712, 462] width 96 height 17
click at [379, 448] on button "Play" at bounding box center [346, 458] width 99 height 32
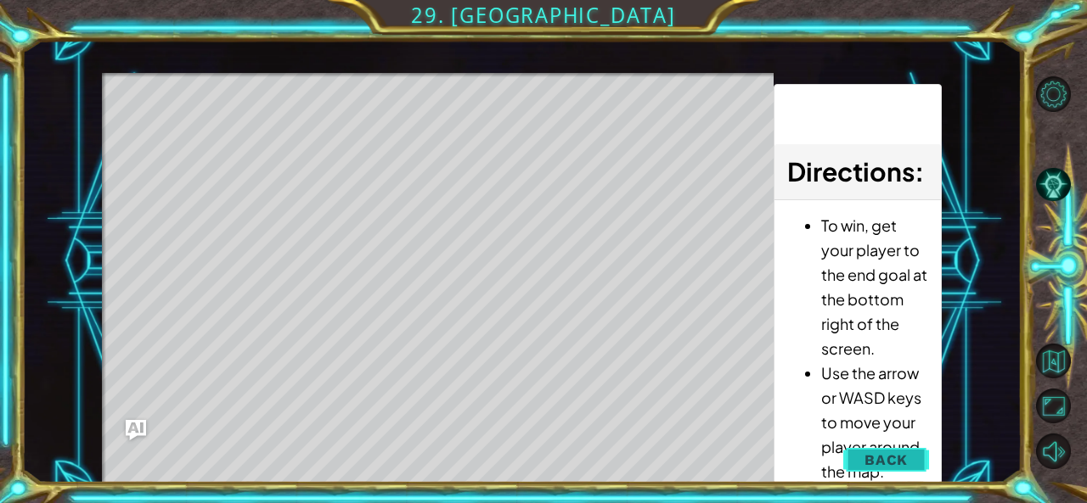
click at [906, 447] on button "Back" at bounding box center [886, 460] width 86 height 34
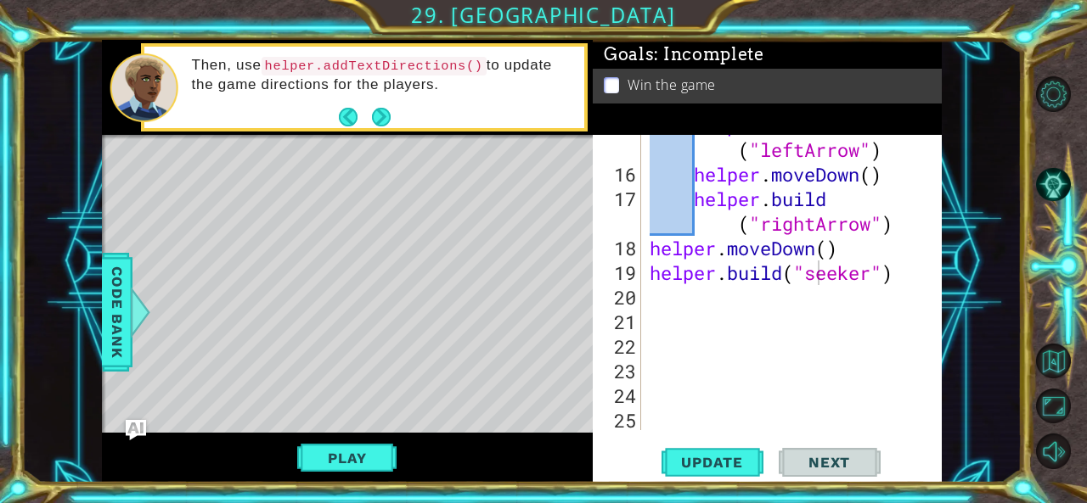
click at [818, 252] on div "helper . build ( "leftArrow" ) helper . moveDown ( ) helper . build ( "rightArr…" at bounding box center [790, 297] width 288 height 369
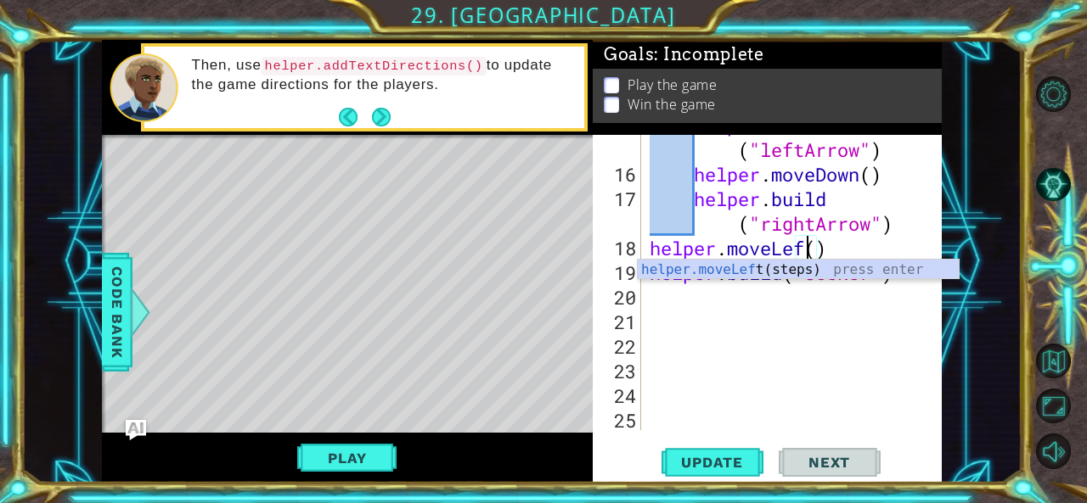
scroll to position [0, 7]
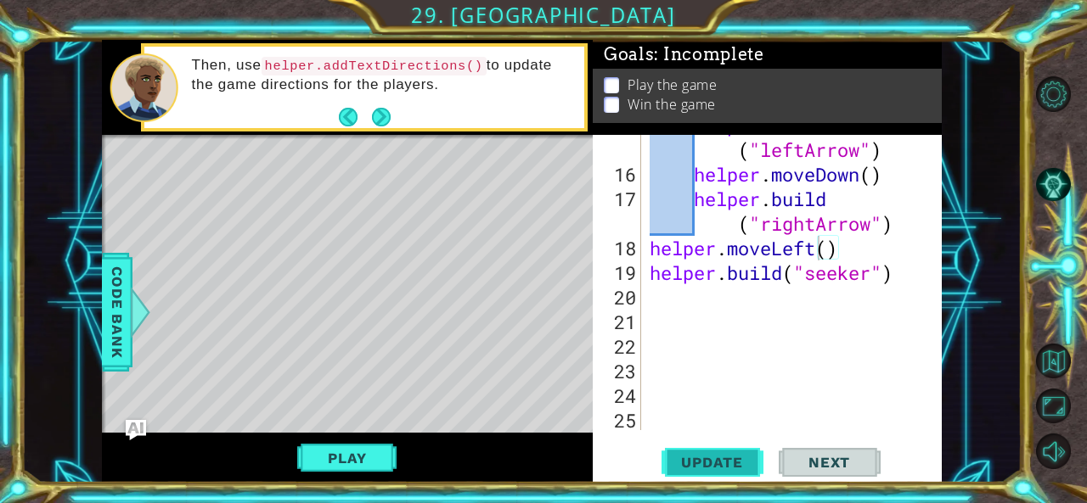
click at [735, 466] on span "Update" at bounding box center [712, 462] width 96 height 17
click at [401, 453] on div "Play" at bounding box center [347, 458] width 491 height 50
click at [373, 458] on button "Play" at bounding box center [346, 458] width 99 height 32
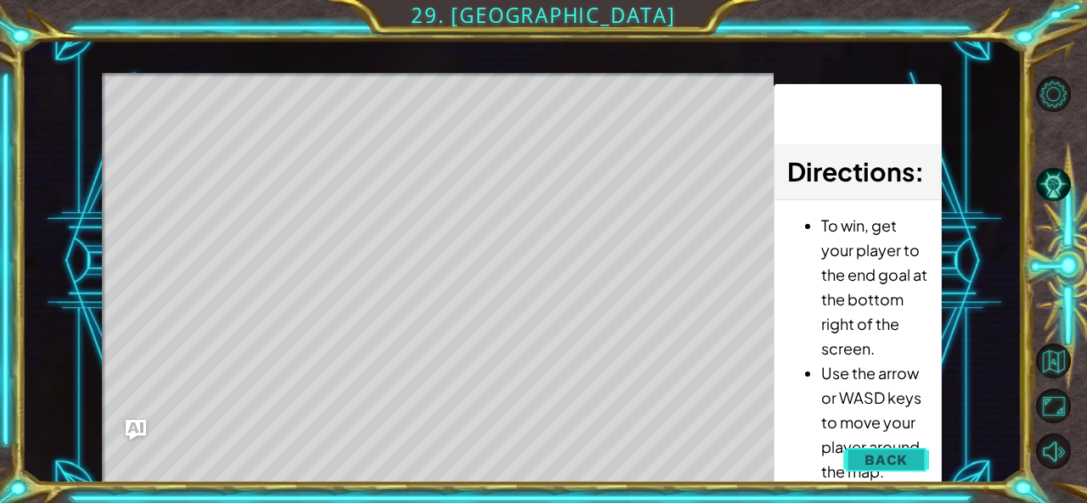
click at [891, 464] on span "Back" at bounding box center [885, 460] width 43 height 17
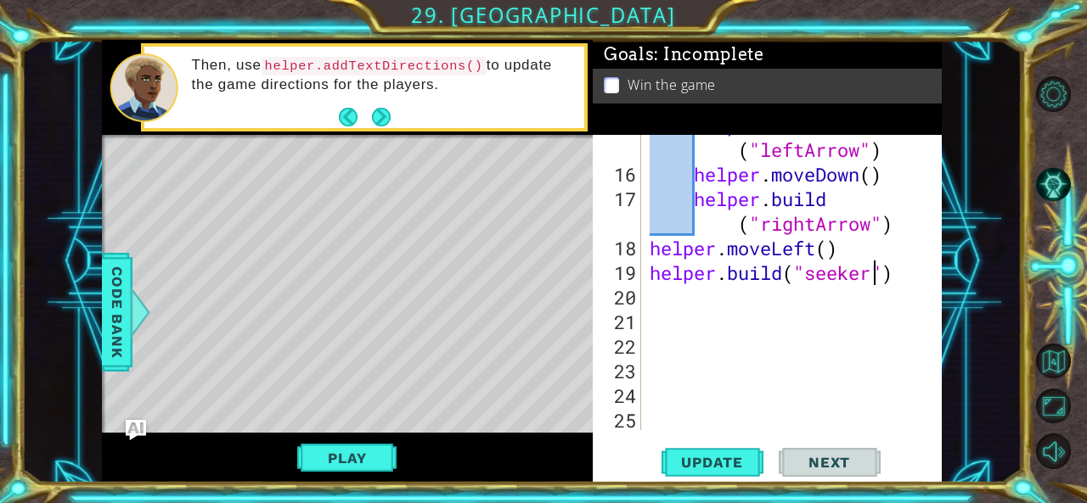
click at [869, 273] on div "helper . build ( "leftArrow" ) helper . moveDown ( ) helper . build ( "rightArr…" at bounding box center [790, 297] width 288 height 369
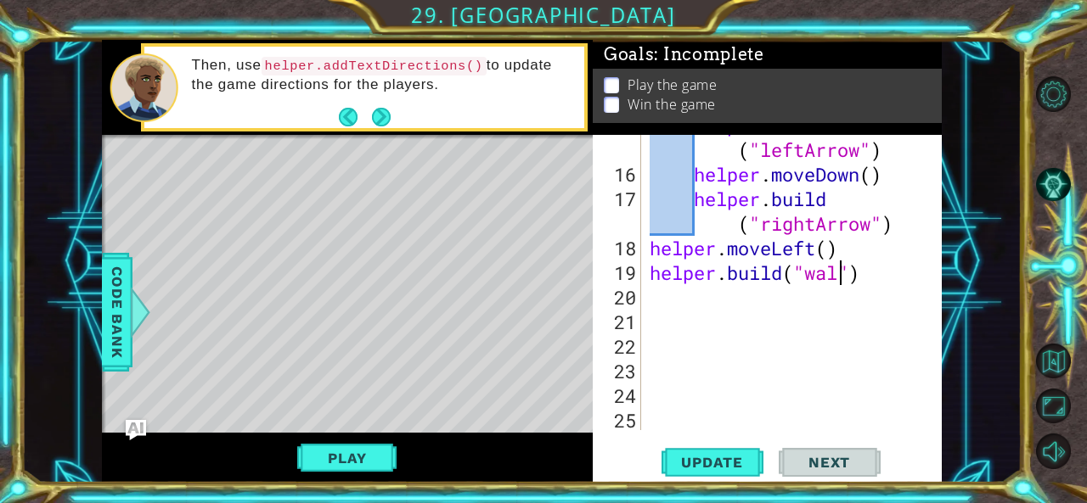
scroll to position [0, 8]
type textarea "[DOMAIN_NAME]("wall")"
click at [714, 458] on span "Update" at bounding box center [712, 462] width 96 height 17
click at [318, 443] on button "Play" at bounding box center [346, 458] width 99 height 32
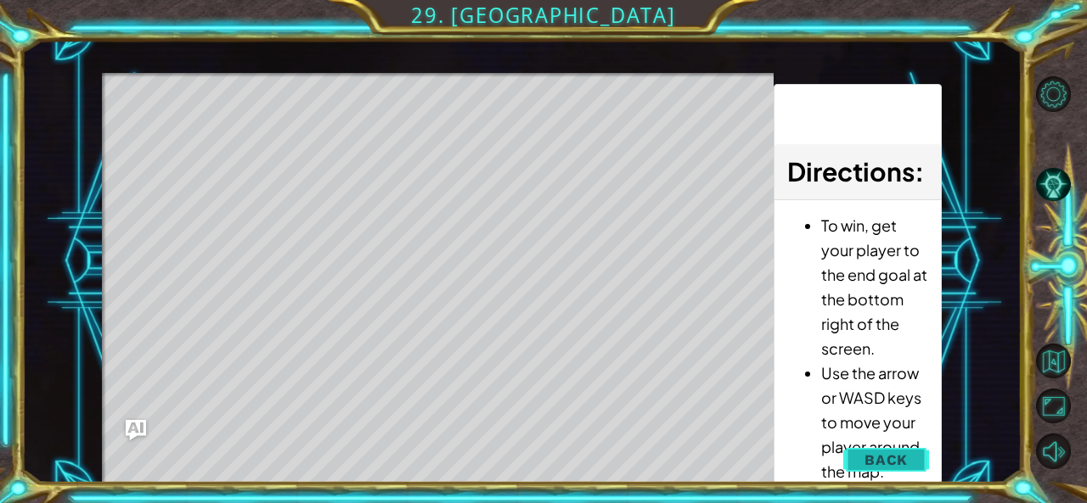
click at [893, 460] on span "Back" at bounding box center [885, 460] width 43 height 17
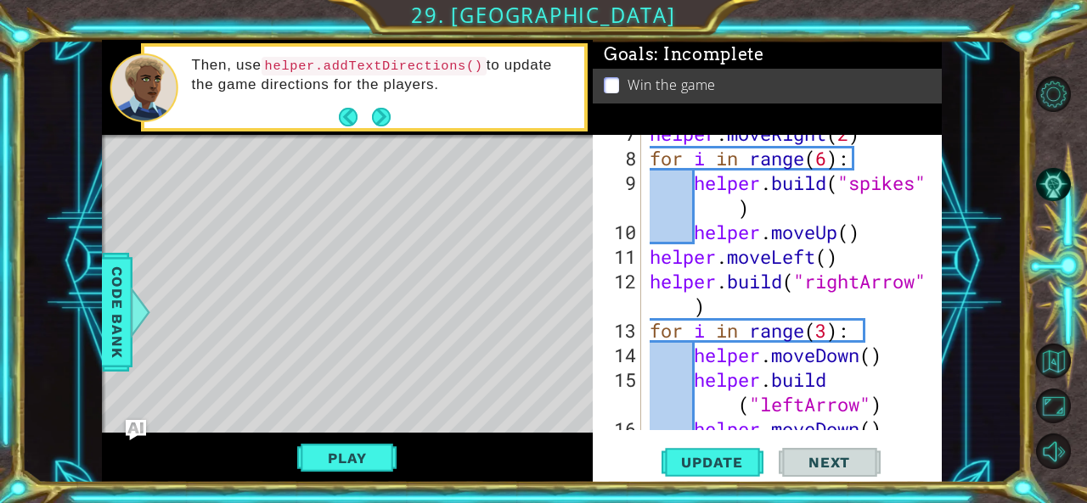
scroll to position [8, 0]
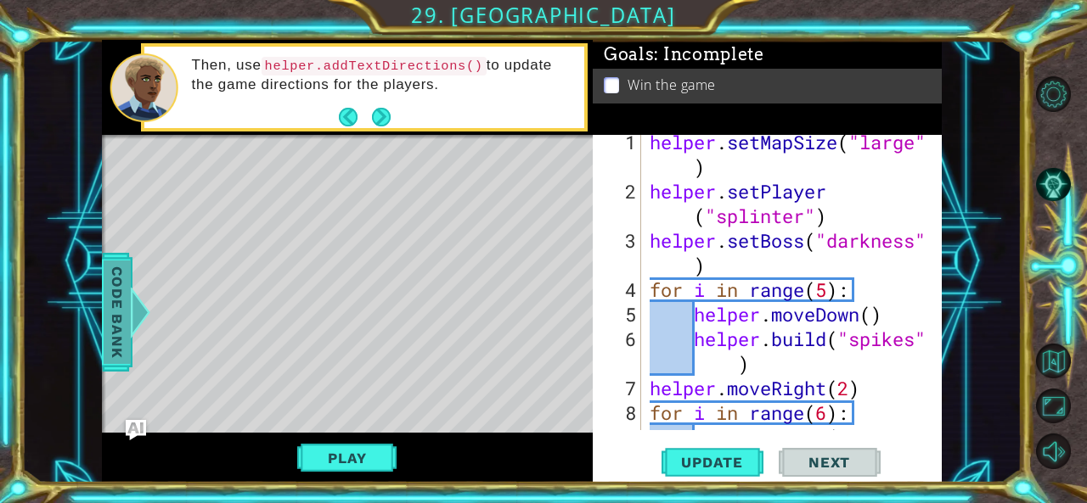
click at [112, 325] on span "Code Bank" at bounding box center [117, 312] width 27 height 104
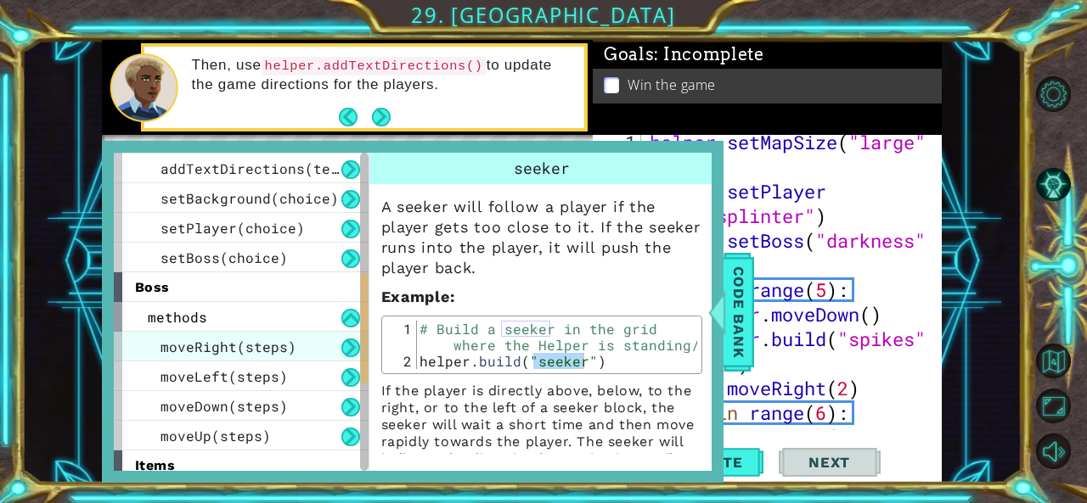
scroll to position [347, 0]
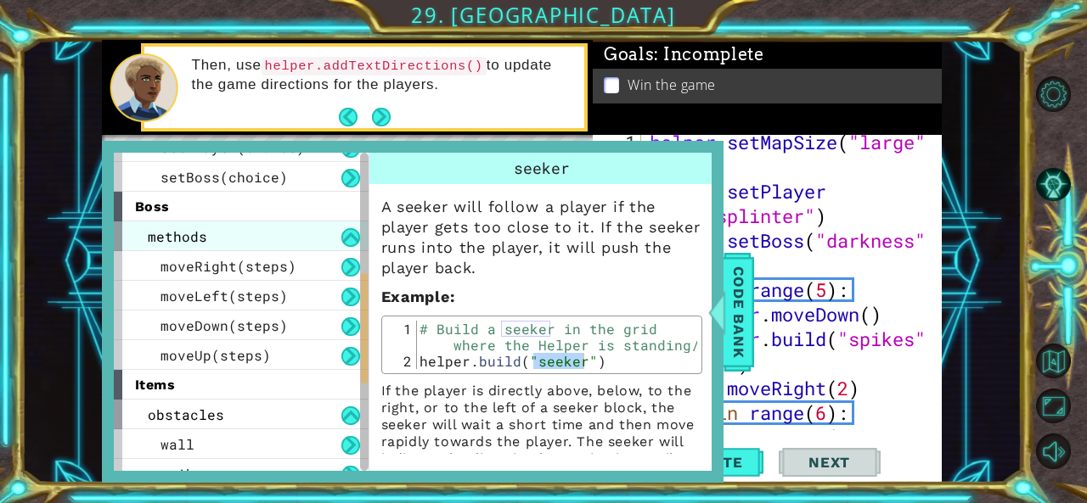
click at [205, 225] on div "methods" at bounding box center [241, 237] width 255 height 30
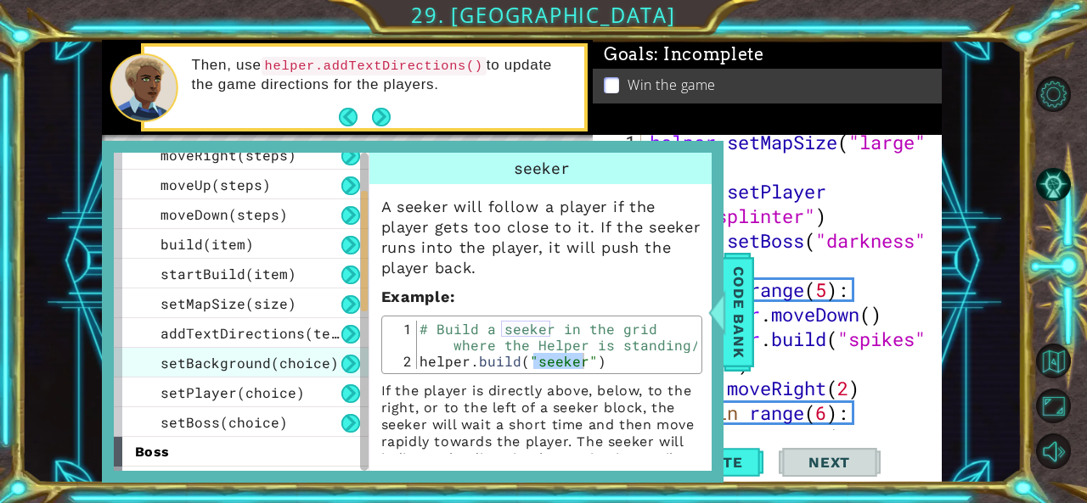
scroll to position [93, 0]
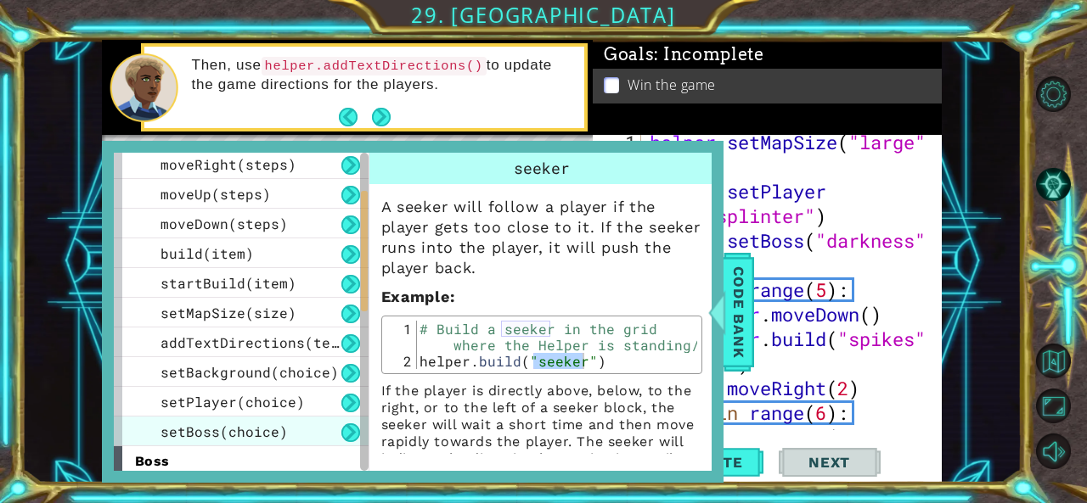
click at [268, 432] on span "setBoss(choice)" at bounding box center [223, 432] width 127 height 18
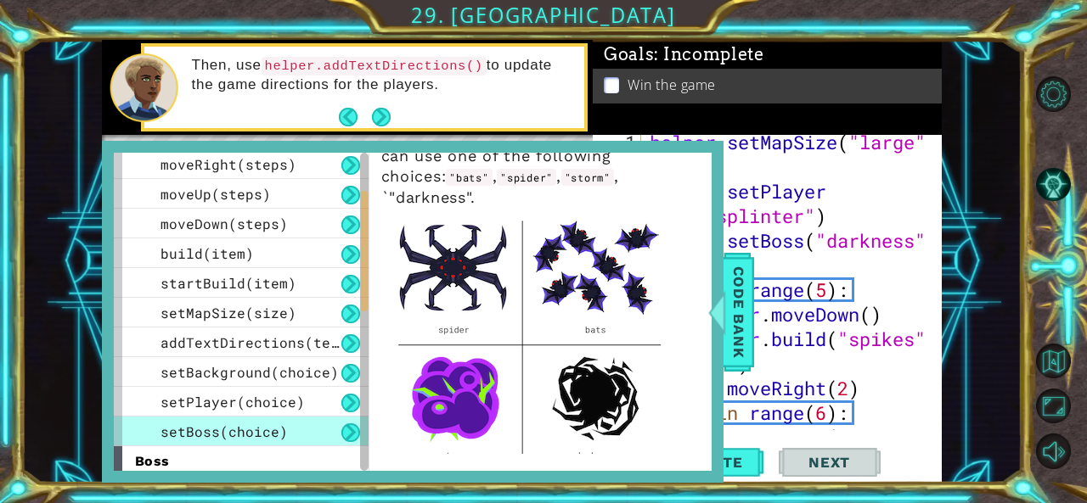
scroll to position [85, 0]
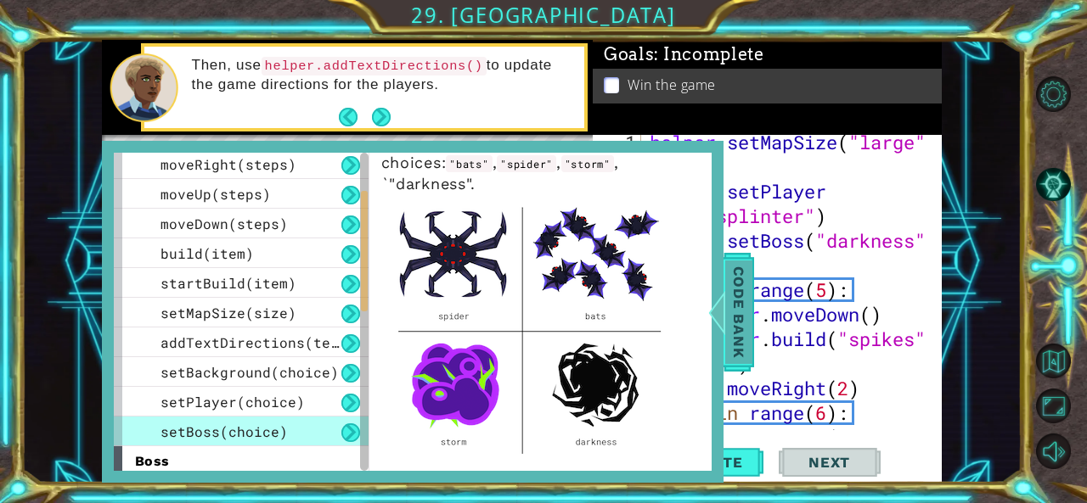
click at [732, 313] on span "Code Bank" at bounding box center [738, 312] width 27 height 104
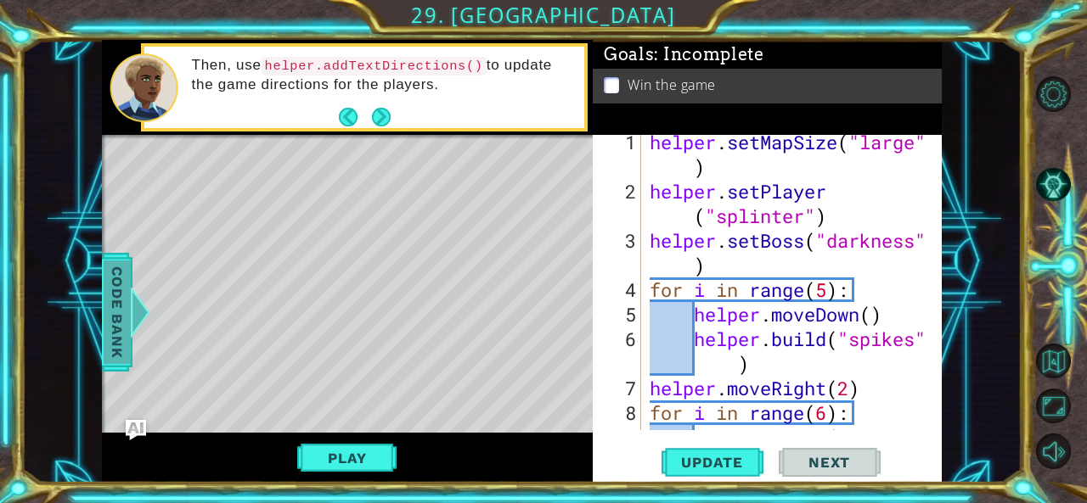
click at [125, 296] on span "Code Bank" at bounding box center [117, 312] width 27 height 104
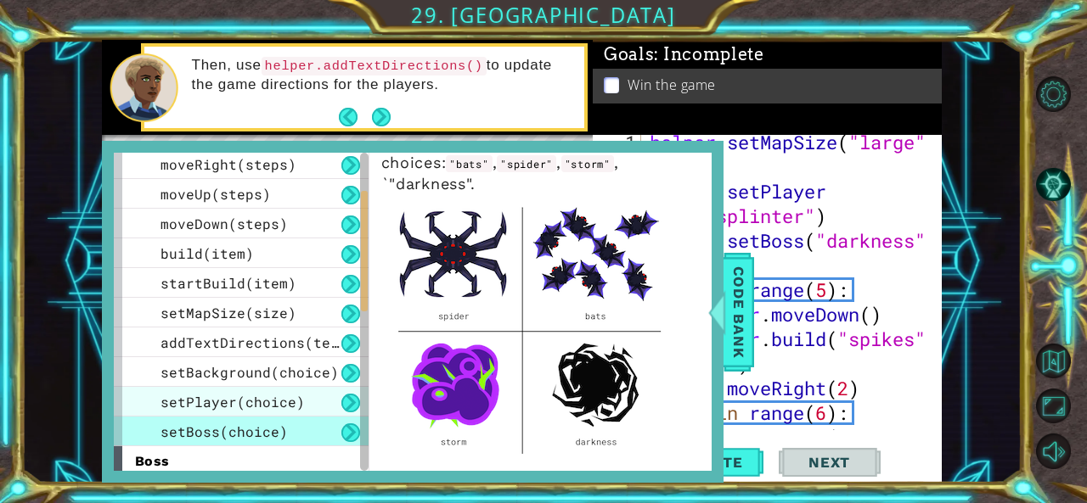
click at [277, 412] on div "setPlayer(choice)" at bounding box center [241, 402] width 255 height 30
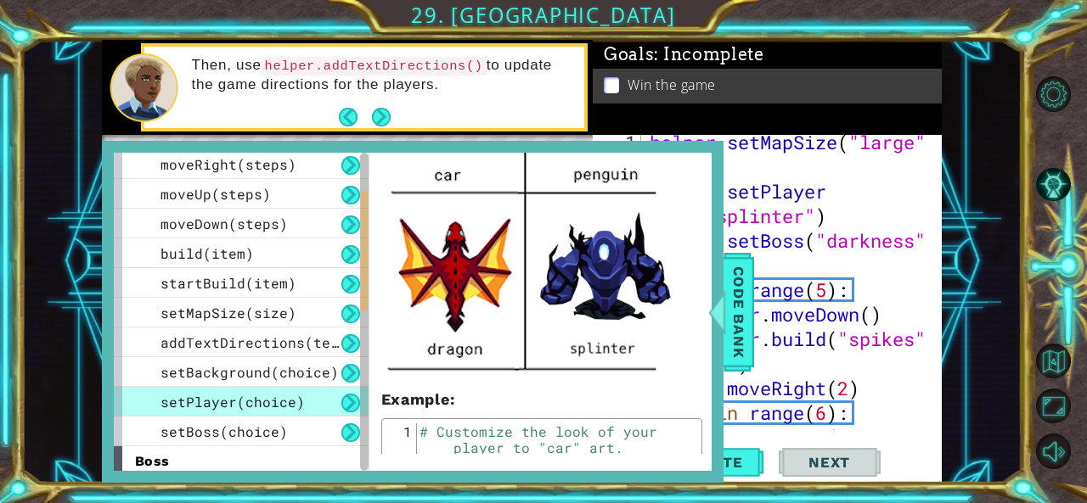
scroll to position [736, 0]
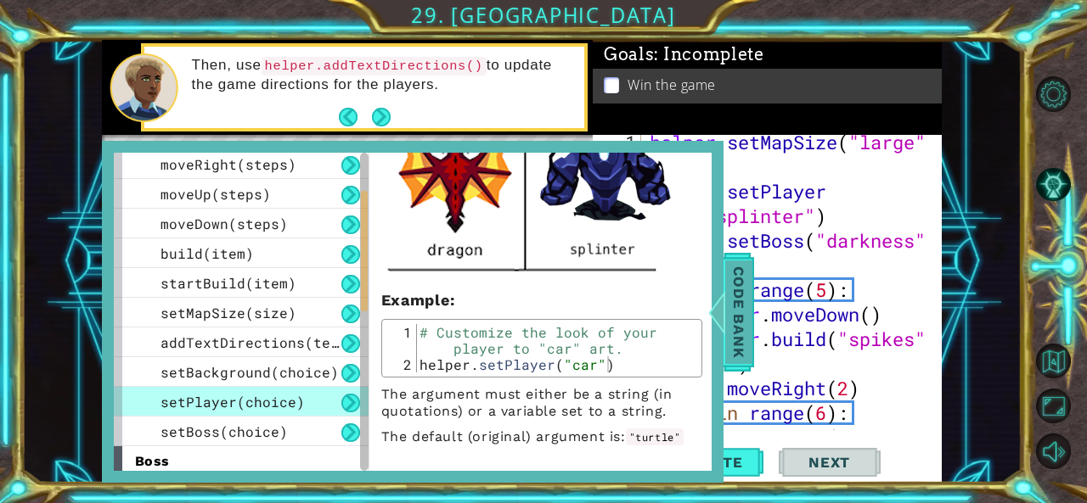
click at [740, 332] on span "Code Bank" at bounding box center [738, 312] width 27 height 104
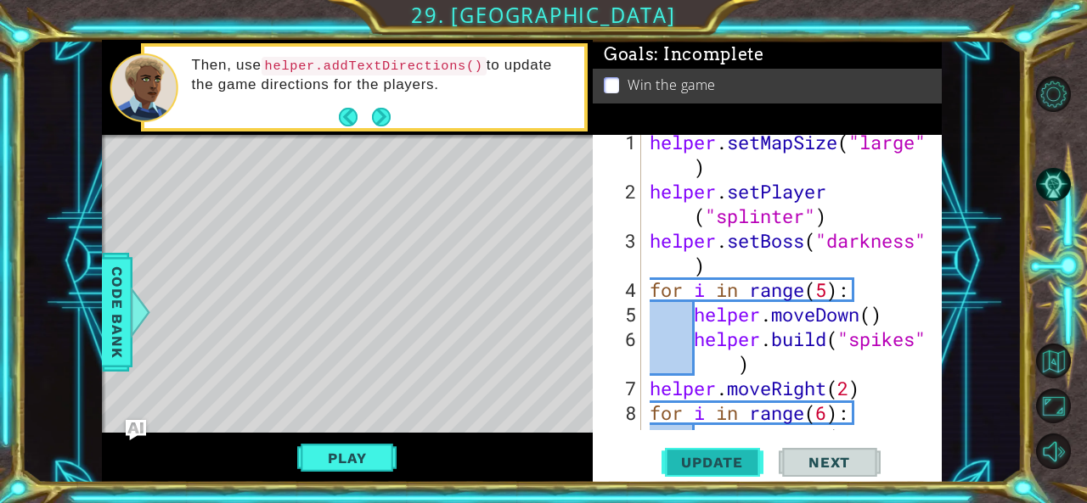
click at [722, 458] on span "Update" at bounding box center [712, 462] width 96 height 17
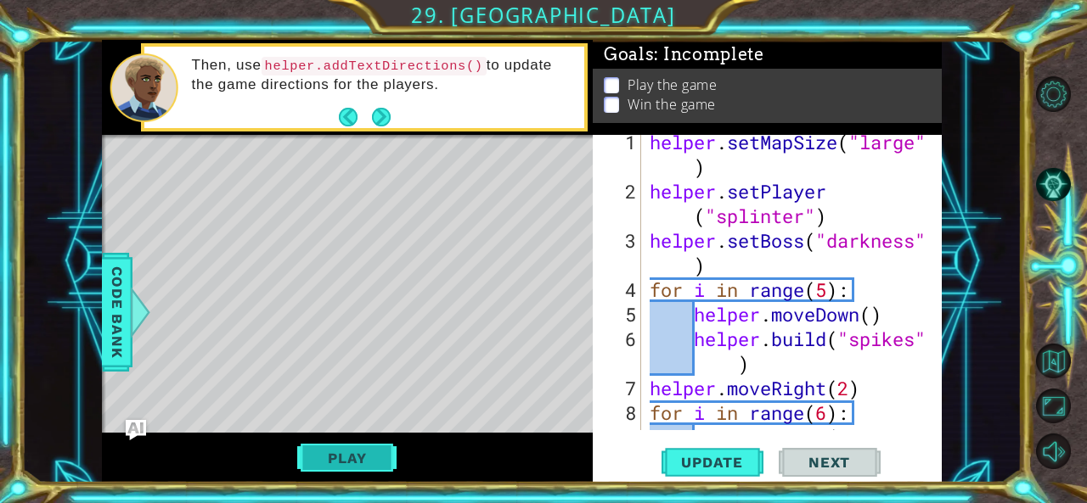
click at [368, 459] on button "Play" at bounding box center [346, 458] width 99 height 32
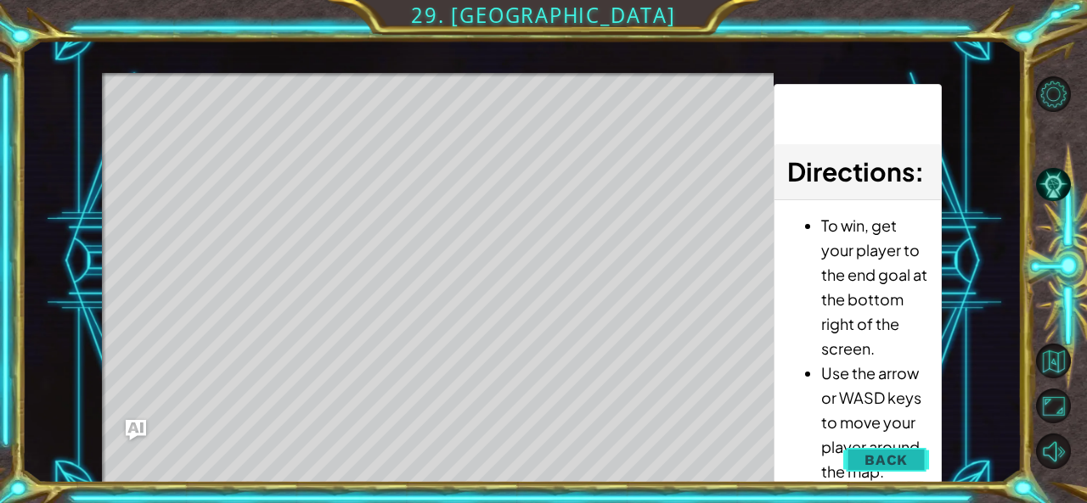
click at [913, 453] on button "Back" at bounding box center [886, 460] width 86 height 34
